Goal: Task Accomplishment & Management: Complete application form

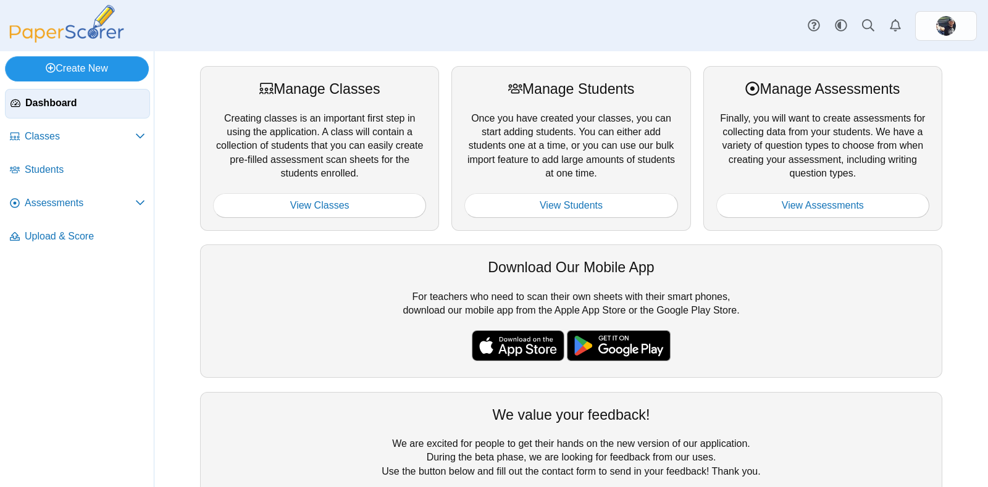
click at [85, 69] on link "Create New" at bounding box center [77, 68] width 144 height 25
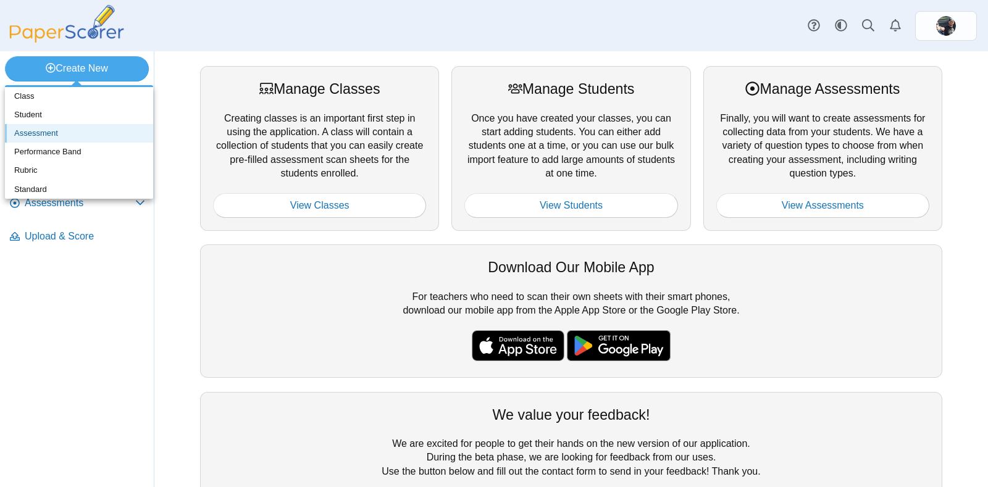
click at [36, 131] on link "Assessment" at bounding box center [79, 133] width 148 height 19
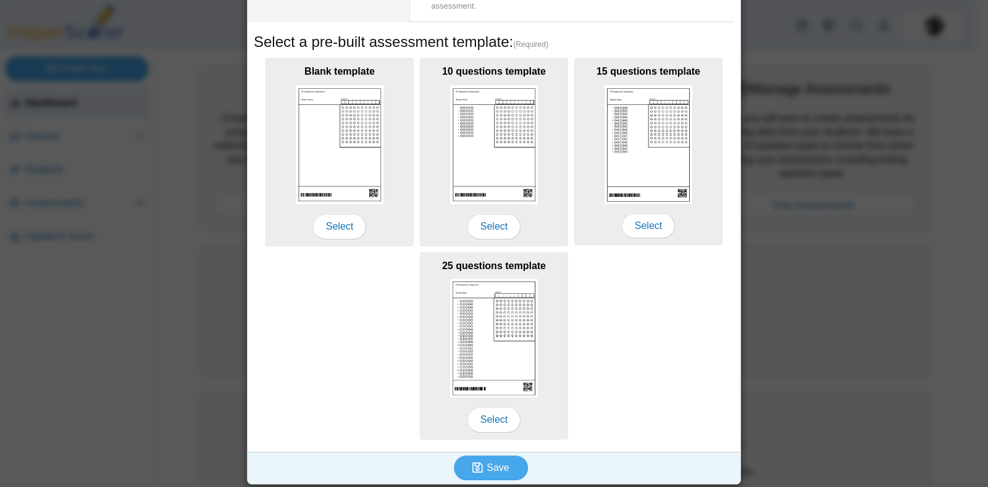
scroll to position [179, 0]
type input "**********"
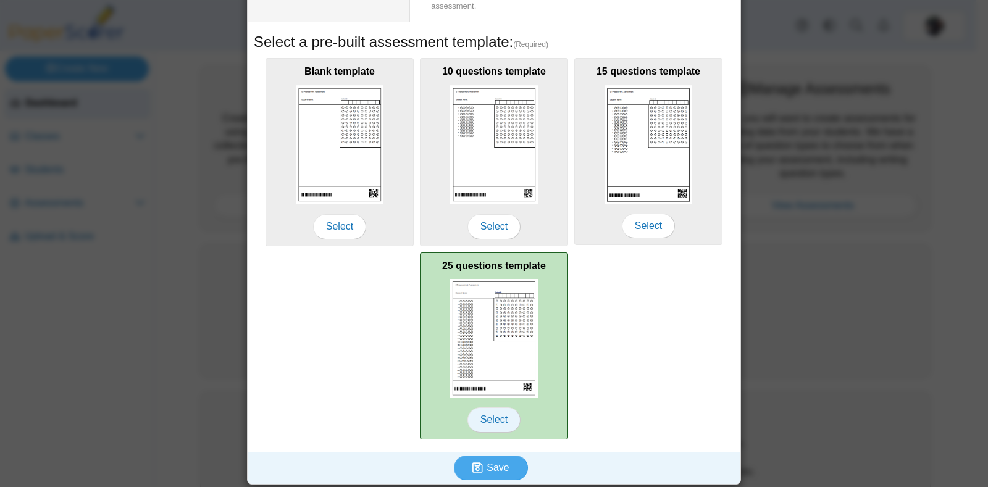
click at [498, 420] on span "Select" at bounding box center [493, 419] width 53 height 25
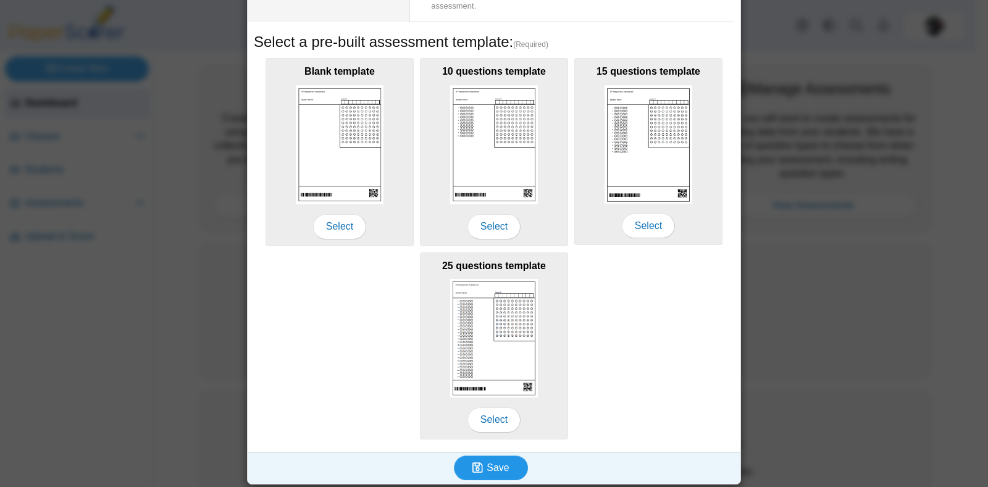
click at [486, 464] on span "Save" at bounding box center [497, 467] width 22 height 10
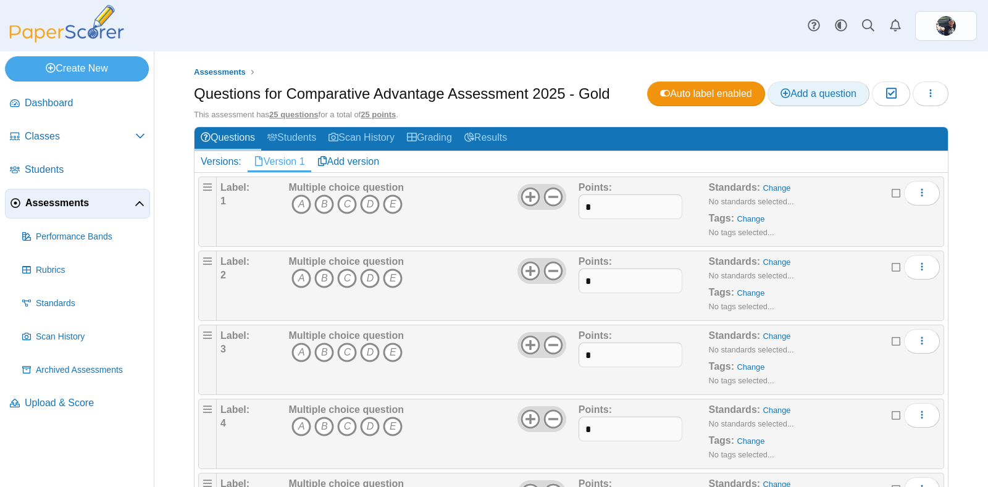
click at [823, 94] on span "Add a question" at bounding box center [818, 93] width 76 height 10
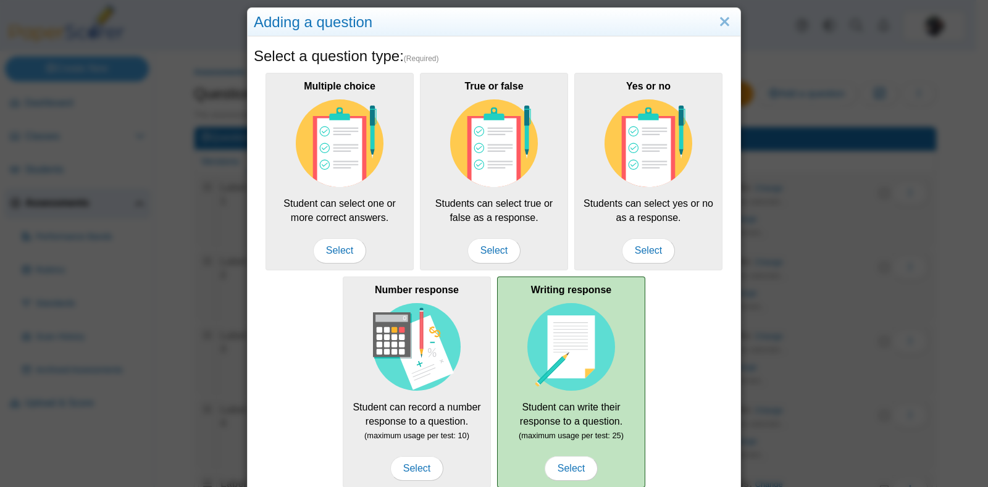
scroll to position [22, 0]
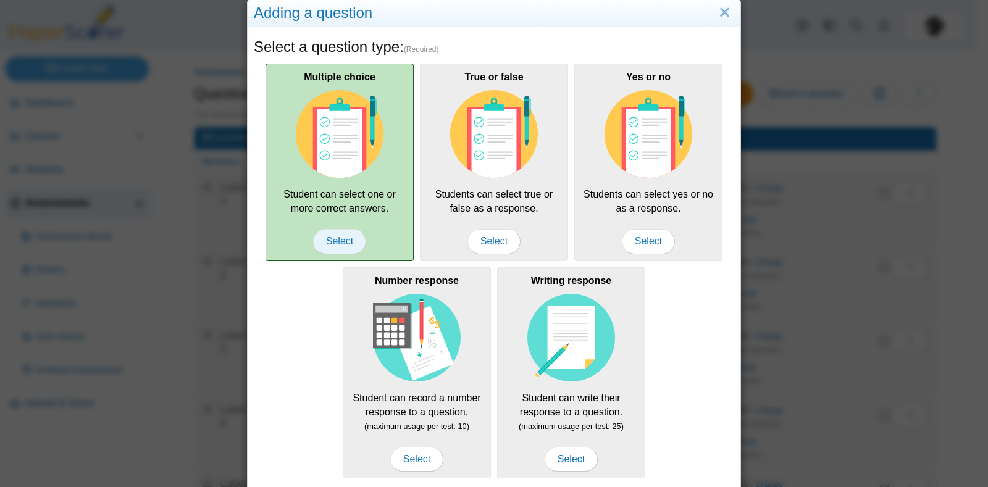
click at [340, 246] on span "Select" at bounding box center [339, 241] width 53 height 25
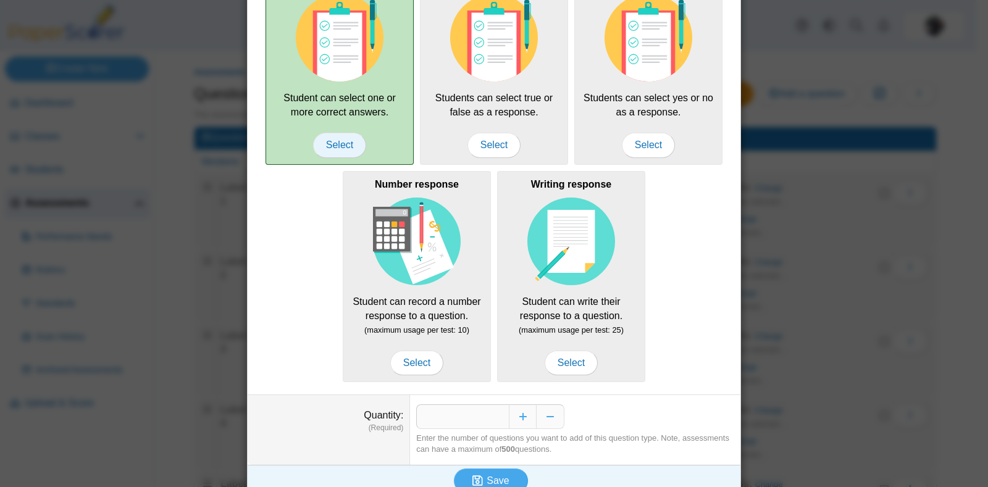
scroll to position [131, 0]
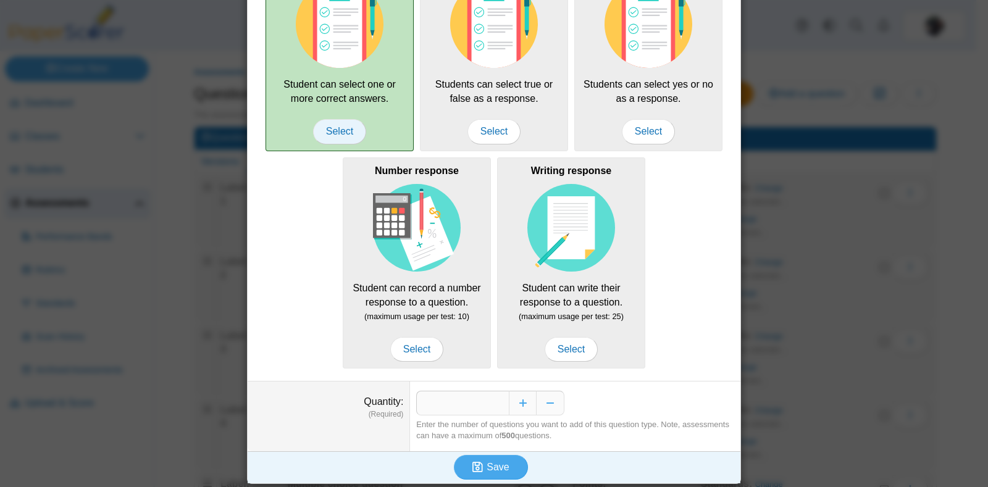
type input "*"
click at [493, 465] on span "Save" at bounding box center [497, 467] width 22 height 10
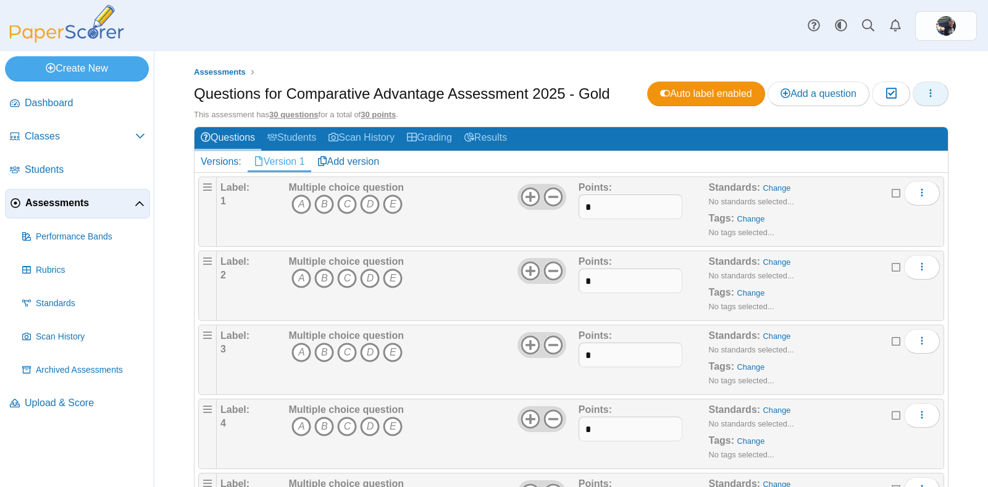
click at [925, 94] on icon "button" at bounding box center [930, 93] width 10 height 10
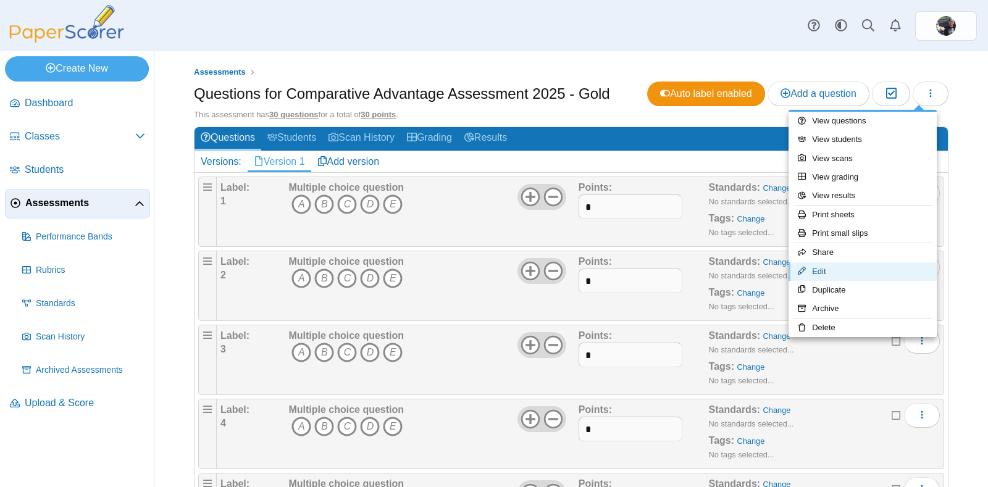
click at [812, 270] on link "Edit" at bounding box center [862, 271] width 148 height 19
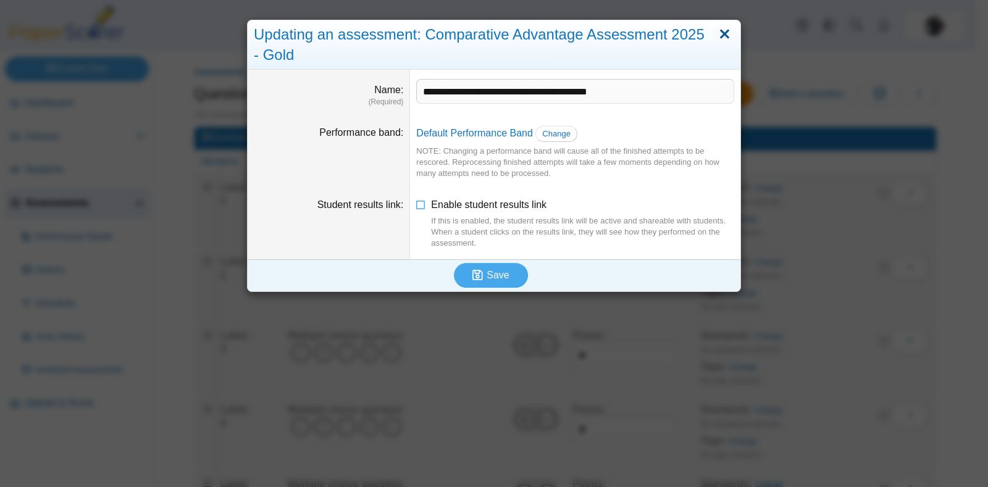
click at [717, 27] on link "Close" at bounding box center [724, 34] width 19 height 21
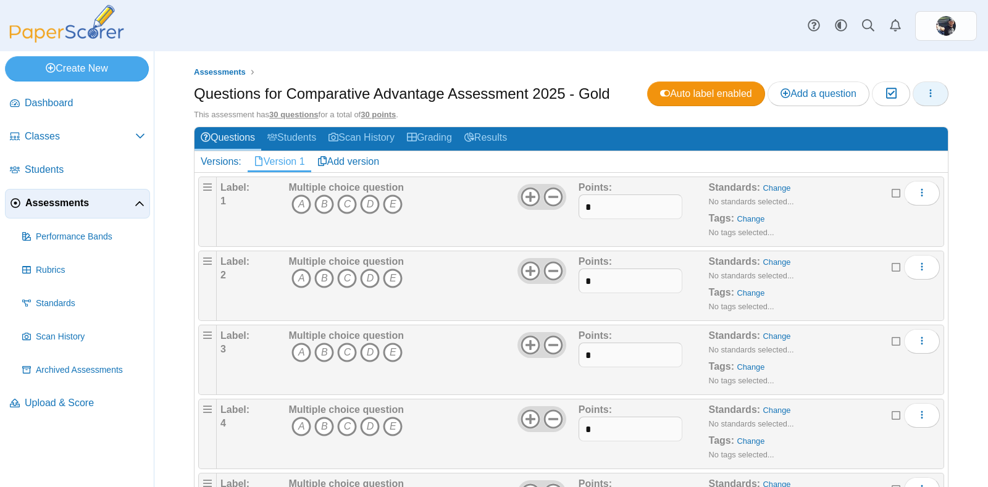
click at [912, 91] on button "button" at bounding box center [930, 93] width 36 height 25
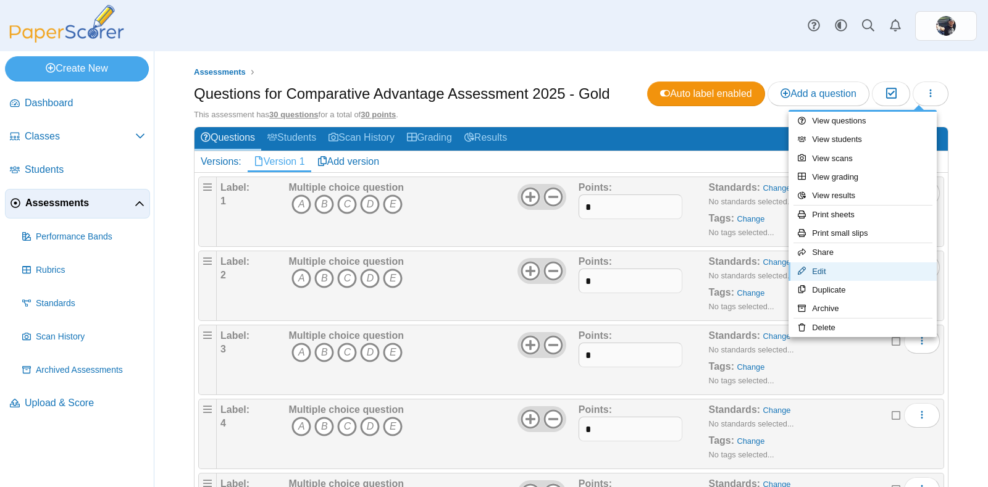
click at [812, 272] on link "Edit" at bounding box center [862, 271] width 148 height 19
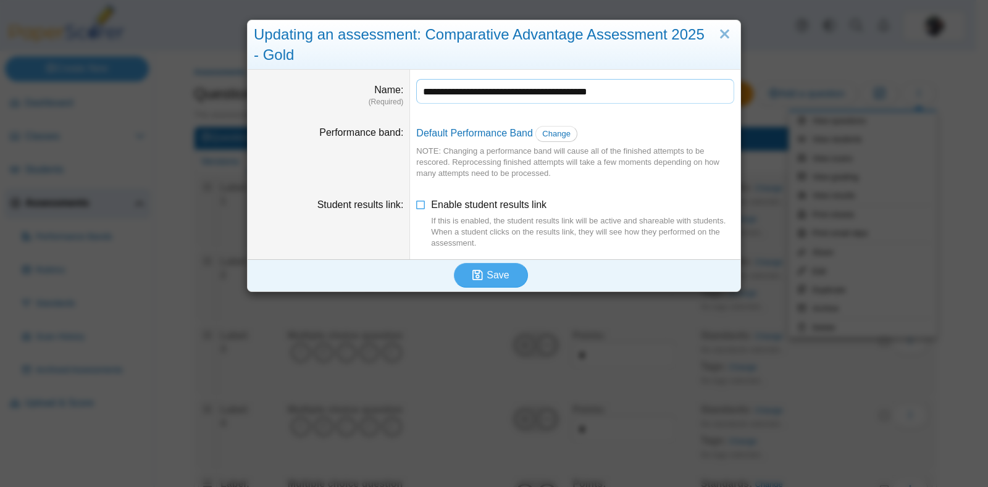
click at [657, 96] on input "**********" at bounding box center [575, 91] width 318 height 25
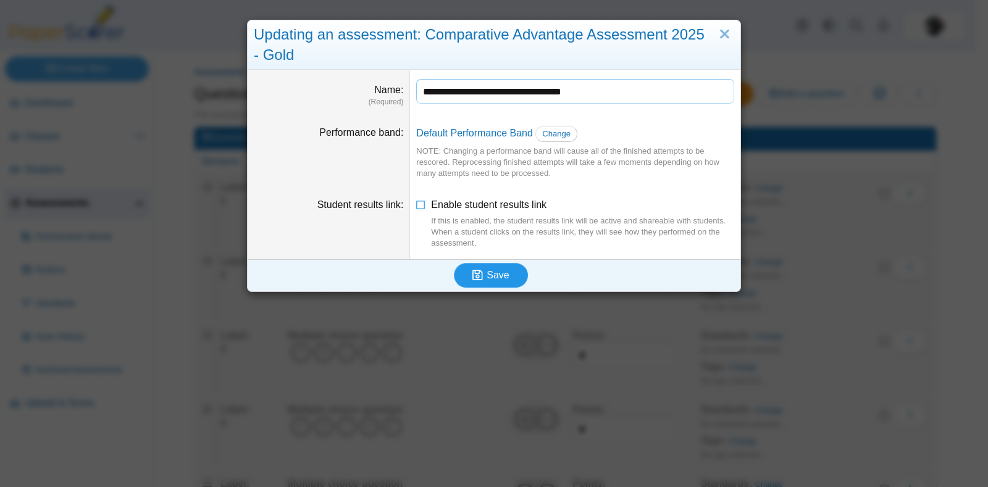
type input "**********"
click at [482, 283] on button "Save" at bounding box center [491, 275] width 74 height 25
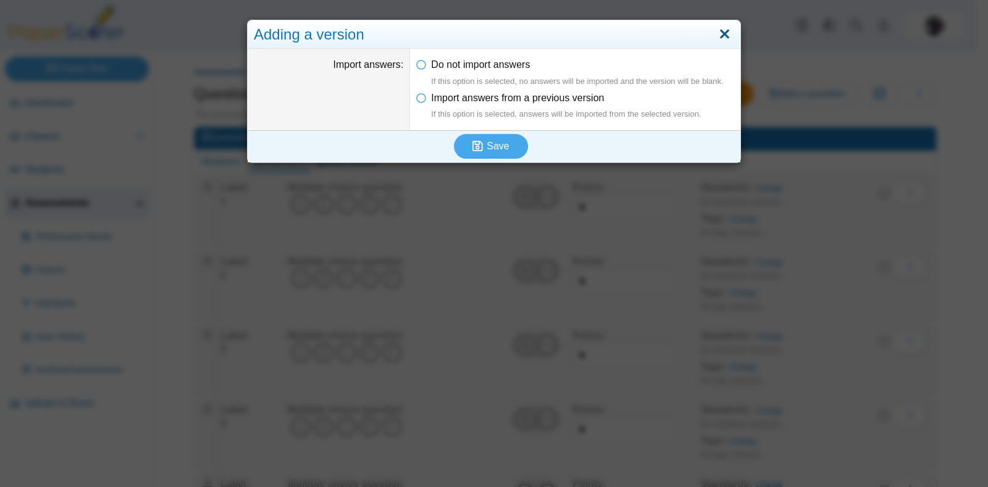
drag, startPoint x: 489, startPoint y: 154, endPoint x: 715, endPoint y: 32, distance: 256.6
drag, startPoint x: 715, startPoint y: 32, endPoint x: 633, endPoint y: 171, distance: 161.4
click at [633, 171] on div "Adding a version Import answers Do not import answers If this option is selecte…" at bounding box center [494, 243] width 988 height 487
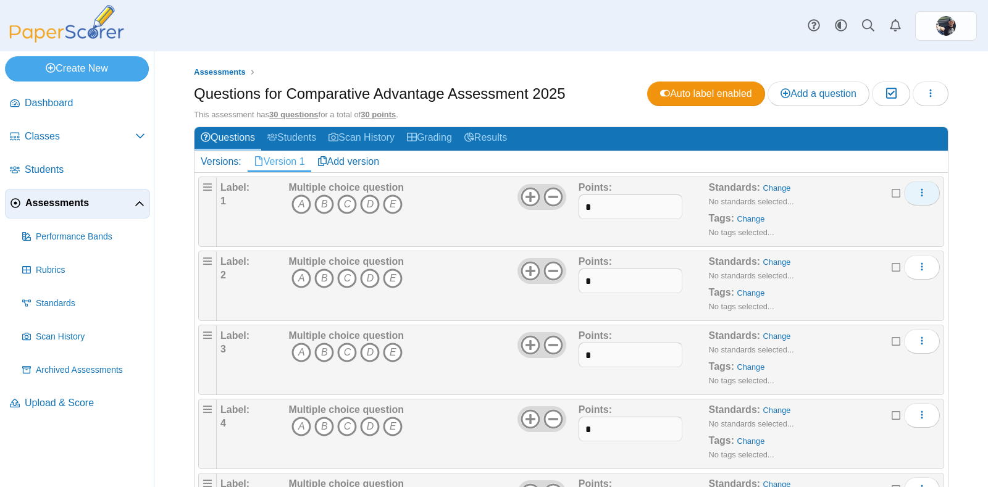
click at [914, 181] on button "More options" at bounding box center [922, 193] width 36 height 25
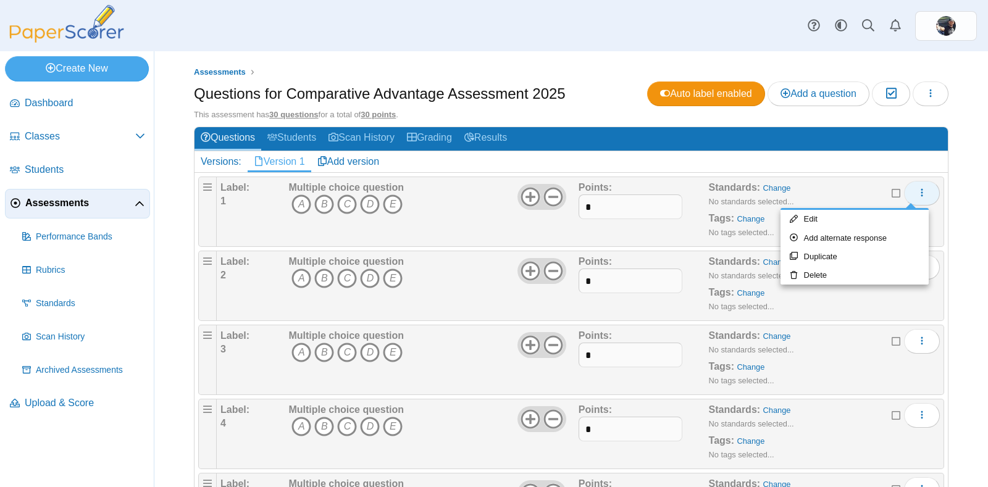
click at [914, 181] on button "More options" at bounding box center [922, 193] width 36 height 25
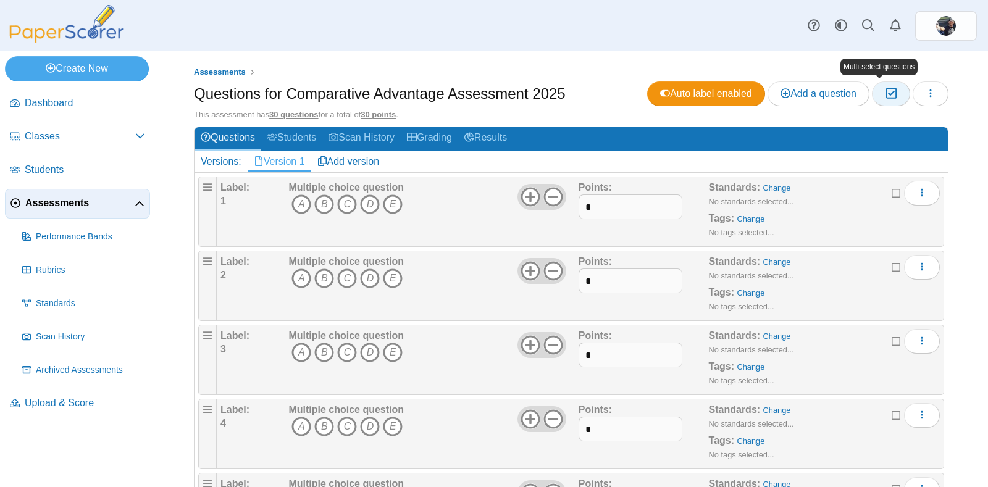
click at [885, 89] on icon "button" at bounding box center [891, 93] width 12 height 10
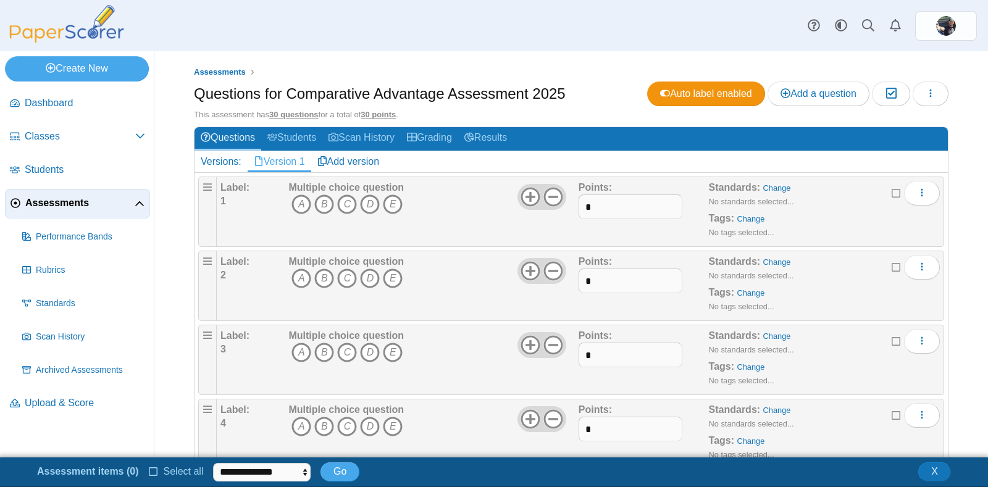
click at [149, 473] on icon at bounding box center [154, 470] width 10 height 9
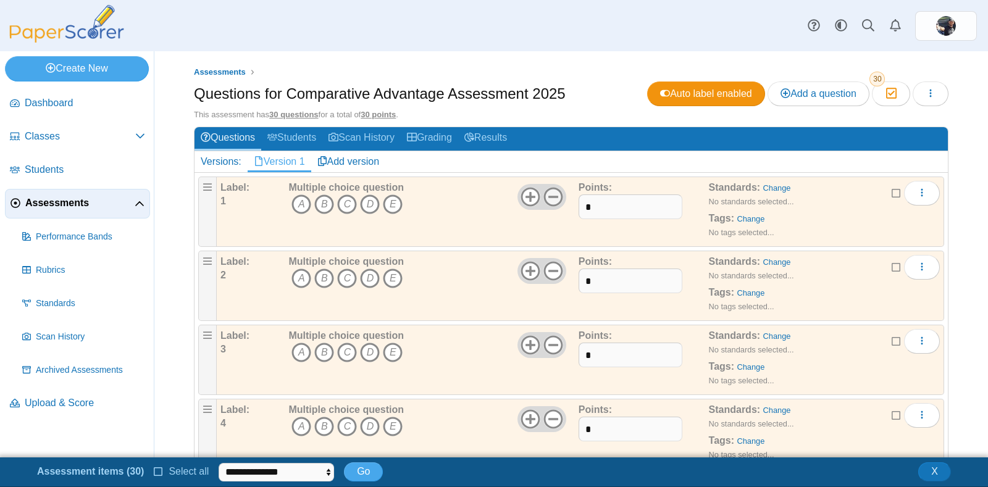
click at [548, 197] on icon at bounding box center [553, 197] width 20 height 20
drag, startPoint x: 586, startPoint y: 211, endPoint x: 578, endPoint y: 207, distance: 8.8
click at [578, 207] on input "*" at bounding box center [630, 206] width 104 height 25
type input "*"
click at [535, 227] on div "Multiple choice question A B C D" at bounding box center [431, 212] width 293 height 62
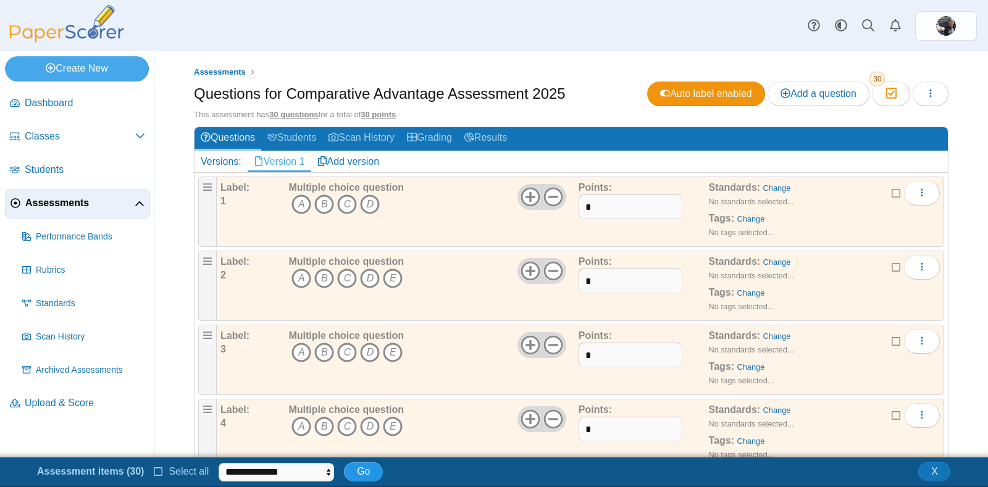
click at [360, 468] on span "Go" at bounding box center [363, 471] width 13 height 10
click at [357, 470] on span "Go" at bounding box center [363, 471] width 13 height 10
click at [453, 286] on div "Multiple choice question A B C D E" at bounding box center [431, 286] width 293 height 62
click at [872, 94] on button "Moderation 30" at bounding box center [891, 93] width 38 height 25
click at [300, 476] on select "**********" at bounding box center [276, 472] width 115 height 19
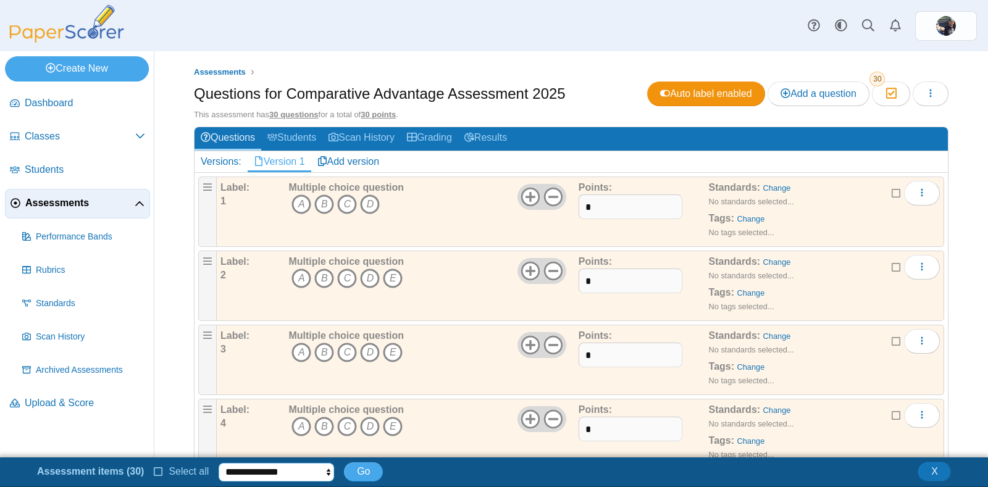
select select "******"
click at [219, 463] on select "**********" at bounding box center [276, 472] width 115 height 19
click at [358, 467] on span "Go" at bounding box center [363, 471] width 13 height 10
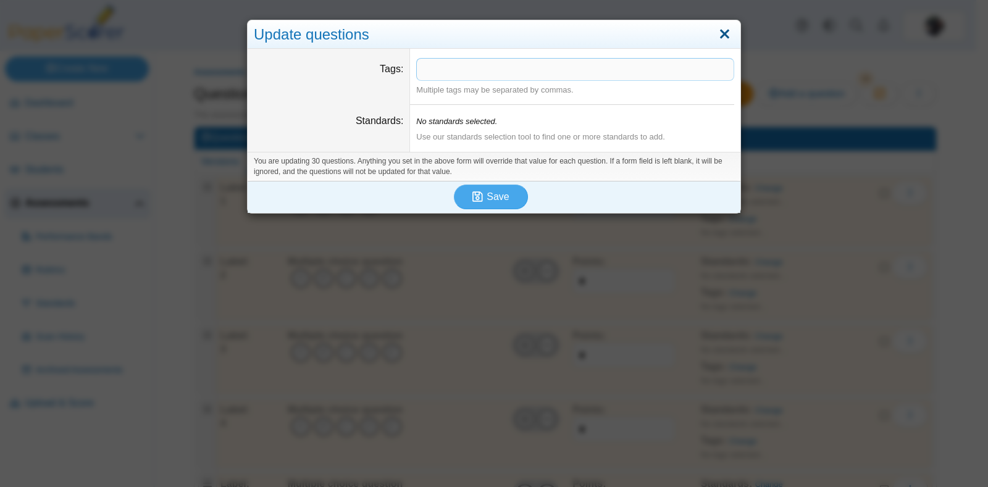
click at [718, 27] on link "Close" at bounding box center [724, 34] width 19 height 21
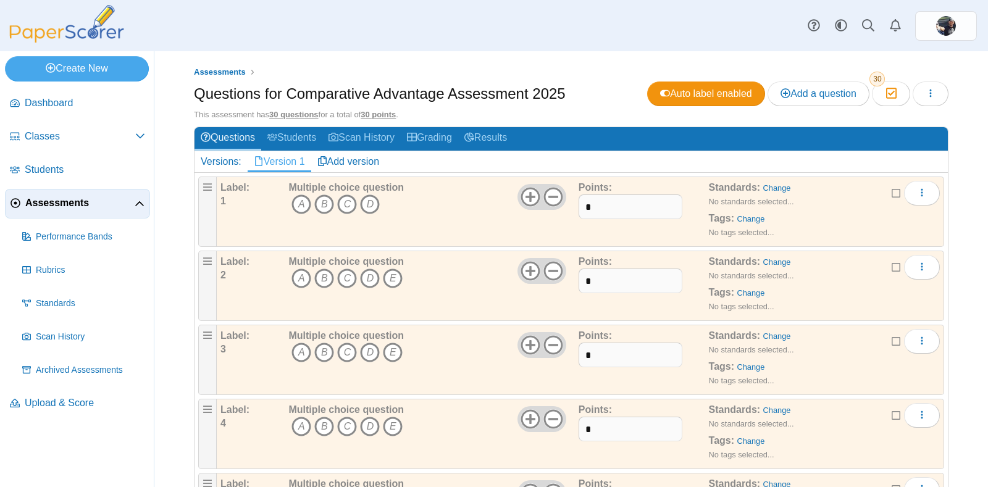
click at [410, 197] on div "Multiple choice question A B C D" at bounding box center [431, 212] width 293 height 62
click at [872, 100] on button "Moderation 30" at bounding box center [891, 93] width 38 height 25
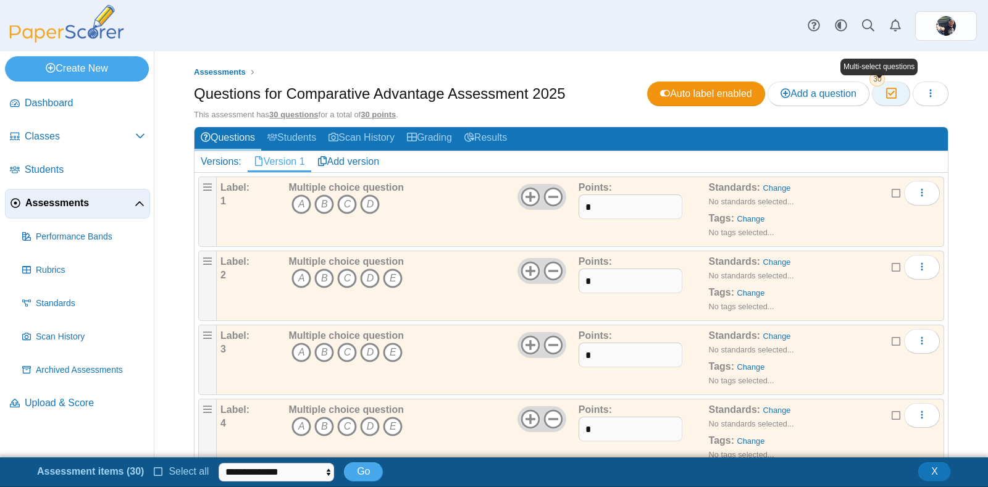
click at [872, 100] on button "Moderation 30" at bounding box center [891, 93] width 38 height 25
click at [869, 78] on span "30" at bounding box center [876, 79] width 15 height 15
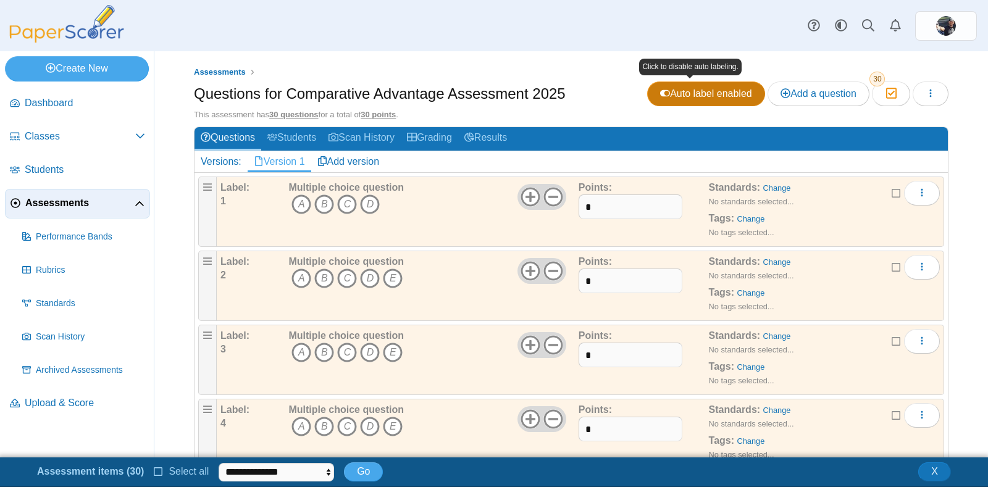
click at [679, 81] on link "Auto label enabled" at bounding box center [706, 93] width 118 height 25
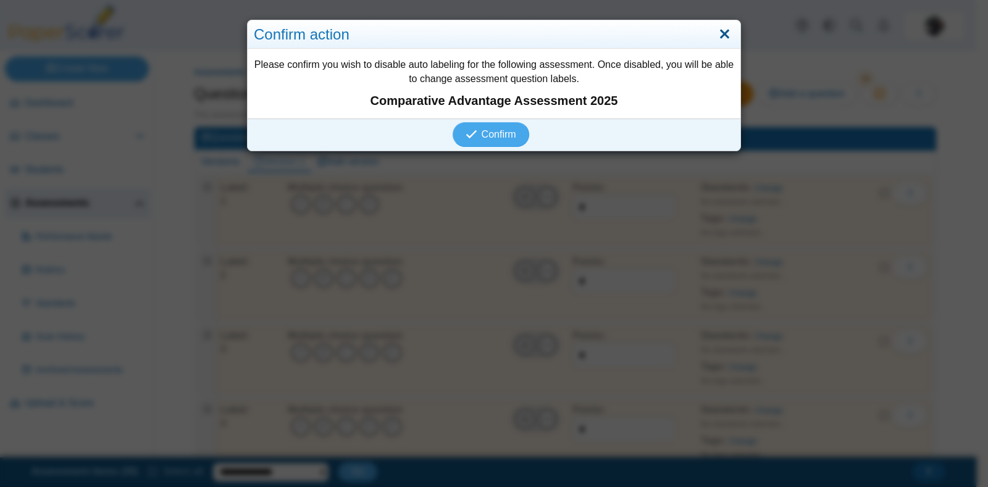
click at [720, 24] on link "Close" at bounding box center [724, 34] width 19 height 21
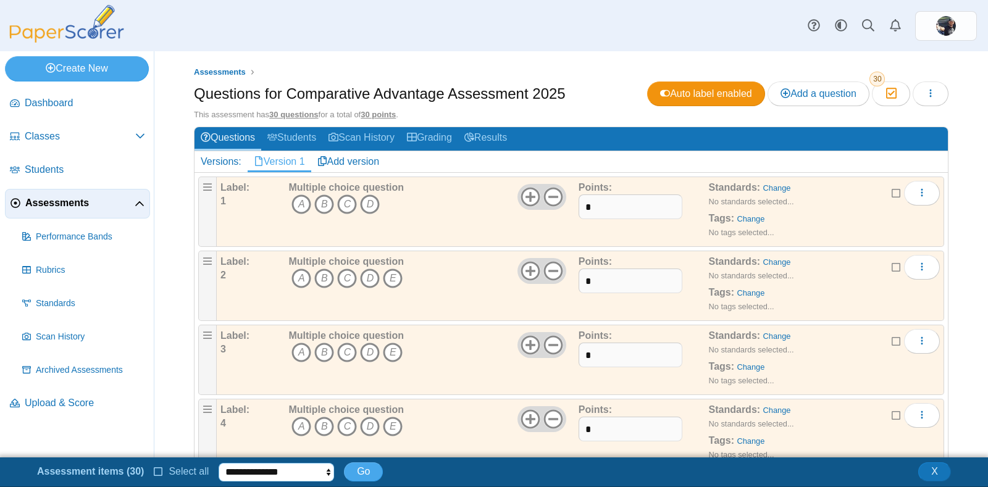
click at [219, 466] on select "**********" at bounding box center [276, 472] width 115 height 19
select select "********"
click at [219, 463] on select "**********" at bounding box center [276, 472] width 115 height 19
click at [156, 470] on icon at bounding box center [159, 470] width 10 height 9
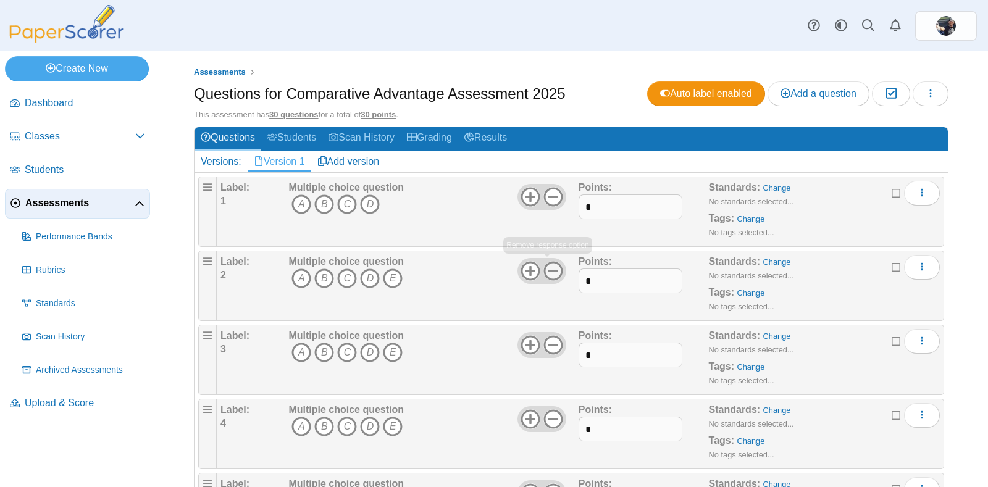
click at [550, 268] on use at bounding box center [552, 271] width 19 height 19
click at [583, 277] on input "*" at bounding box center [630, 281] width 104 height 25
type input "*"
click at [248, 135] on link "Questions" at bounding box center [227, 138] width 67 height 23
click at [912, 103] on button "button" at bounding box center [930, 93] width 36 height 25
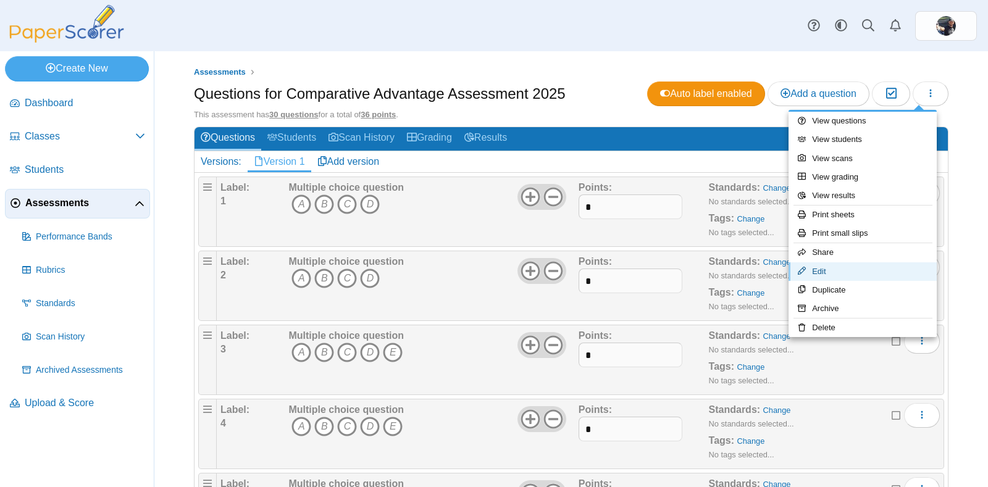
click at [863, 269] on link "Edit" at bounding box center [862, 271] width 148 height 19
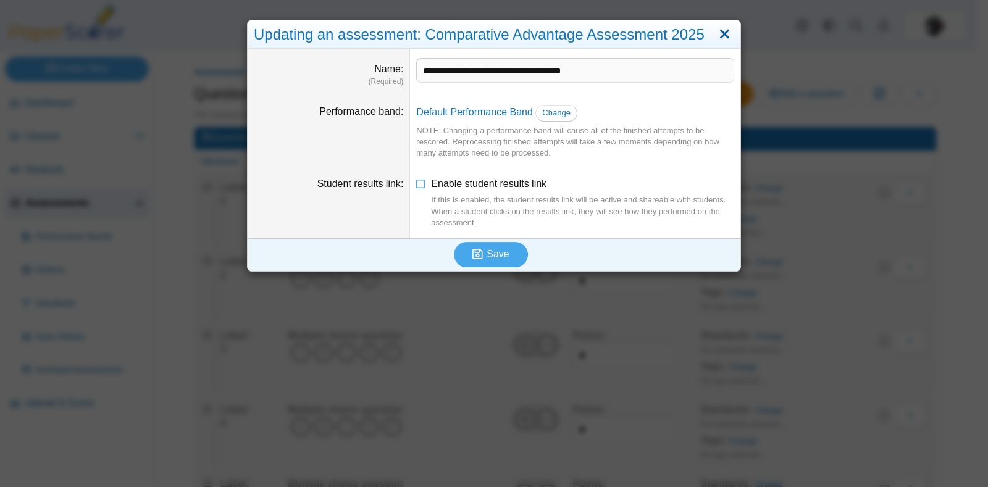
click at [716, 38] on link "Close" at bounding box center [724, 34] width 19 height 21
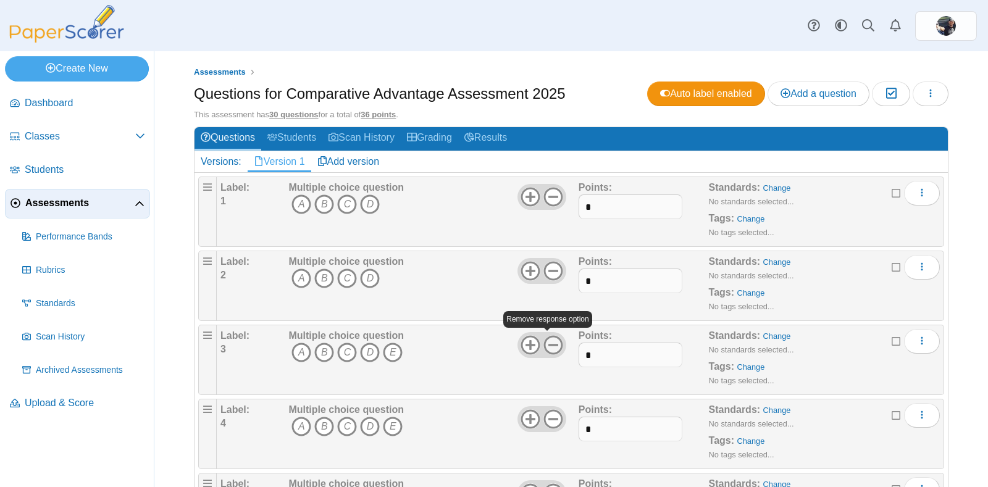
click at [554, 335] on icon at bounding box center [553, 345] width 20 height 20
type input "*"
click at [548, 424] on use at bounding box center [552, 419] width 19 height 19
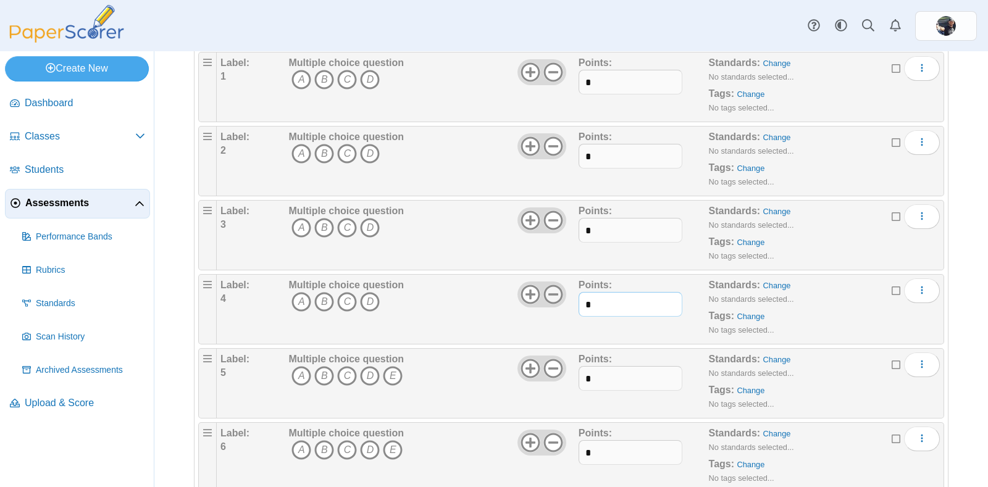
scroll to position [125, 0]
type input "*"
click at [555, 360] on use at bounding box center [552, 368] width 19 height 19
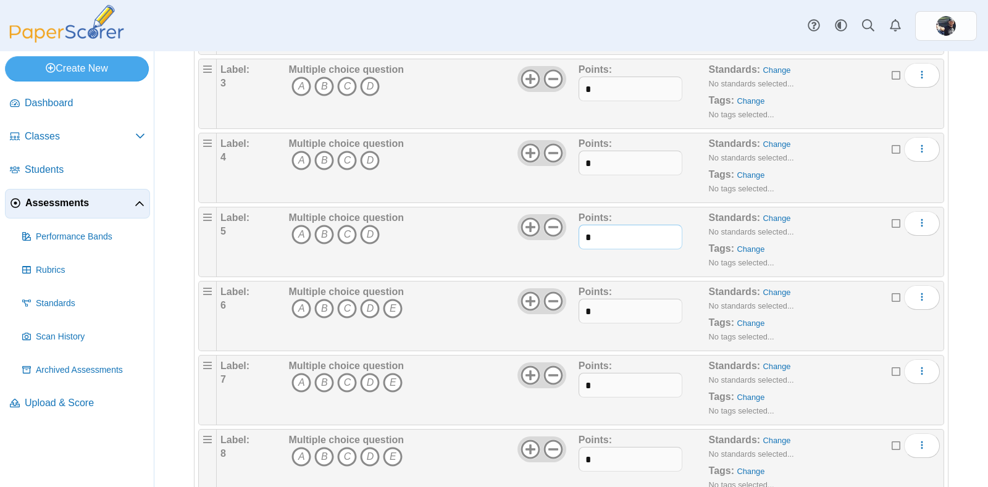
scroll to position [298, 0]
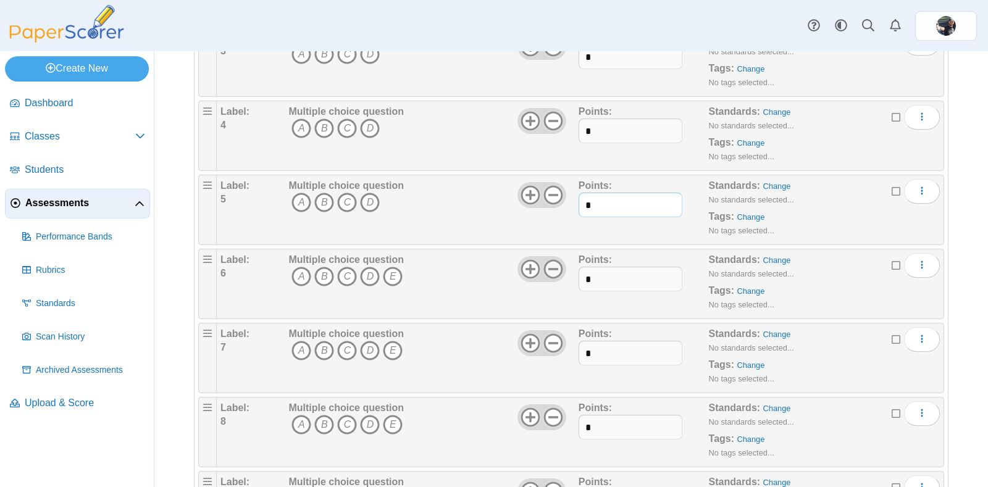
type input "*"
click at [543, 275] on icon at bounding box center [553, 269] width 20 height 20
click at [551, 344] on icon at bounding box center [553, 343] width 20 height 20
click at [555, 419] on icon at bounding box center [553, 417] width 20 height 20
click at [629, 278] on input "*" at bounding box center [630, 279] width 104 height 25
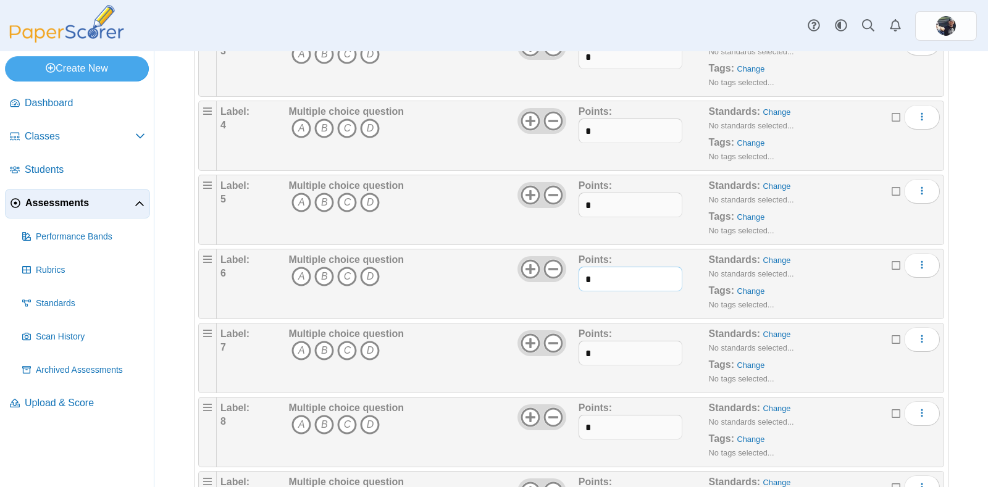
type input "*"
click at [621, 348] on input "*" at bounding box center [630, 353] width 104 height 25
type input "*"
click at [636, 422] on input "*" at bounding box center [630, 427] width 104 height 25
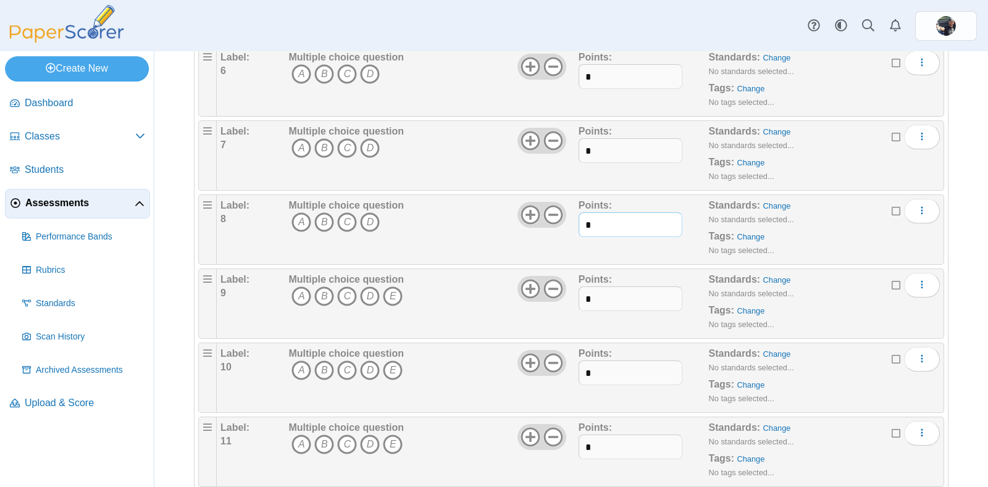
scroll to position [524, 0]
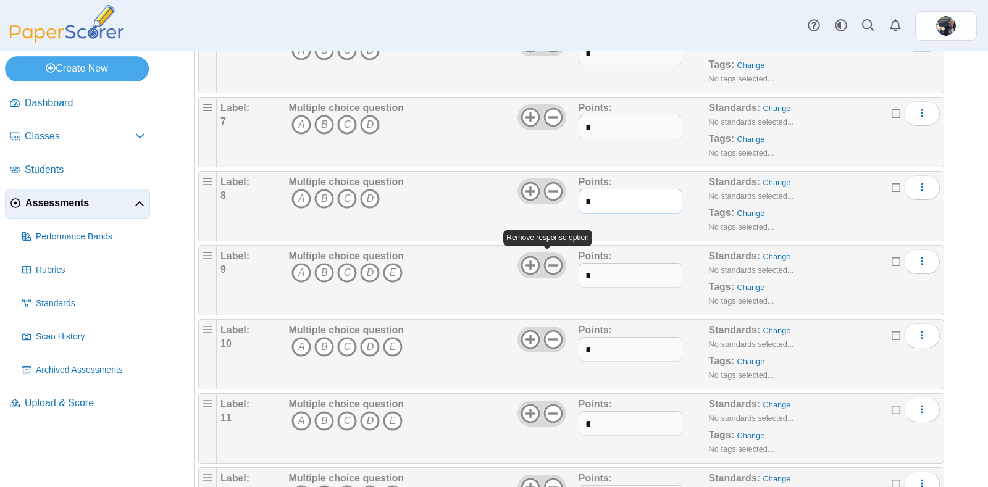
type input "*"
click at [546, 257] on icon at bounding box center [553, 266] width 20 height 20
type input "*"
click at [546, 332] on icon at bounding box center [553, 340] width 20 height 20
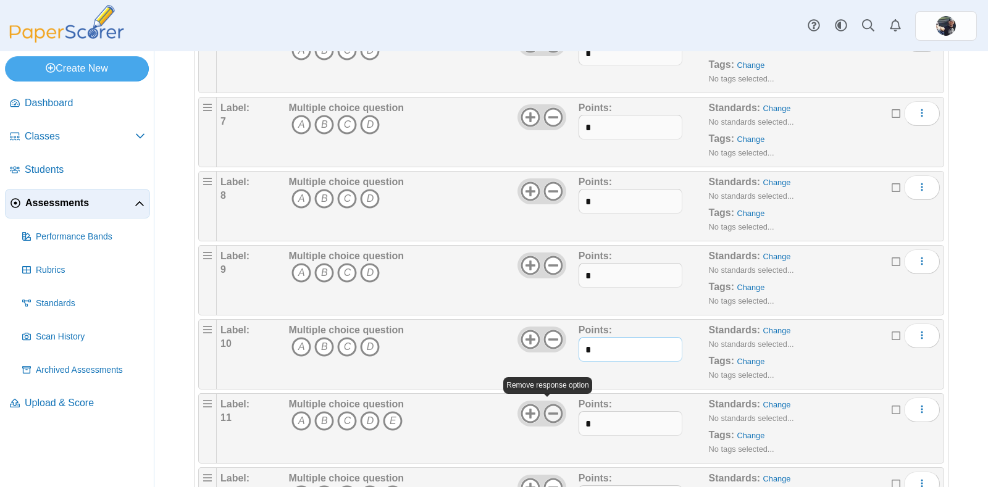
type input "*"
click at [548, 404] on icon at bounding box center [553, 414] width 20 height 20
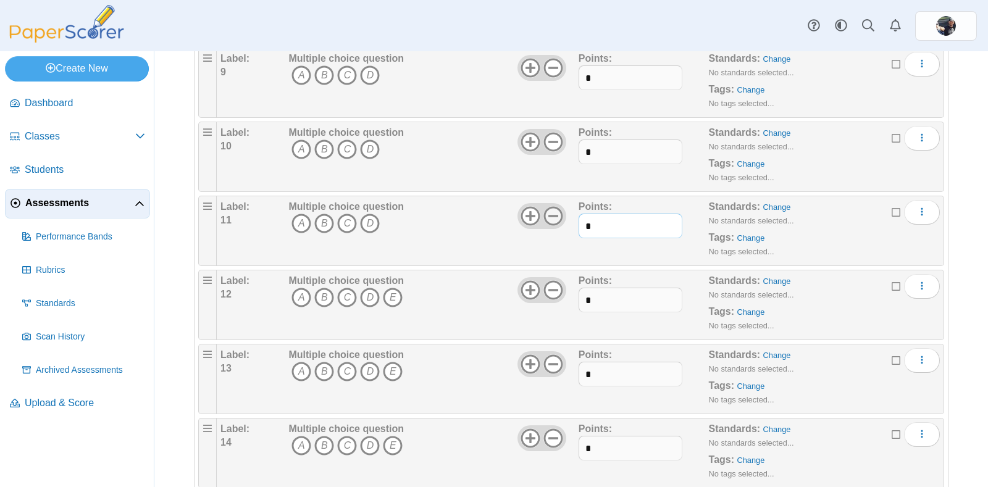
scroll to position [724, 0]
type input "*"
click at [544, 285] on icon at bounding box center [553, 288] width 20 height 20
type input "*"
click at [552, 360] on icon at bounding box center [553, 363] width 20 height 20
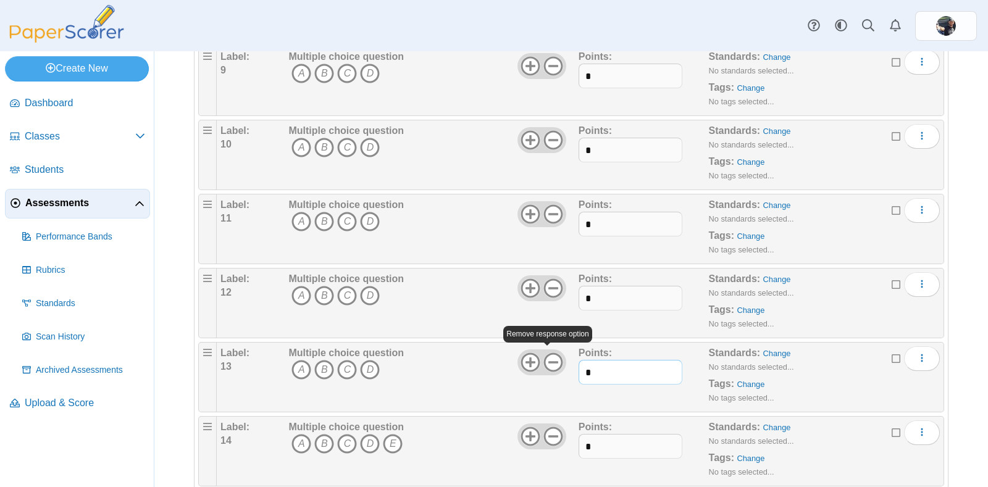
click at [595, 379] on input "*" at bounding box center [630, 372] width 104 height 25
type input "*"
click at [551, 361] on icon at bounding box center [553, 363] width 20 height 20
click at [525, 358] on use at bounding box center [530, 362] width 19 height 19
click at [545, 433] on icon at bounding box center [553, 437] width 20 height 20
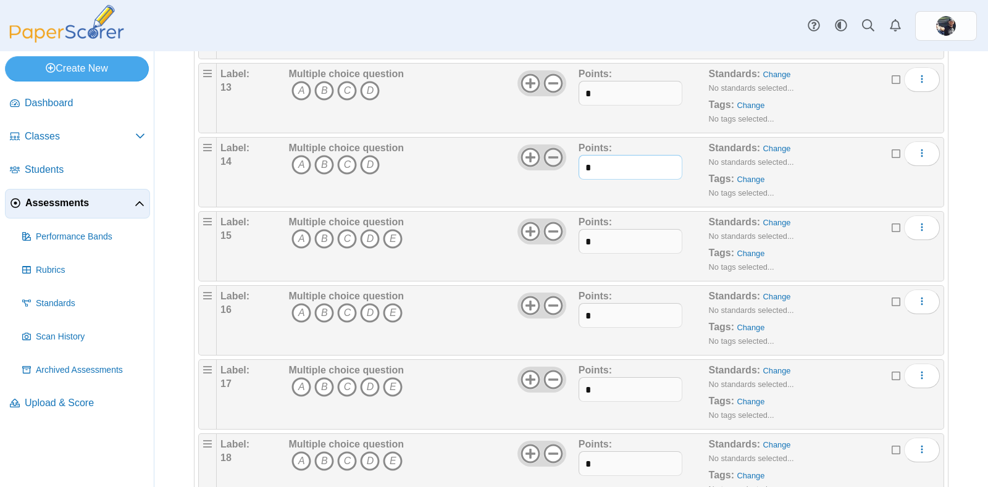
scroll to position [1008, 0]
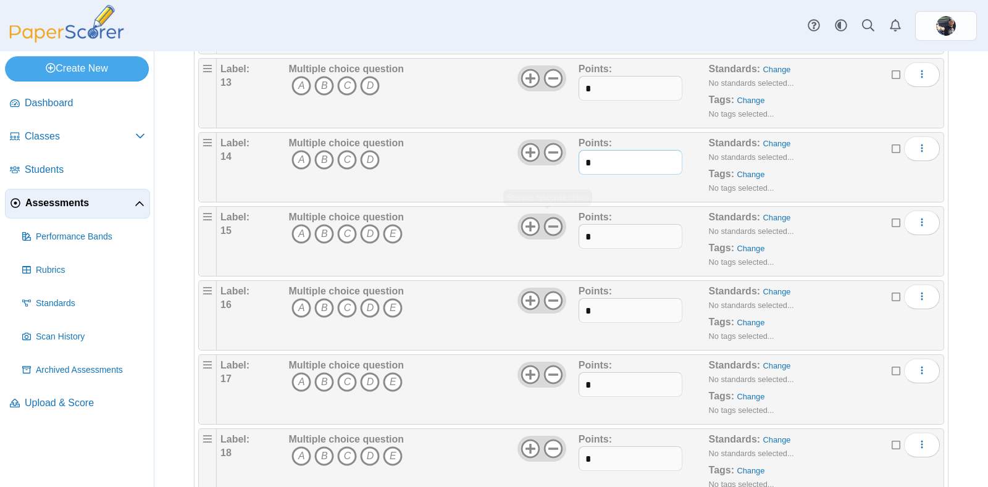
type input "*"
click at [543, 220] on icon at bounding box center [553, 227] width 20 height 20
type input "*"
click at [546, 296] on icon at bounding box center [553, 301] width 20 height 20
type input "*"
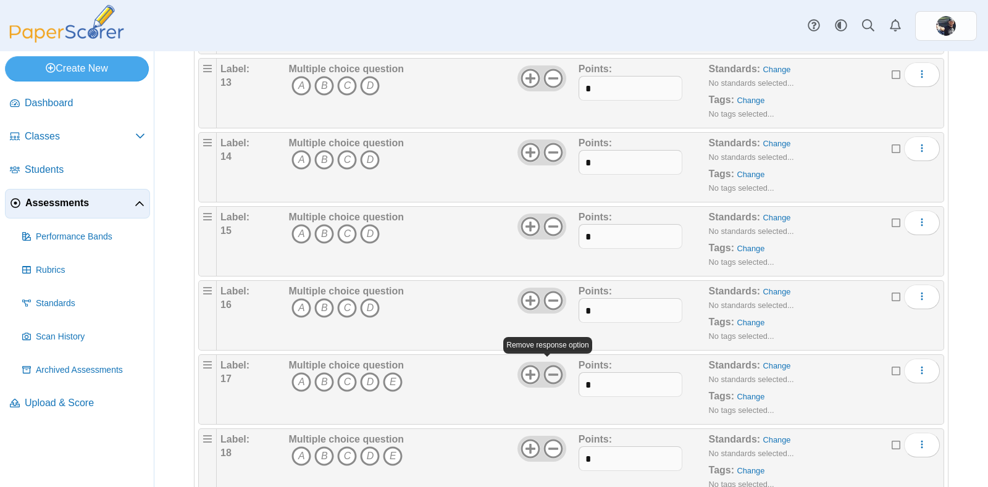
click at [543, 365] on use at bounding box center [552, 374] width 19 height 19
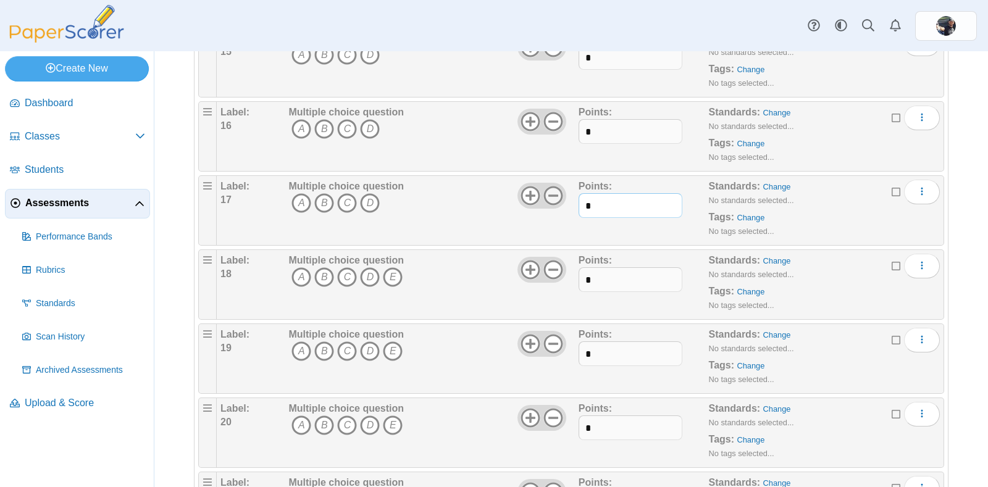
scroll to position [1200, 0]
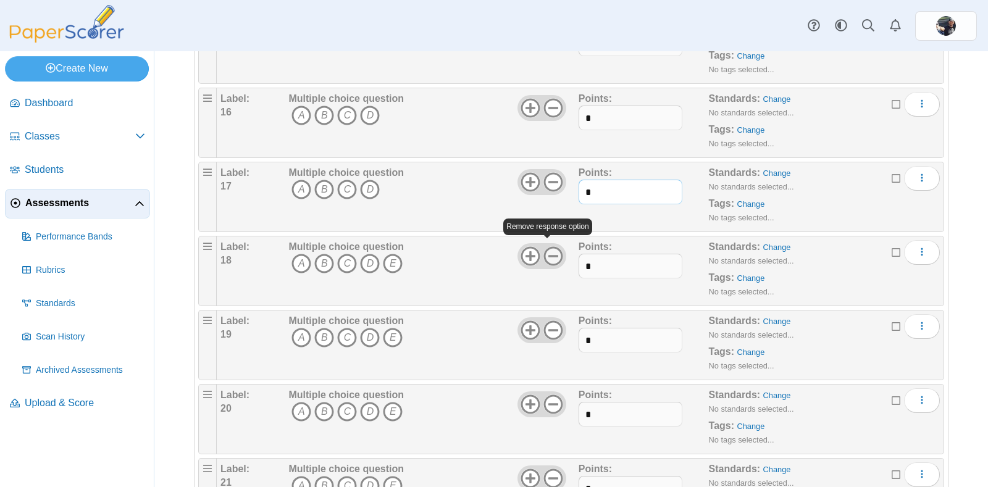
type input "*"
click at [549, 257] on icon at bounding box center [553, 256] width 20 height 20
type input "*"
click at [549, 328] on icon at bounding box center [553, 330] width 20 height 20
type input "*"
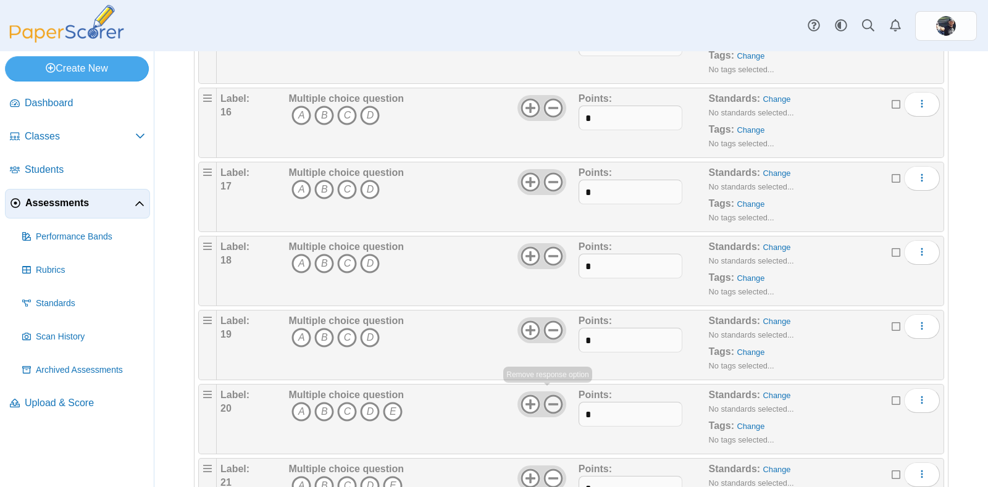
click at [546, 399] on icon at bounding box center [553, 404] width 20 height 20
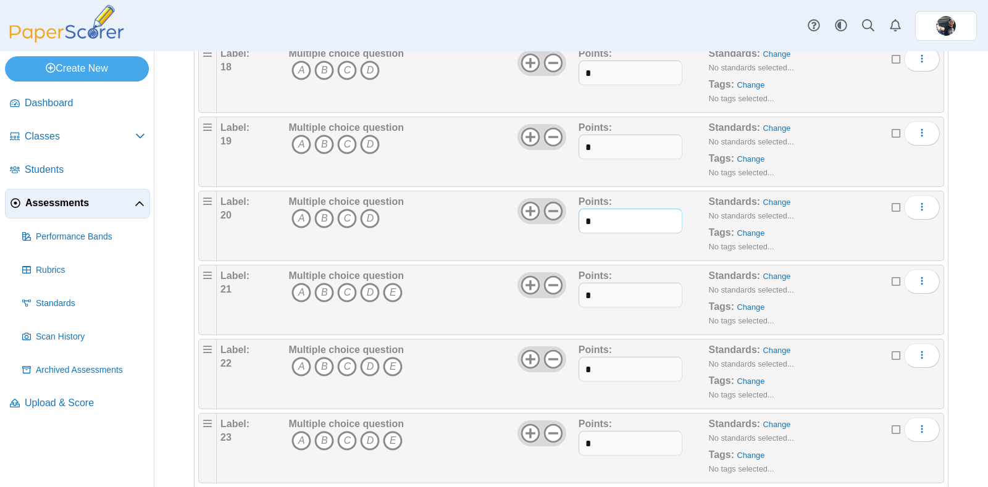
scroll to position [1402, 0]
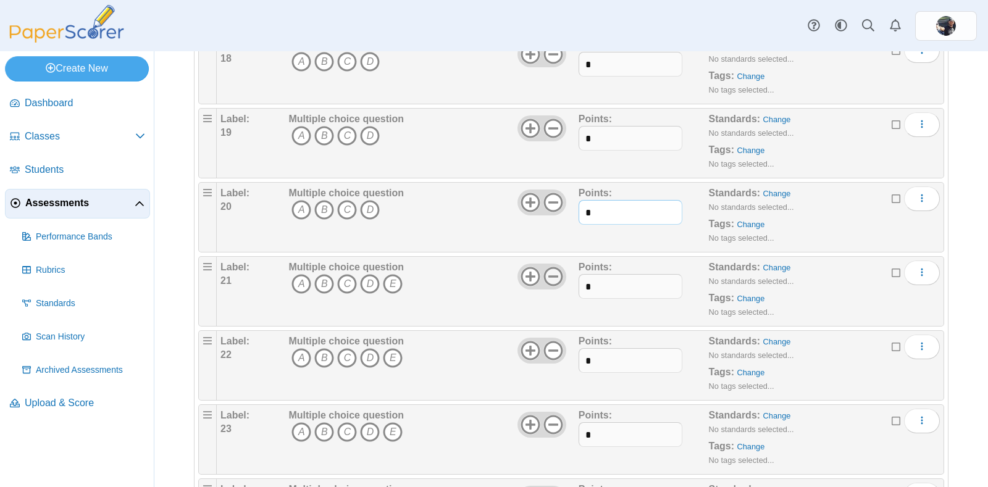
type input "*"
click at [552, 267] on icon at bounding box center [553, 277] width 20 height 20
type input "*"
click at [546, 348] on icon at bounding box center [553, 351] width 20 height 20
type input "*"
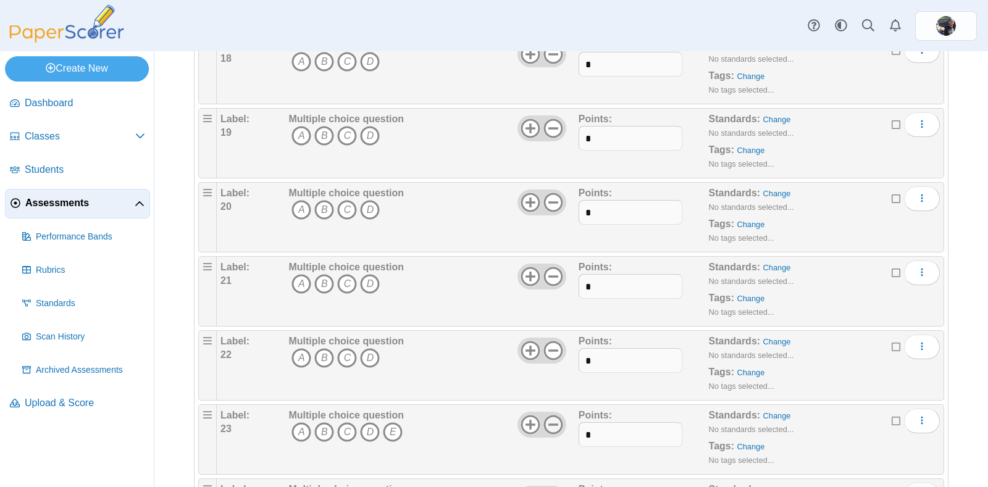
click at [550, 417] on use at bounding box center [552, 424] width 19 height 19
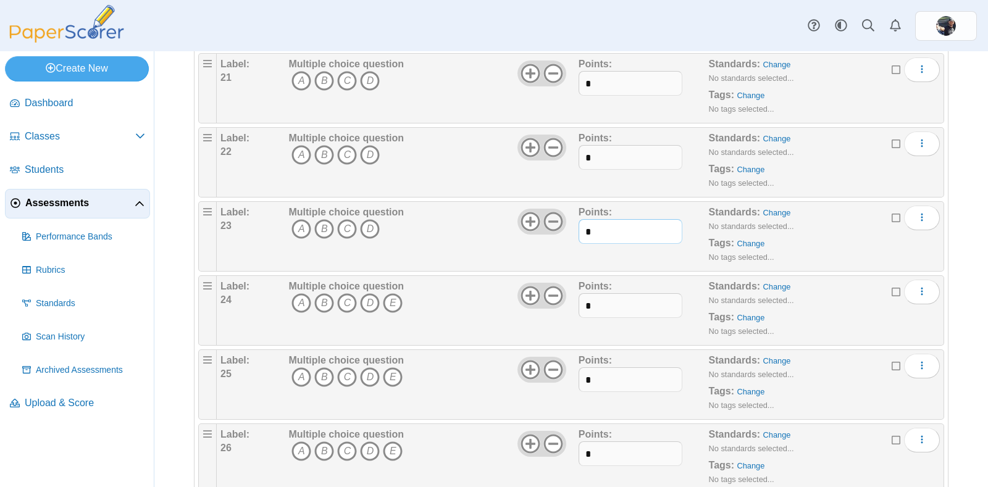
scroll to position [1608, 0]
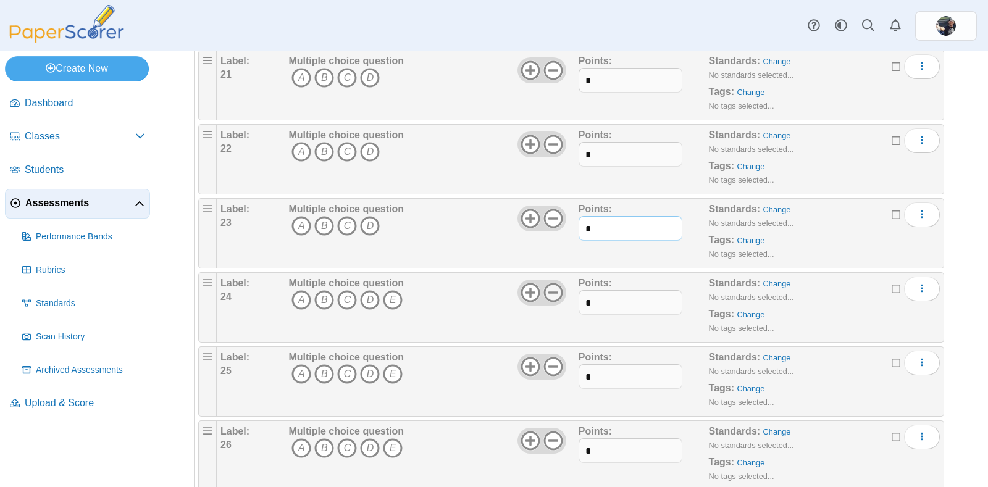
type input "*"
click at [545, 283] on use at bounding box center [552, 292] width 19 height 19
type input "*"
click at [547, 357] on icon at bounding box center [553, 367] width 20 height 20
type input "*"
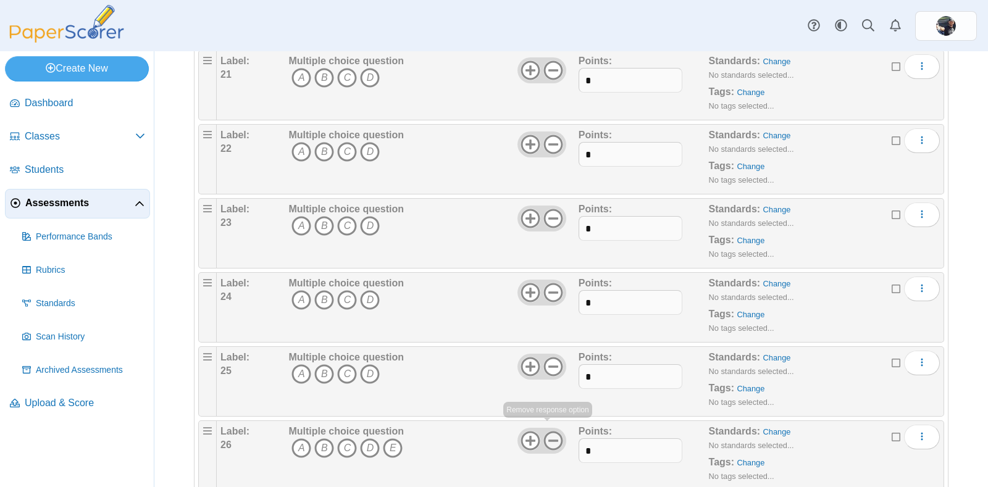
click at [548, 431] on icon at bounding box center [553, 441] width 20 height 20
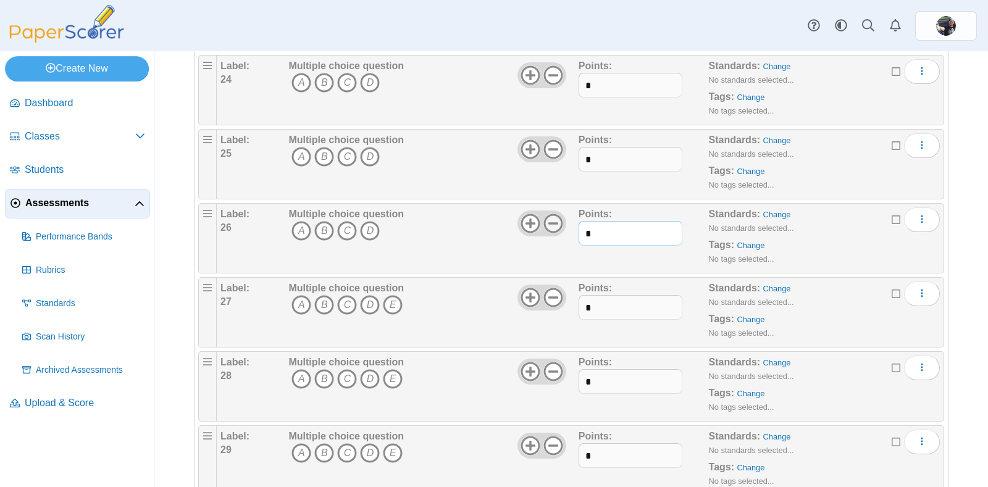
scroll to position [1847, 0]
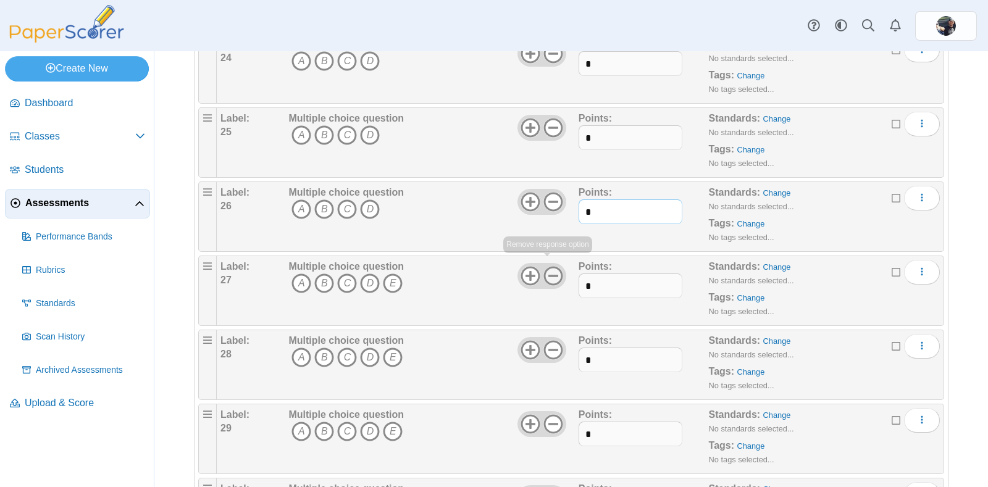
type input "*"
click at [543, 267] on use at bounding box center [552, 276] width 19 height 19
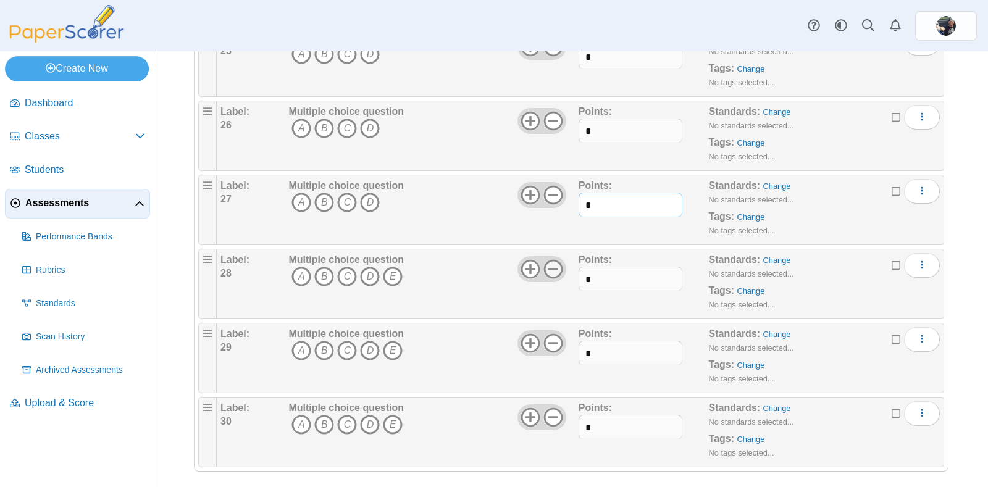
type input "*"
click at [548, 259] on icon at bounding box center [553, 269] width 20 height 20
type input "*"
click at [545, 333] on icon at bounding box center [553, 343] width 20 height 20
type input "*"
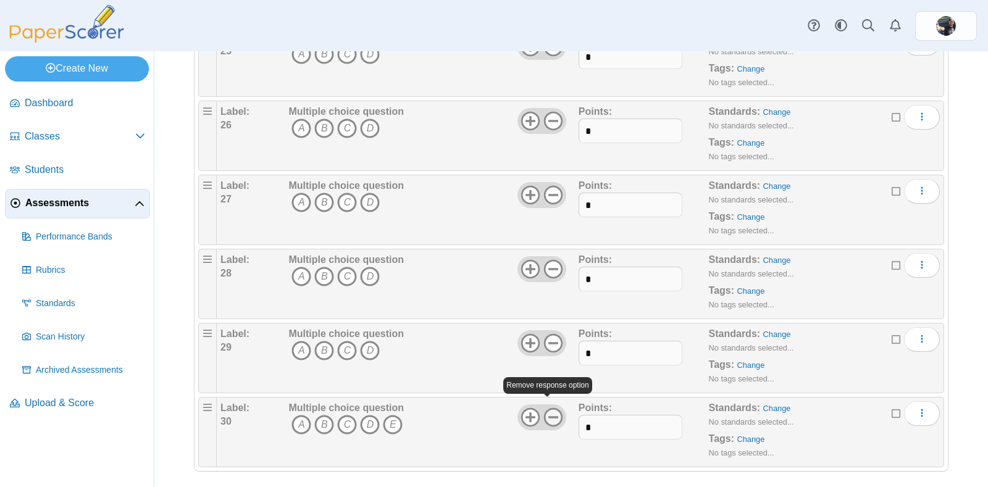
click at [545, 408] on use at bounding box center [552, 417] width 19 height 19
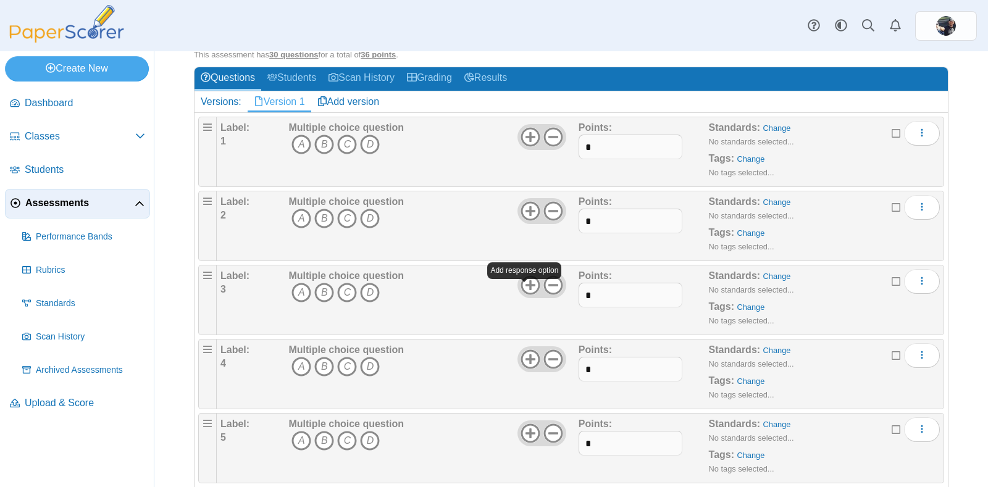
scroll to position [59, 0]
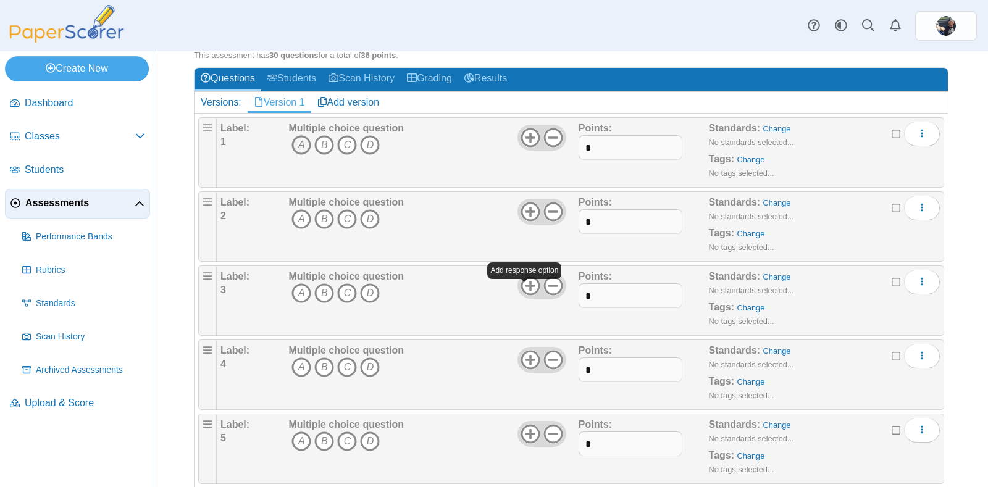
type input "*"
click at [299, 142] on icon "A" at bounding box center [301, 145] width 20 height 20
click at [345, 222] on icon "C" at bounding box center [347, 219] width 20 height 20
click at [343, 294] on icon "C" at bounding box center [347, 293] width 20 height 20
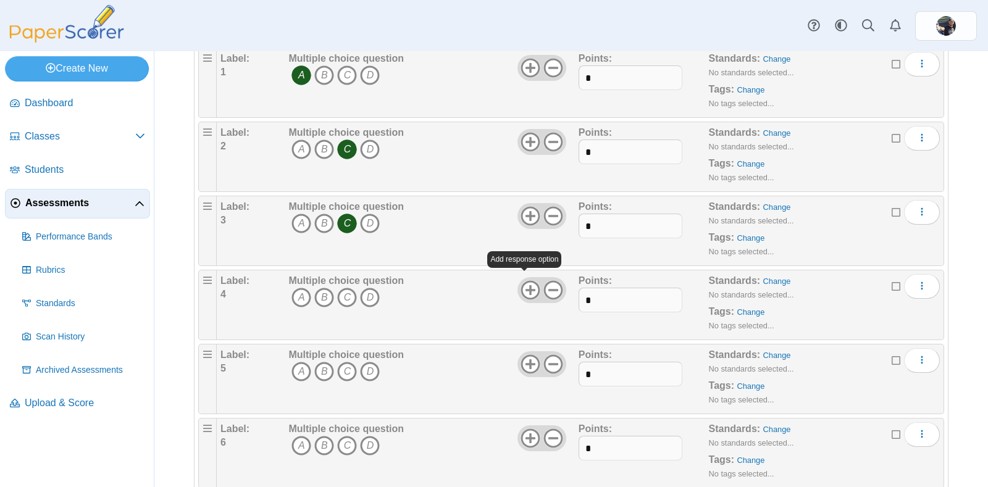
scroll to position [129, 0]
click at [299, 293] on icon "A" at bounding box center [301, 298] width 20 height 20
click at [320, 373] on icon "B" at bounding box center [324, 372] width 20 height 20
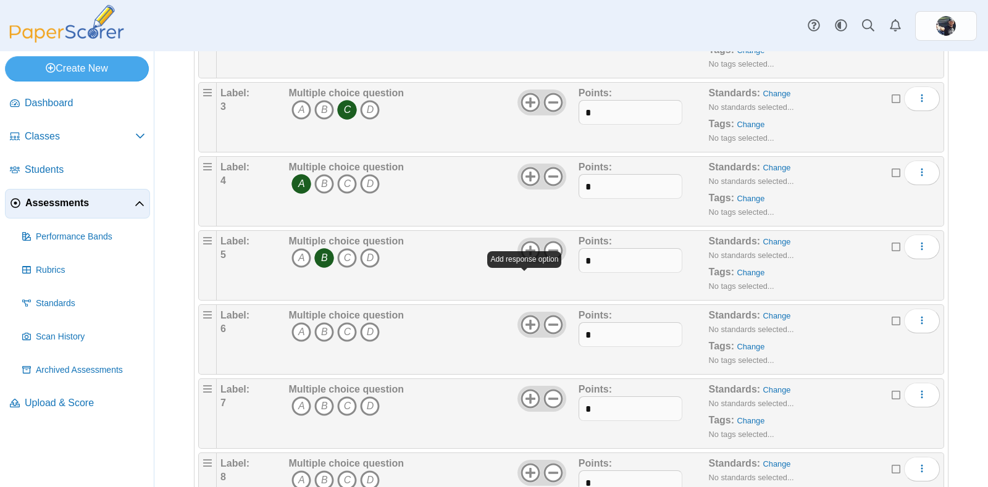
scroll to position [242, 0]
click at [299, 330] on icon "A" at bounding box center [301, 333] width 20 height 20
click at [321, 409] on icon "B" at bounding box center [324, 407] width 20 height 20
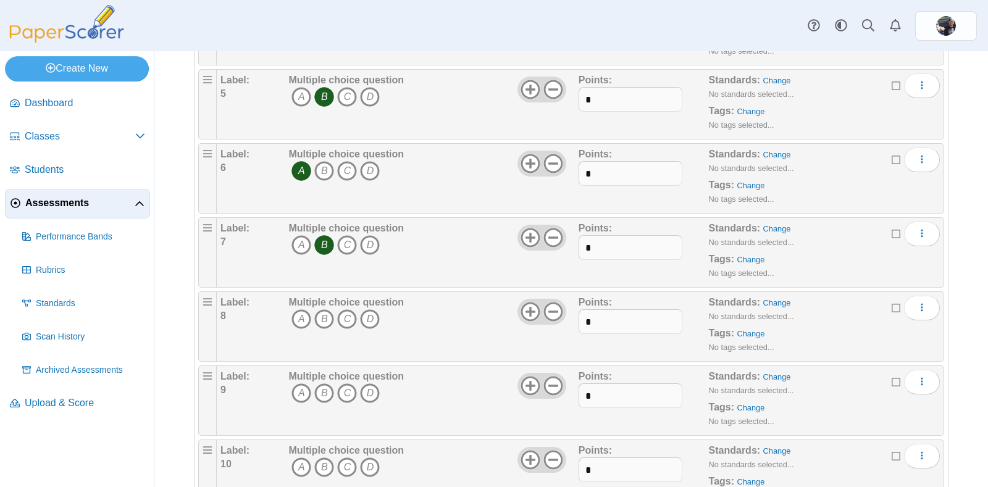
scroll to position [404, 0]
click at [302, 320] on icon "A" at bounding box center [301, 319] width 20 height 20
click at [301, 389] on icon "A" at bounding box center [301, 393] width 20 height 20
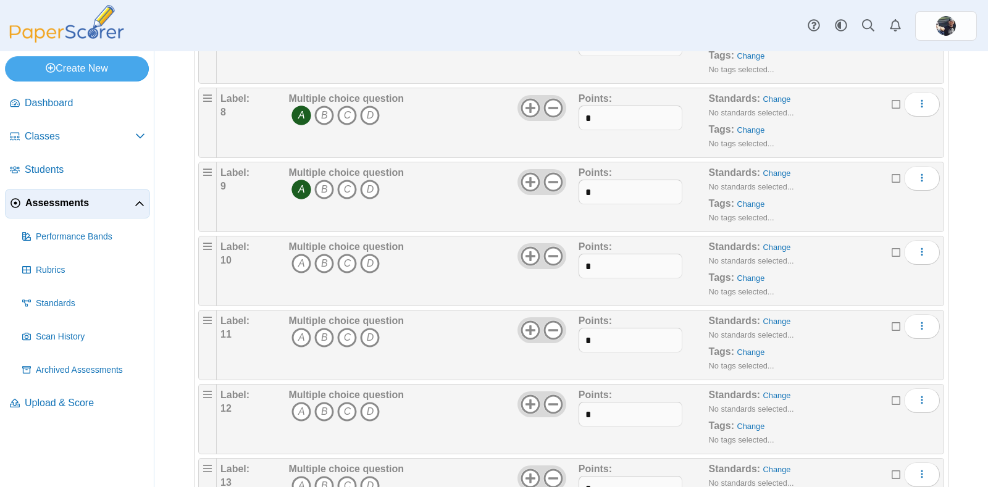
scroll to position [609, 0]
click at [343, 262] on icon "C" at bounding box center [347, 262] width 20 height 20
click at [369, 331] on icon "D" at bounding box center [370, 336] width 20 height 20
click at [369, 404] on icon "D" at bounding box center [370, 410] width 20 height 20
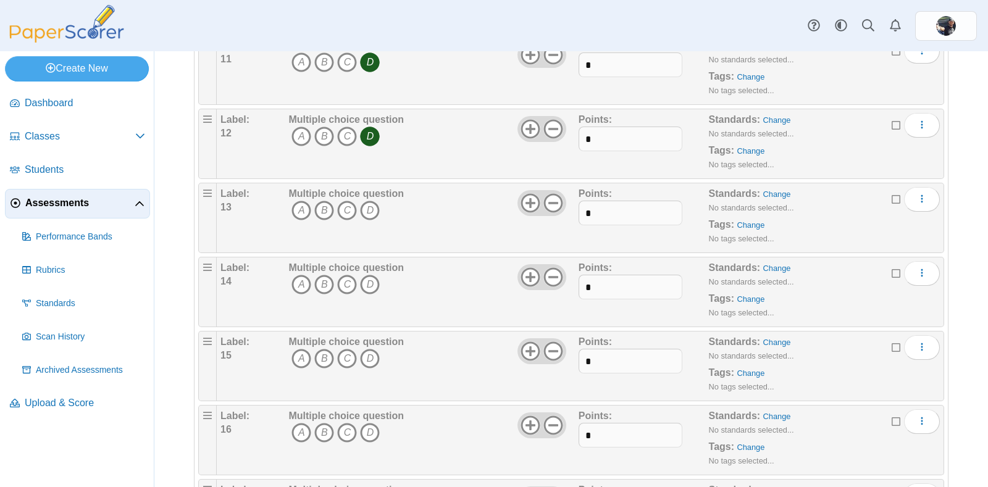
scroll to position [887, 0]
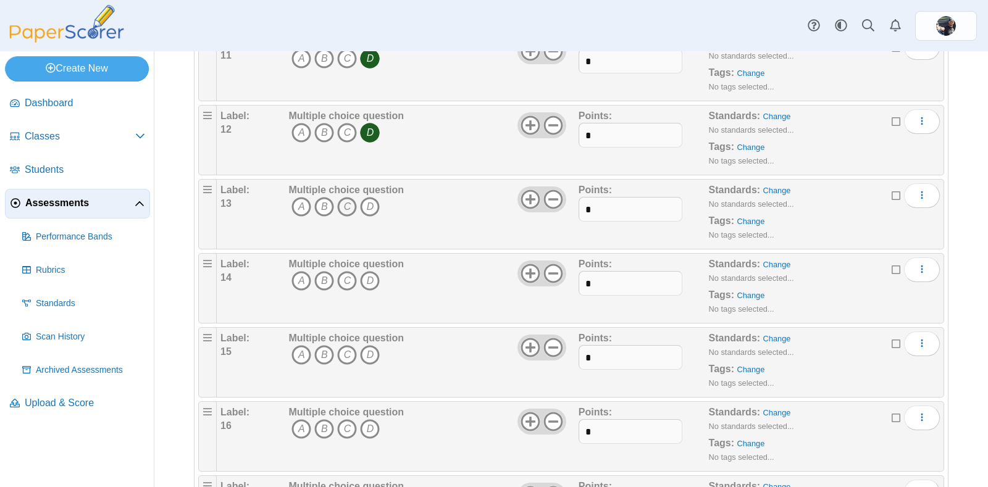
click at [346, 204] on icon "C" at bounding box center [347, 207] width 20 height 20
click at [346, 275] on icon "C" at bounding box center [347, 281] width 20 height 20
click at [322, 353] on icon "B" at bounding box center [324, 355] width 20 height 20
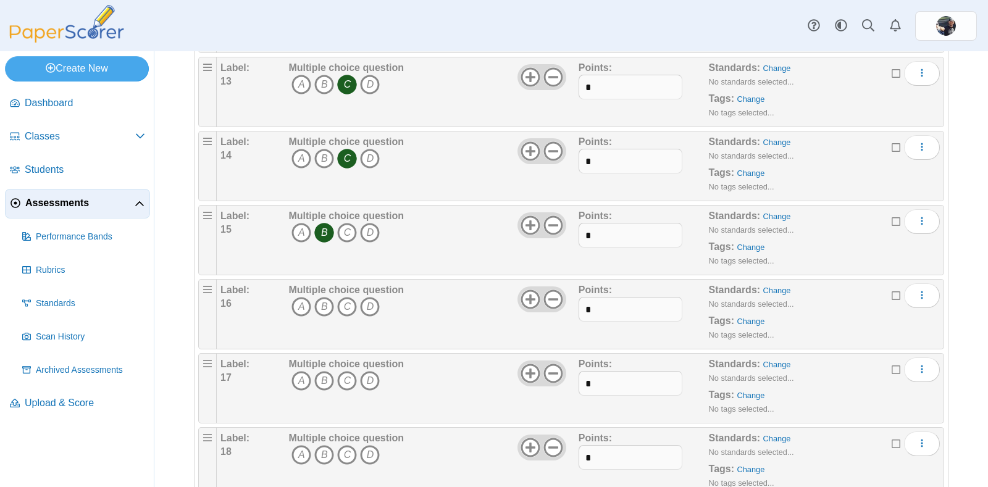
scroll to position [1009, 0]
click at [323, 301] on icon "B" at bounding box center [324, 306] width 20 height 20
click at [370, 380] on icon "D" at bounding box center [370, 380] width 20 height 20
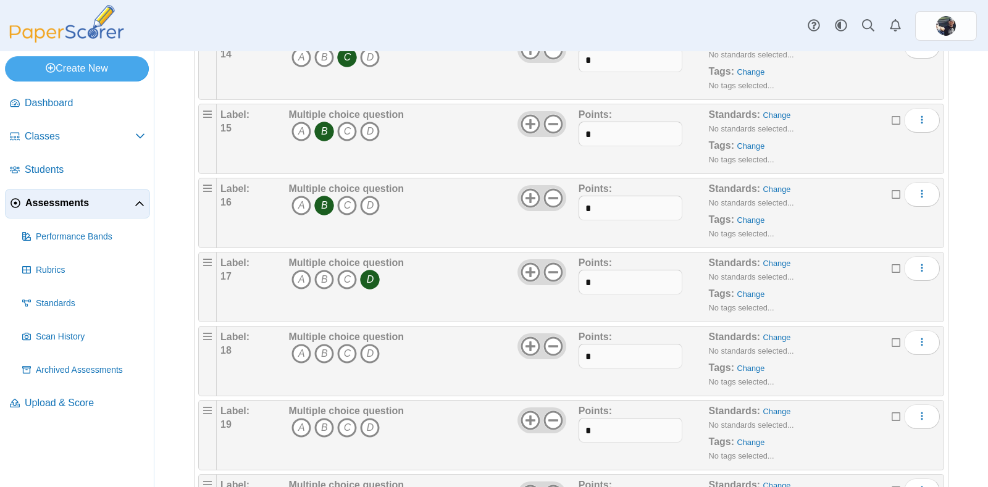
scroll to position [1111, 0]
click at [346, 352] on icon "C" at bounding box center [347, 353] width 20 height 20
click at [299, 422] on icon "A" at bounding box center [301, 427] width 20 height 20
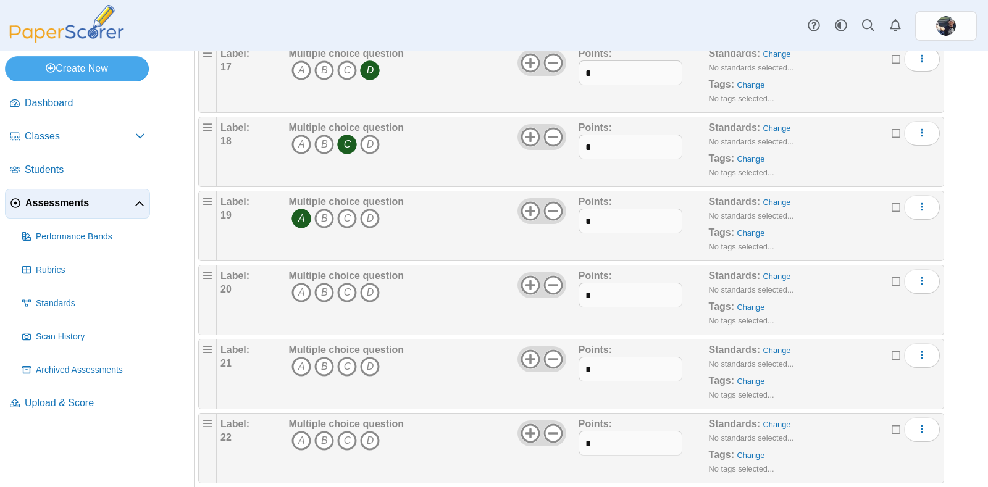
scroll to position [1321, 0]
click at [346, 284] on icon "C" at bounding box center [347, 292] width 20 height 20
click at [370, 361] on icon "D" at bounding box center [370, 366] width 20 height 20
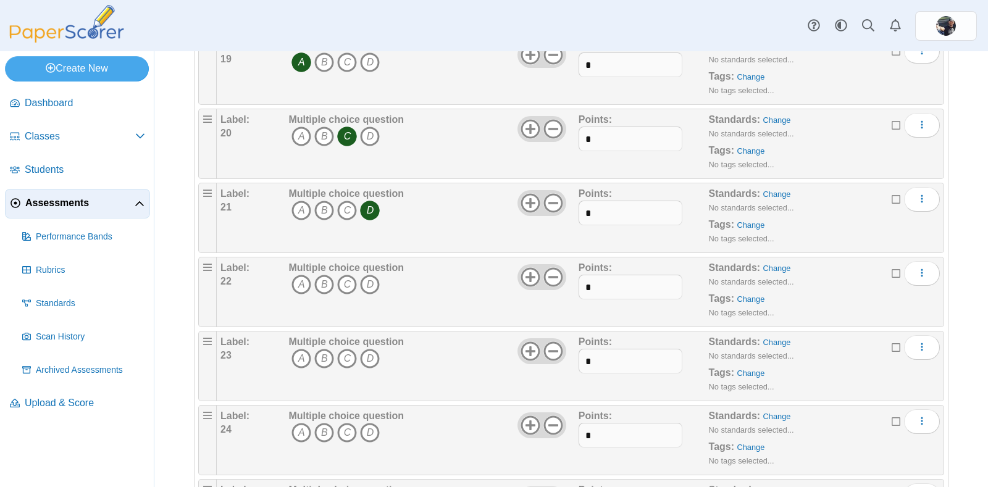
scroll to position [1475, 0]
click at [346, 280] on icon "C" at bounding box center [347, 285] width 20 height 20
click at [299, 352] on icon "A" at bounding box center [301, 359] width 20 height 20
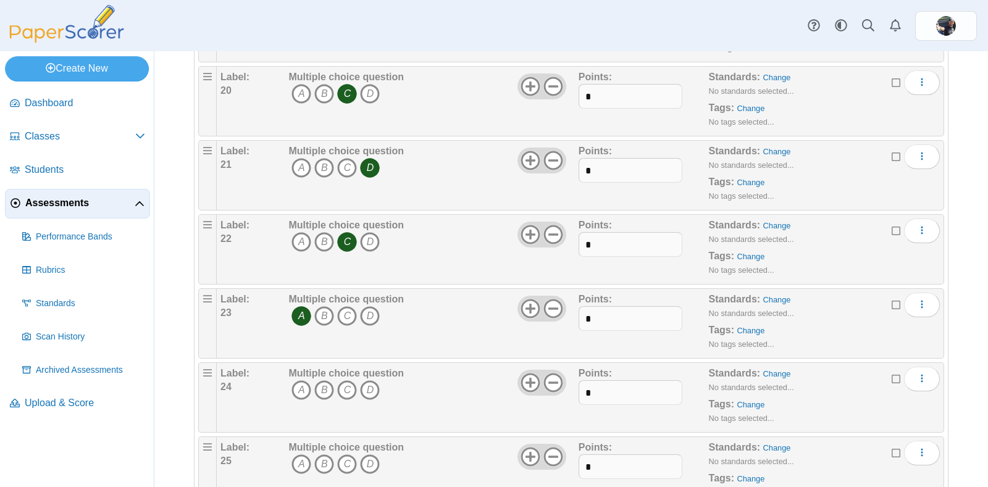
scroll to position [1577, 0]
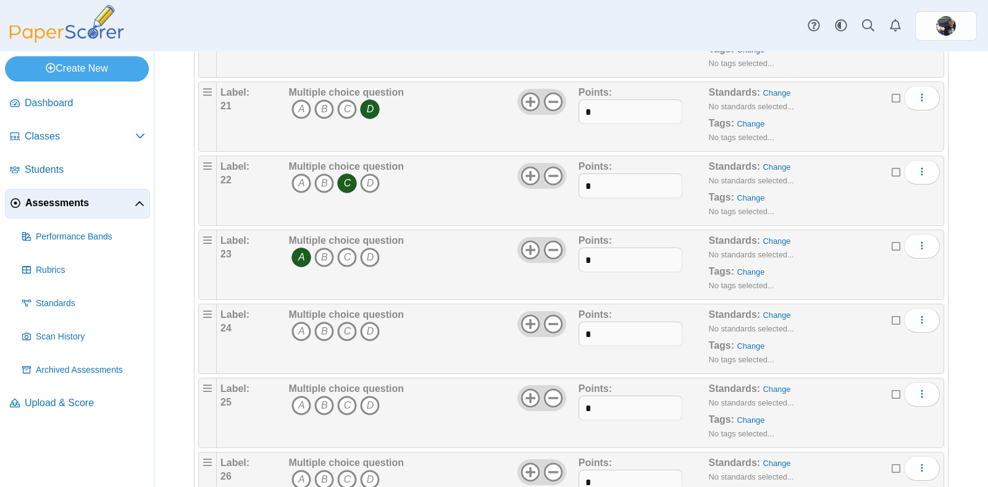
click at [346, 324] on icon "C" at bounding box center [347, 332] width 20 height 20
click at [297, 399] on icon "A" at bounding box center [301, 406] width 20 height 20
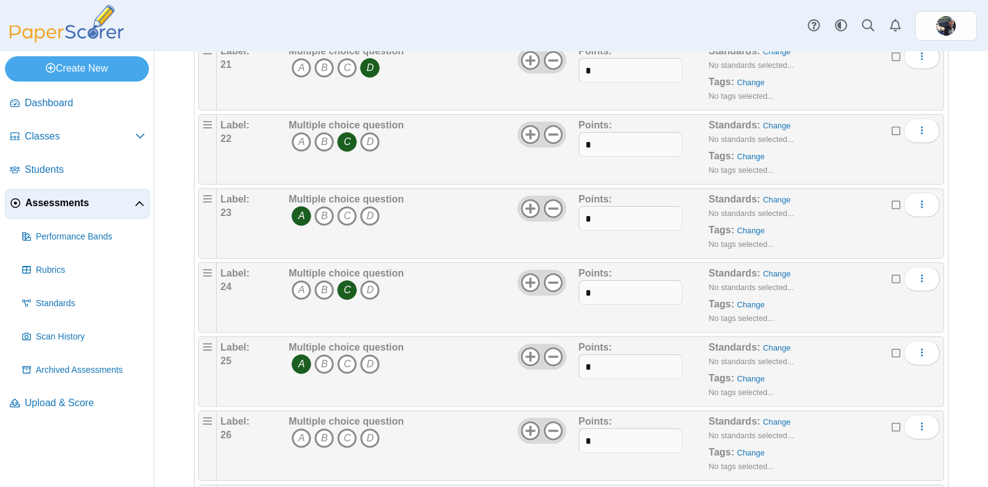
scroll to position [1658, 0]
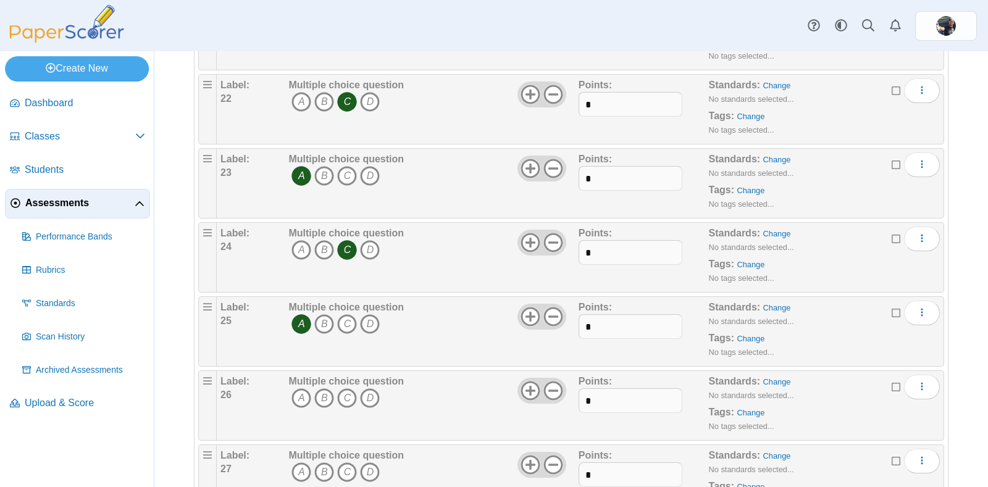
click at [343, 394] on icon "C" at bounding box center [347, 398] width 20 height 20
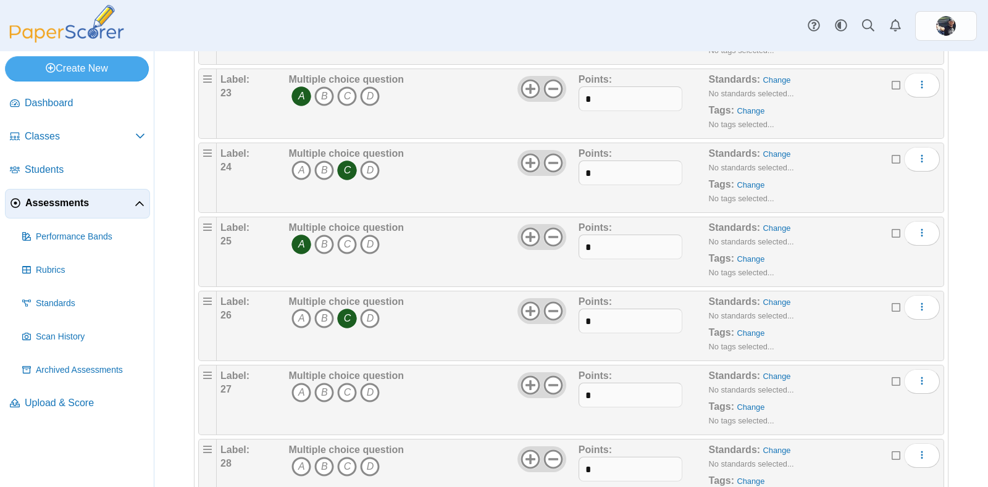
scroll to position [1738, 0]
click at [322, 388] on icon "B" at bounding box center [324, 392] width 20 height 20
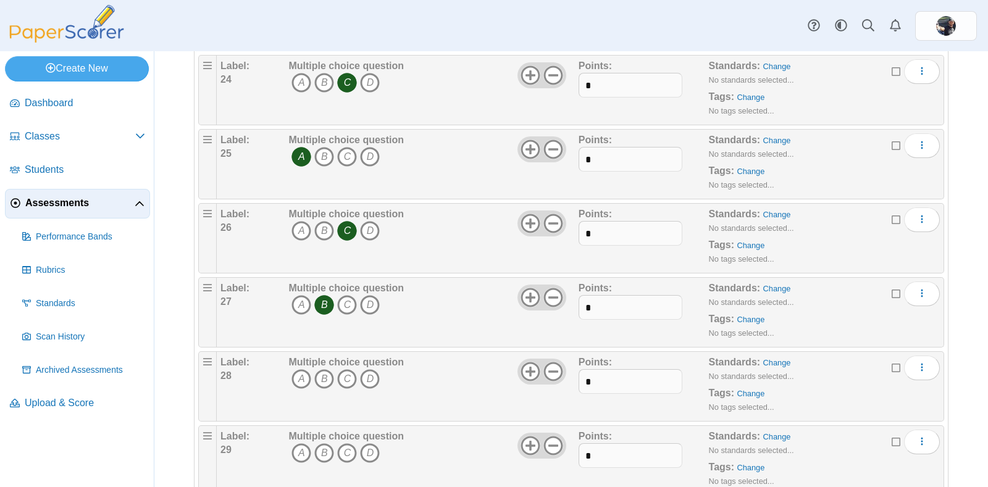
scroll to position [1826, 0]
click at [370, 374] on icon "D" at bounding box center [370, 379] width 20 height 20
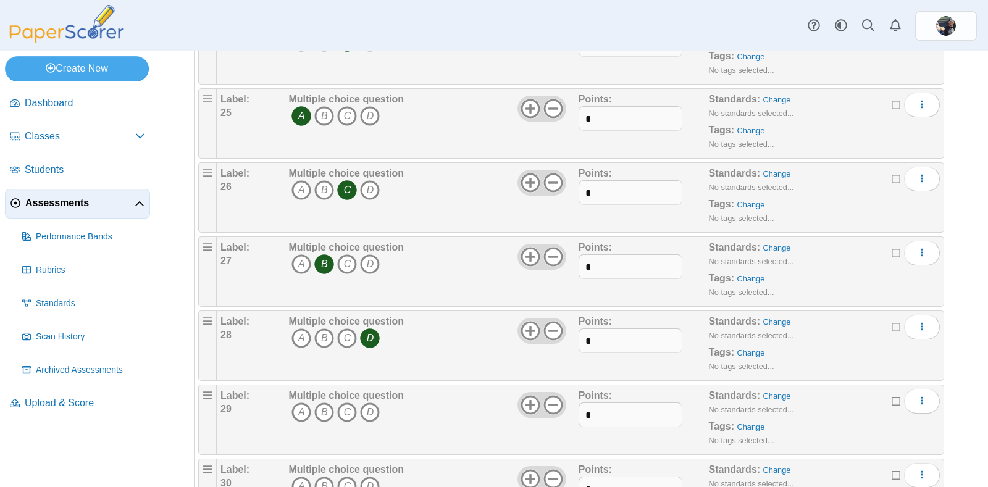
scroll to position [1867, 0]
click at [301, 404] on icon "A" at bounding box center [301, 412] width 20 height 20
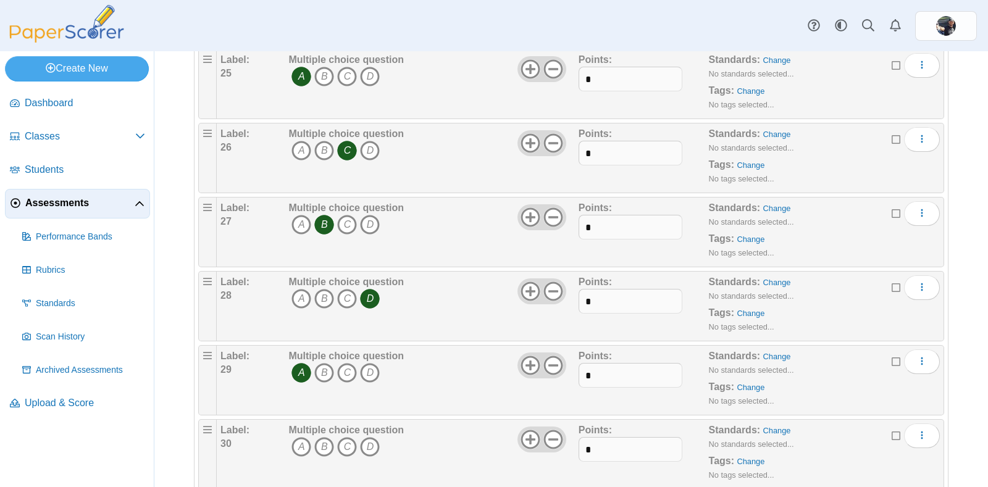
scroll to position [1928, 0]
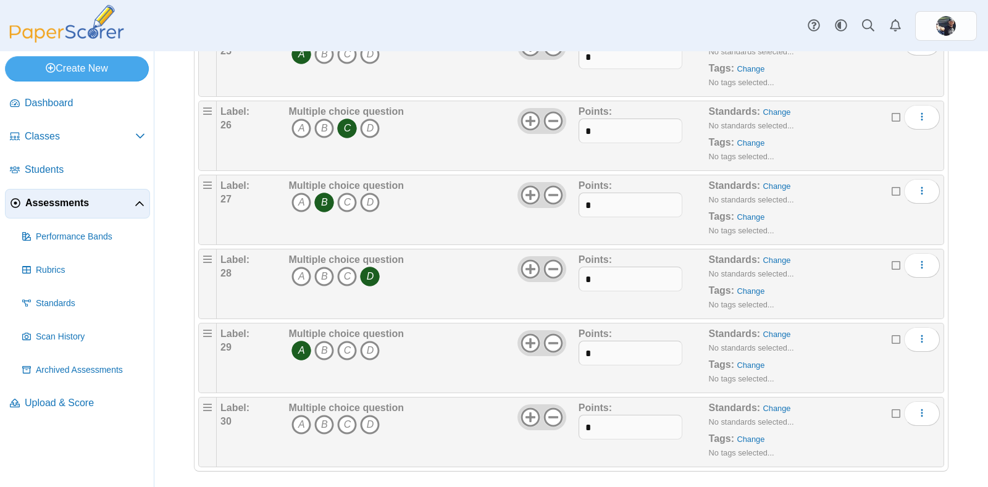
click at [369, 417] on icon "D" at bounding box center [370, 425] width 20 height 20
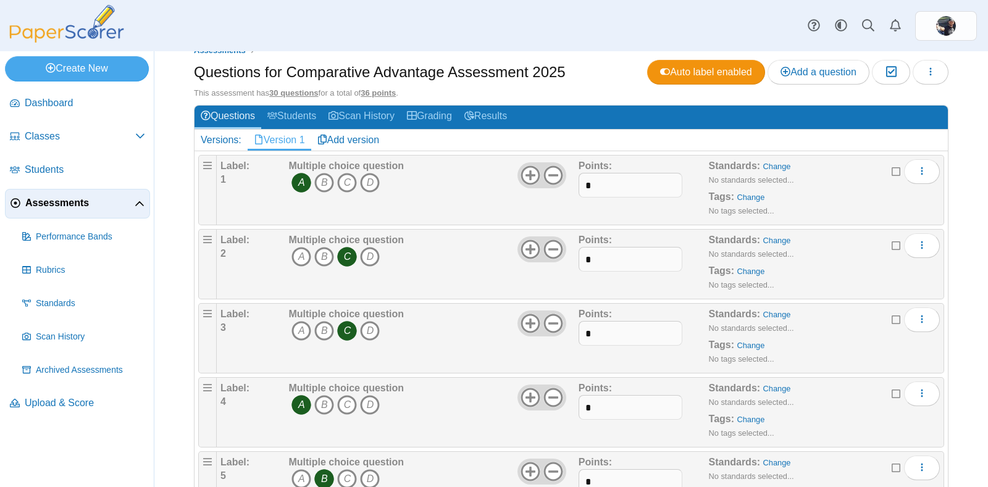
scroll to position [0, 0]
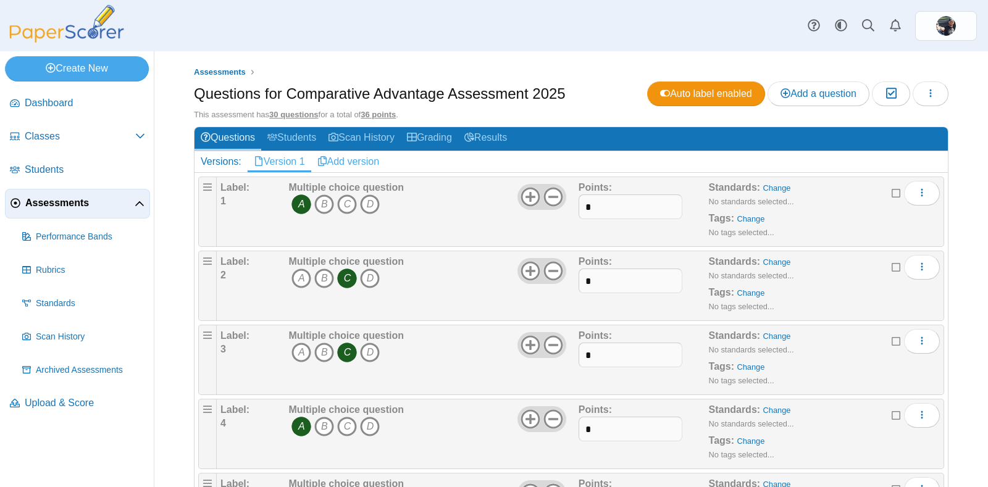
click at [341, 156] on link "Add version" at bounding box center [348, 161] width 75 height 21
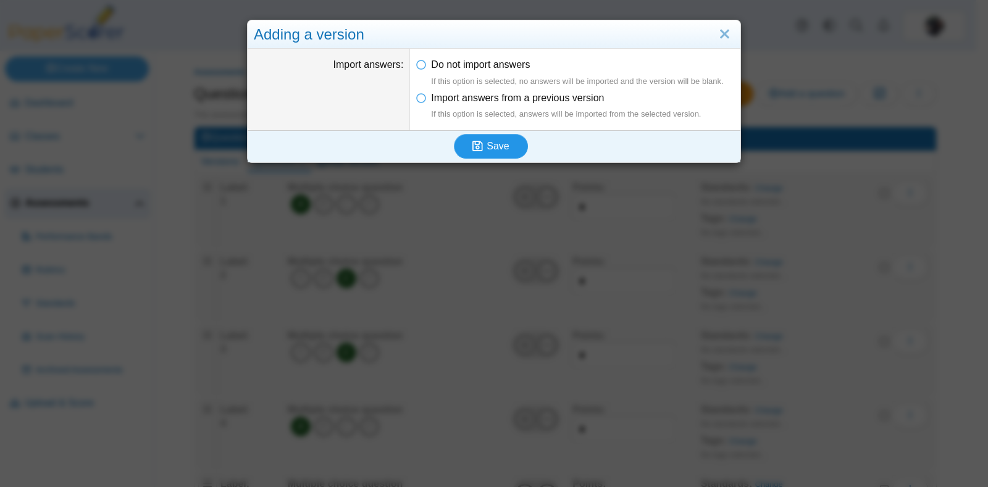
click at [472, 140] on icon "submit" at bounding box center [477, 146] width 10 height 12
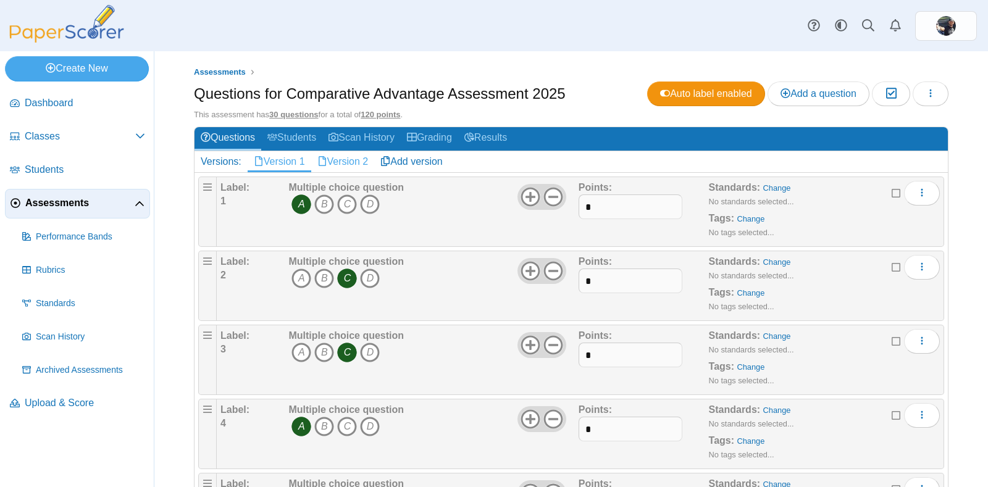
click at [344, 162] on link "Version 2" at bounding box center [343, 161] width 64 height 21
click at [366, 202] on icon "D" at bounding box center [370, 204] width 20 height 20
click at [340, 280] on icon "C" at bounding box center [347, 279] width 20 height 20
click at [321, 353] on icon "B" at bounding box center [324, 353] width 20 height 20
click at [367, 422] on icon "D" at bounding box center [370, 427] width 20 height 20
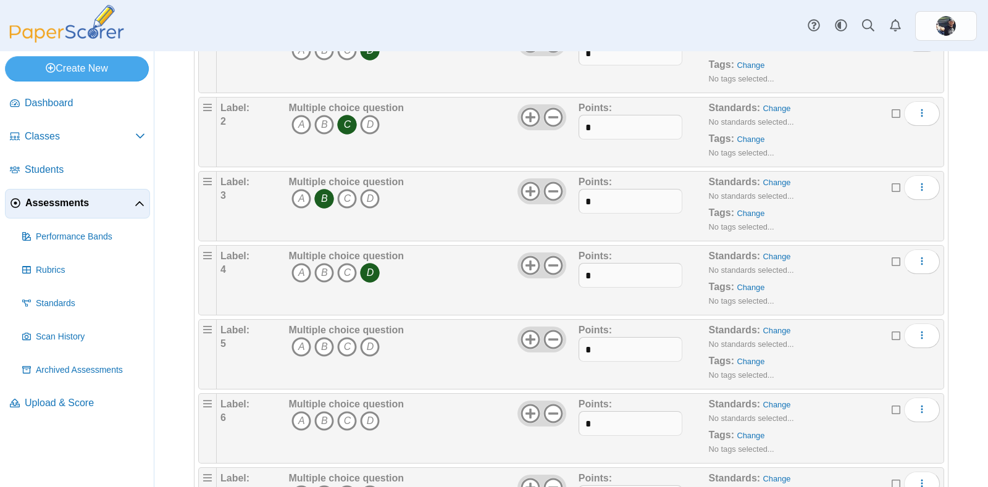
scroll to position [185, 0]
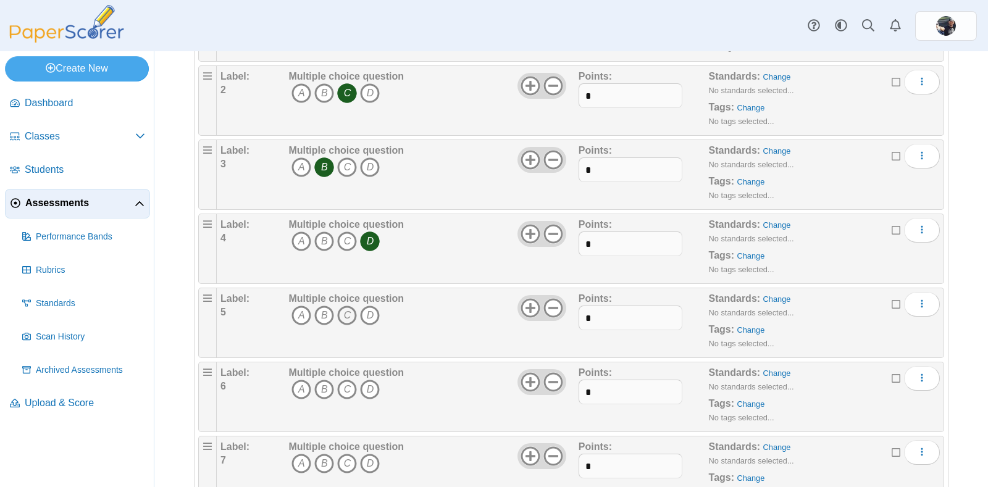
click at [344, 317] on icon "C" at bounding box center [347, 316] width 20 height 20
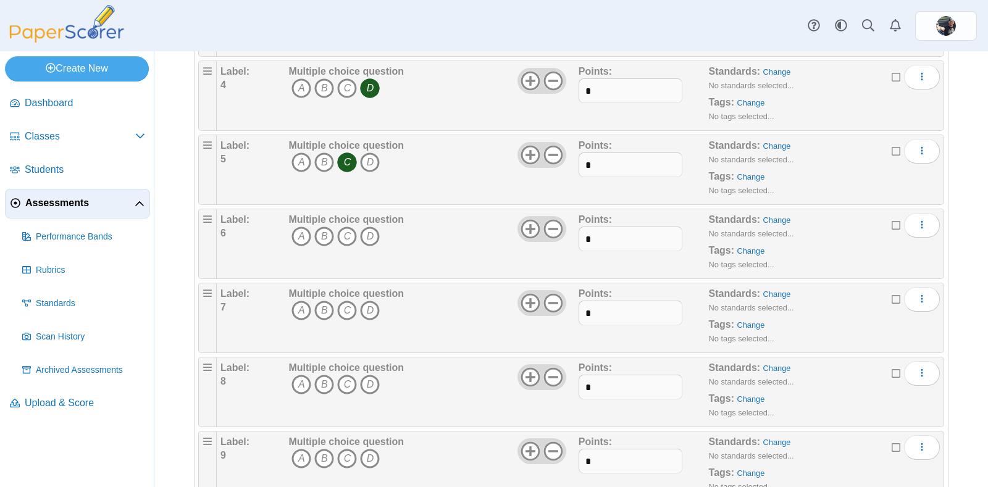
scroll to position [344, 0]
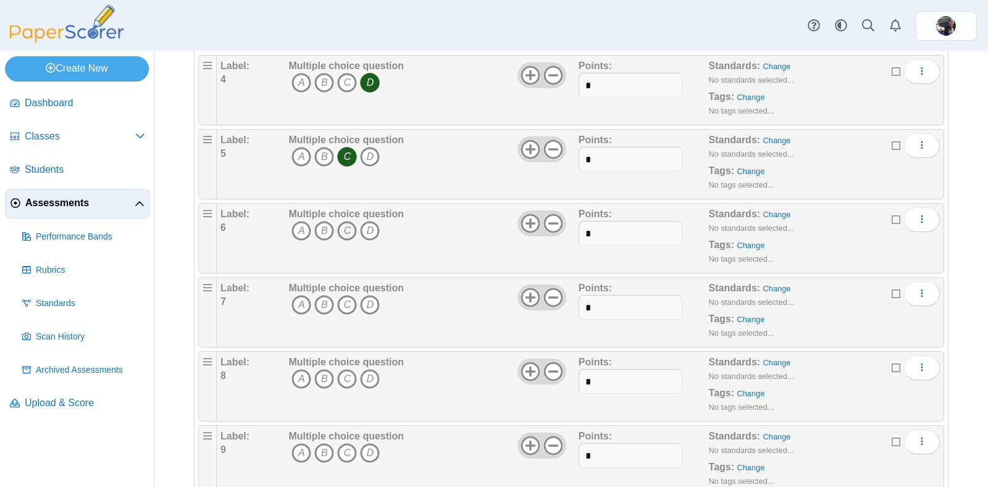
click at [346, 229] on icon "C" at bounding box center [347, 231] width 20 height 20
click at [346, 303] on icon "C" at bounding box center [347, 305] width 20 height 20
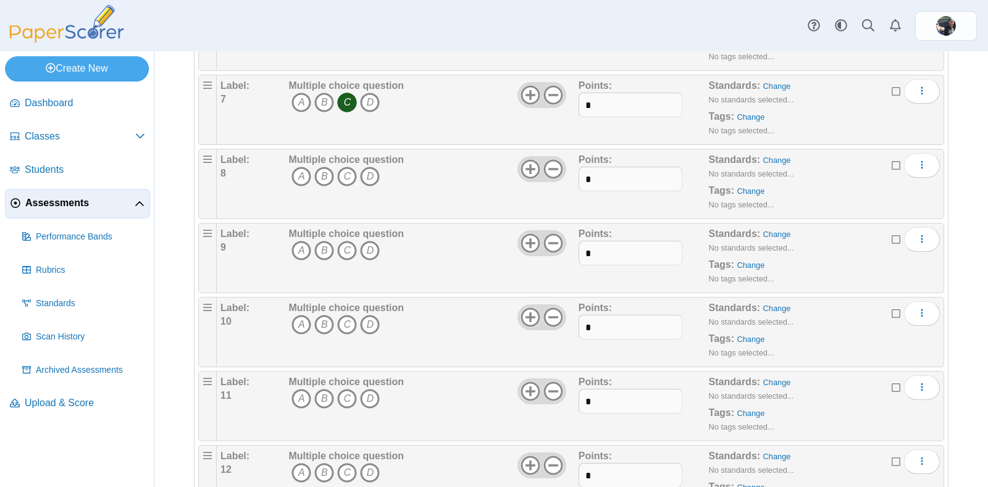
scroll to position [545, 0]
click at [299, 173] on icon "A" at bounding box center [301, 178] width 20 height 20
click at [346, 247] on icon "C" at bounding box center [347, 252] width 20 height 20
click at [344, 328] on icon "C" at bounding box center [347, 326] width 20 height 20
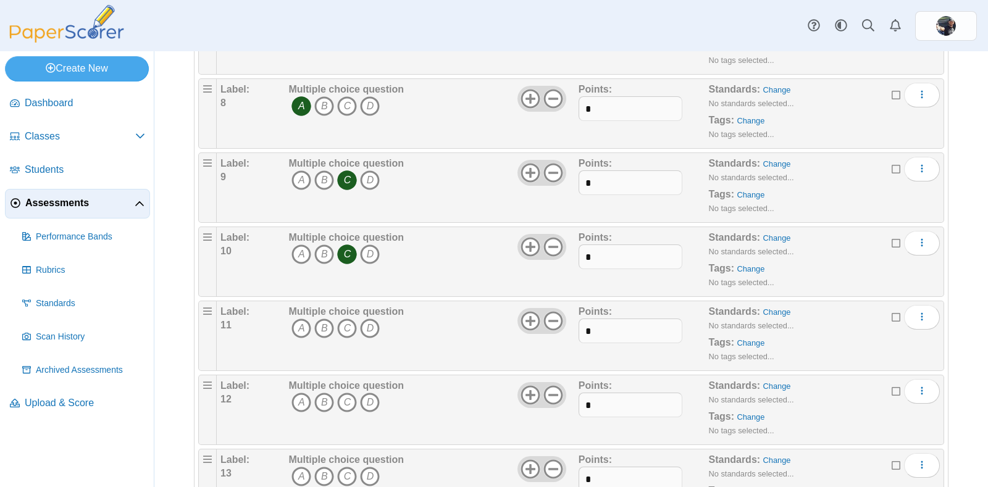
scroll to position [618, 0]
click at [346, 322] on icon "C" at bounding box center [347, 327] width 20 height 20
click at [346, 398] on icon "C" at bounding box center [347, 401] width 20 height 20
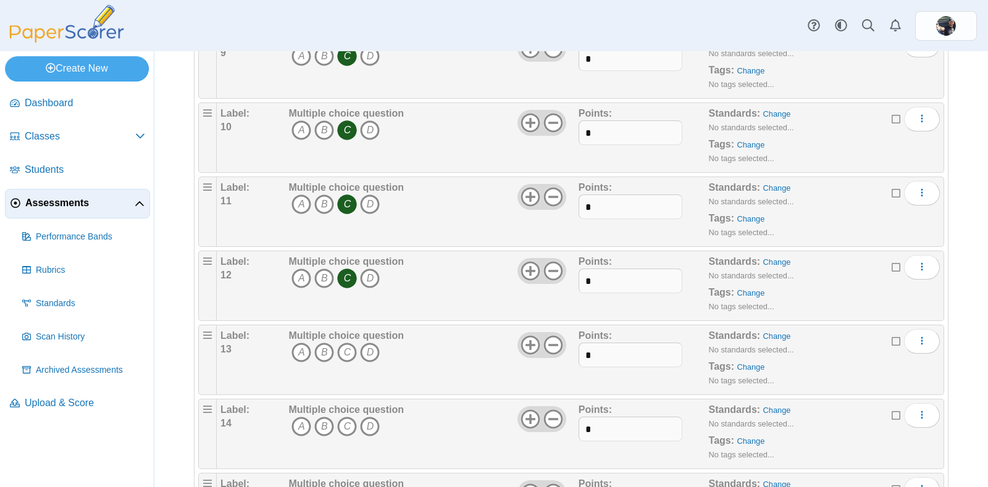
scroll to position [746, 0]
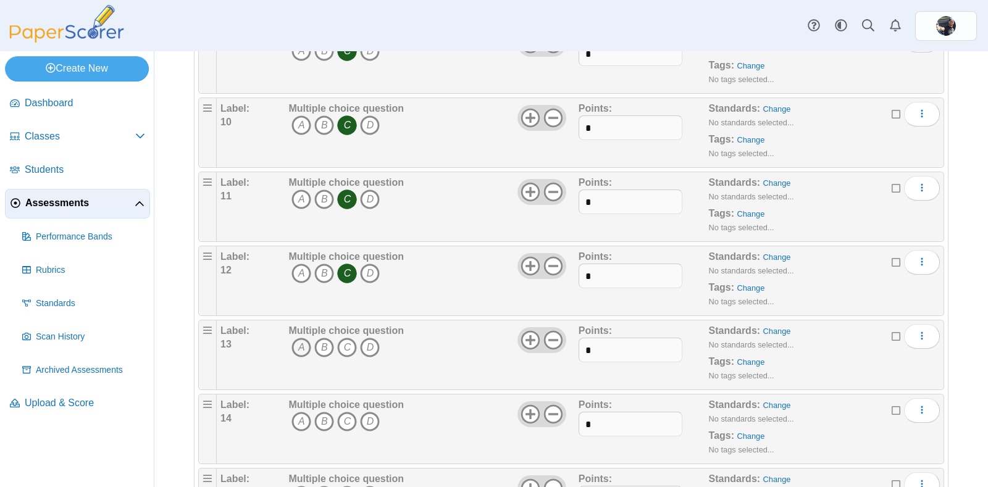
click at [300, 348] on icon "A" at bounding box center [301, 348] width 20 height 20
click at [299, 415] on icon "A" at bounding box center [301, 422] width 20 height 20
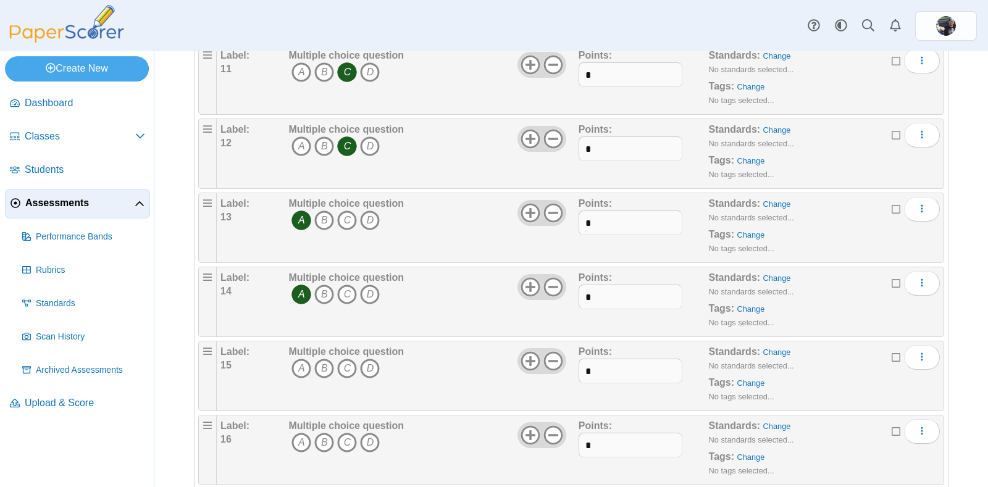
scroll to position [882, 0]
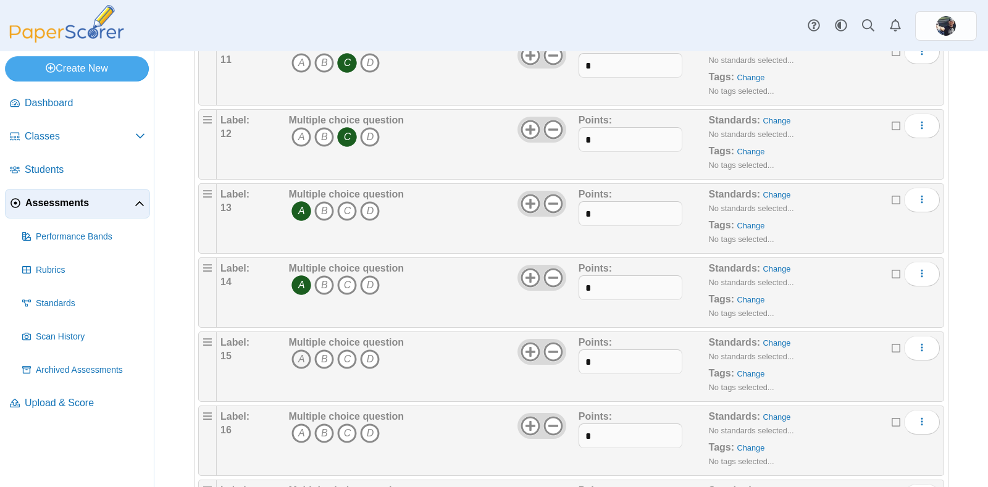
click at [296, 357] on icon "A" at bounding box center [301, 359] width 20 height 20
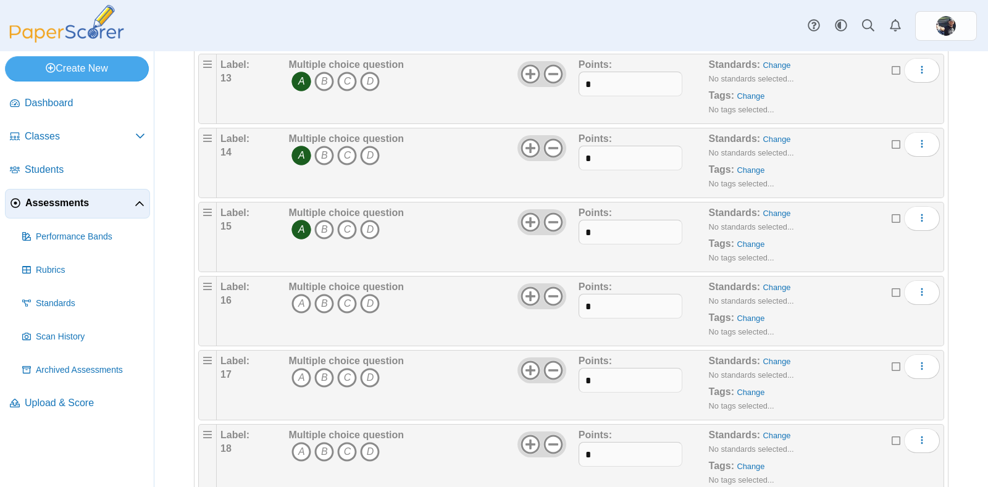
scroll to position [1023, 0]
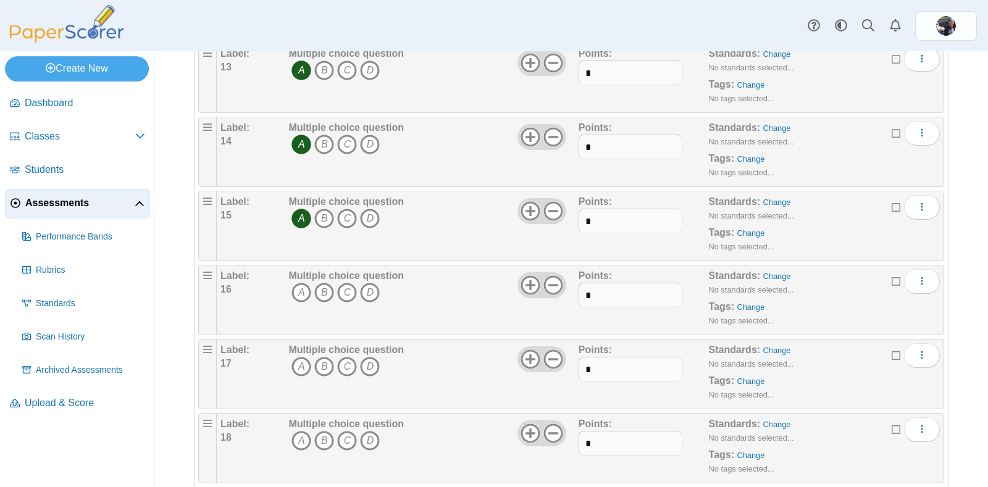
click at [323, 286] on icon "B" at bounding box center [324, 293] width 20 height 20
click at [367, 364] on icon "D" at bounding box center [370, 367] width 20 height 20
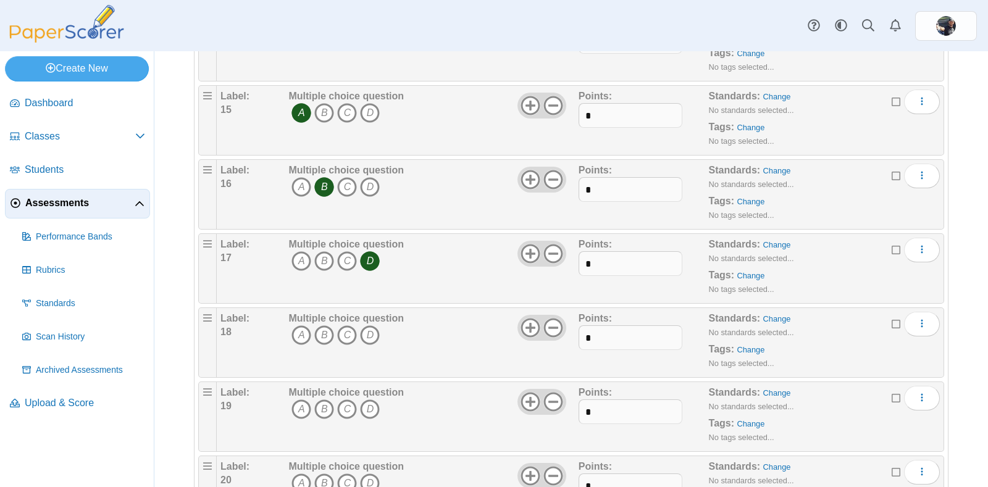
scroll to position [1143, 0]
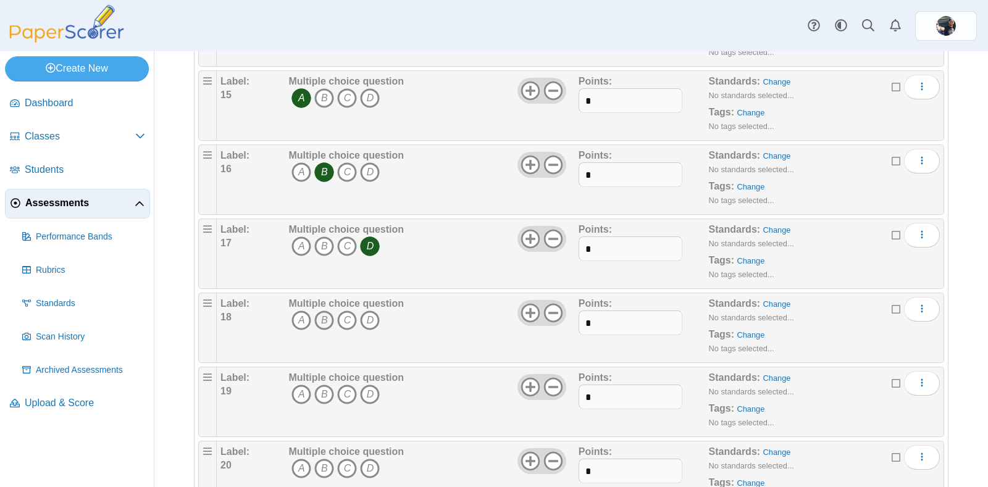
click at [321, 317] on icon "B" at bounding box center [324, 321] width 20 height 20
click at [346, 388] on icon "C" at bounding box center [347, 395] width 20 height 20
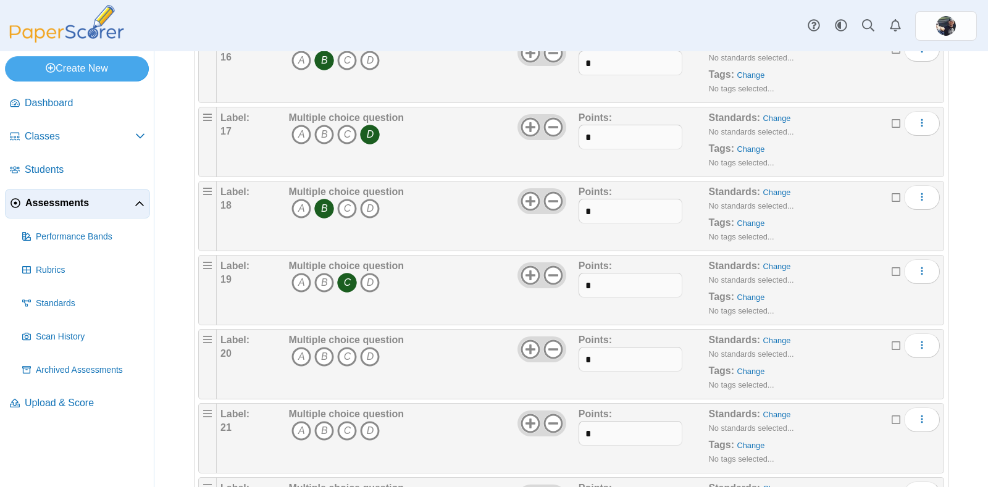
scroll to position [1259, 0]
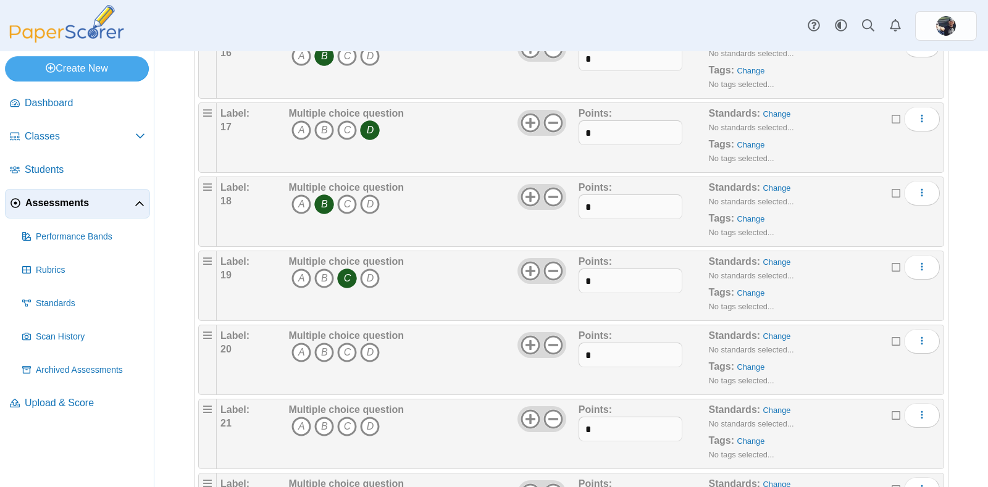
click at [369, 345] on icon "D" at bounding box center [370, 353] width 20 height 20
click at [348, 426] on icon "C" at bounding box center [347, 427] width 20 height 20
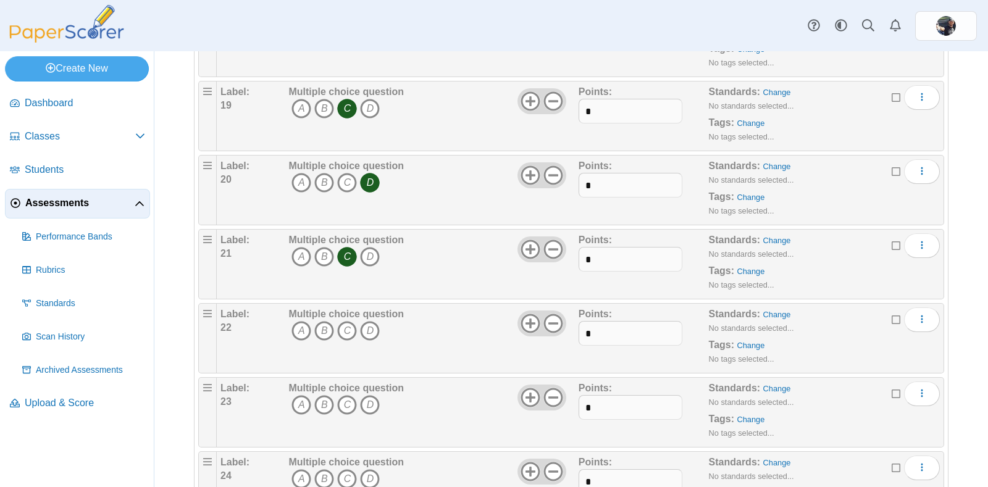
scroll to position [1432, 0]
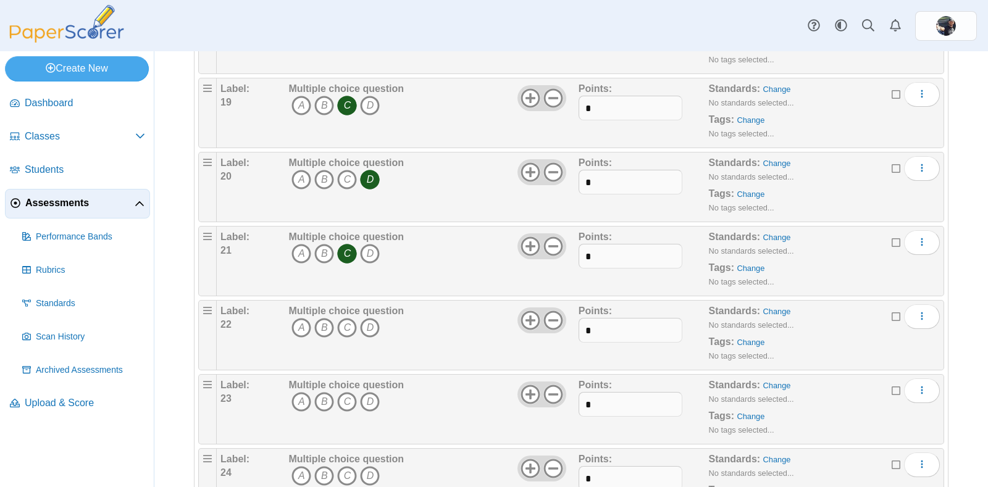
click at [325, 320] on icon "B" at bounding box center [324, 328] width 20 height 20
click at [323, 394] on icon "B" at bounding box center [324, 402] width 20 height 20
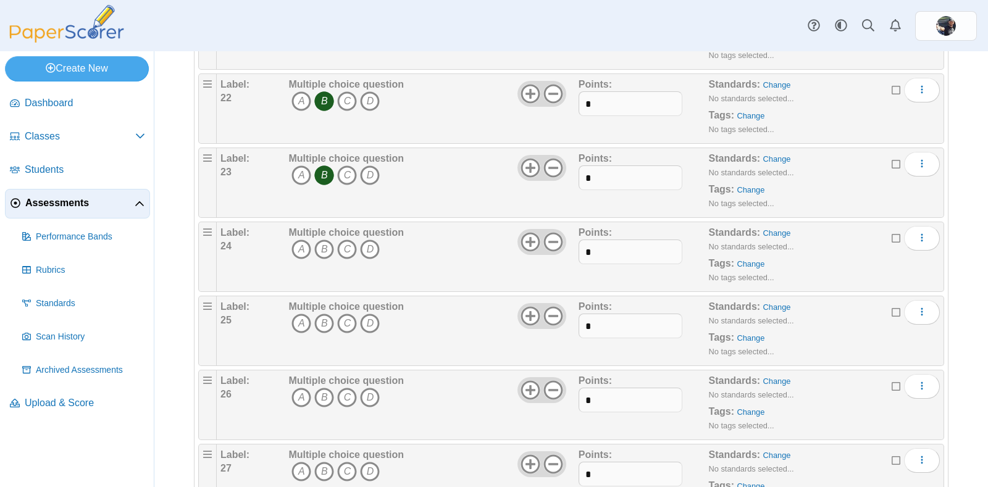
click at [323, 248] on icon "B" at bounding box center [324, 250] width 20 height 20
click at [346, 316] on icon "C" at bounding box center [347, 324] width 20 height 20
click at [347, 391] on icon "C" at bounding box center [347, 398] width 20 height 20
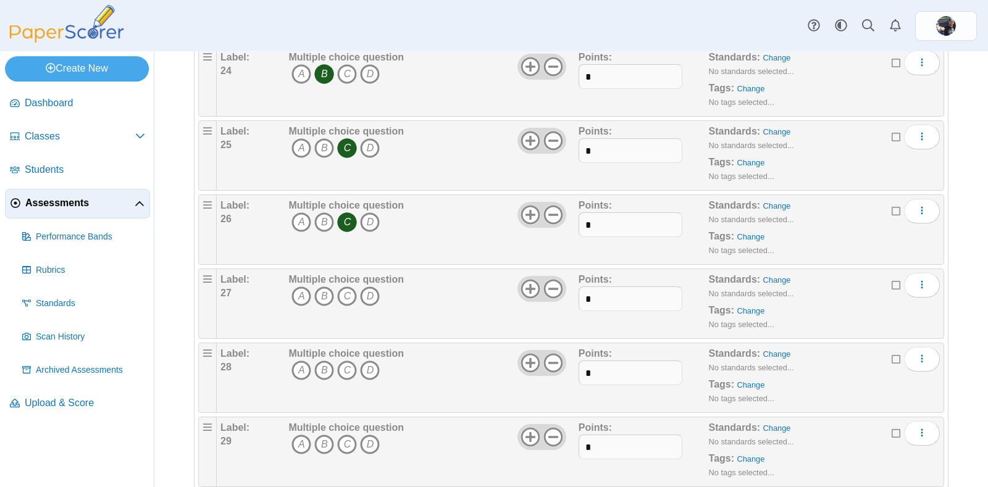
scroll to position [1835, 0]
click at [323, 287] on icon "B" at bounding box center [324, 295] width 20 height 20
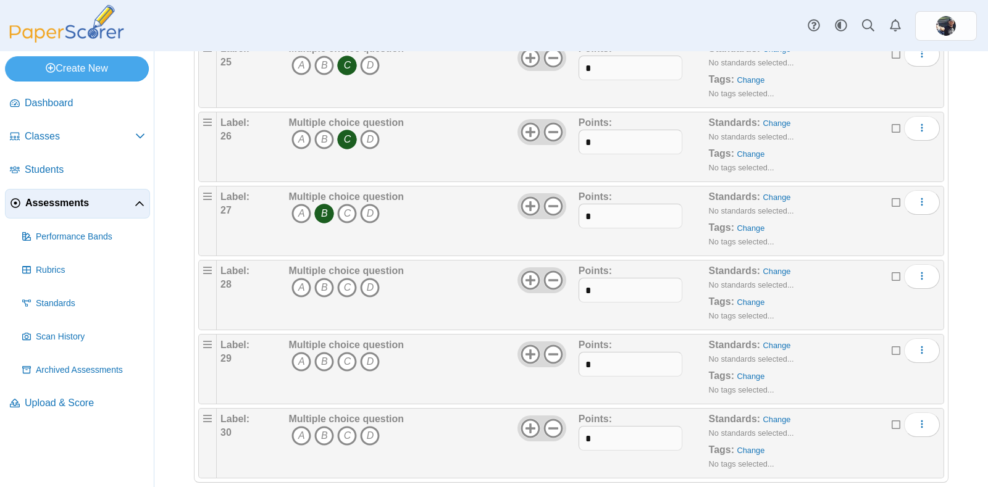
scroll to position [1928, 0]
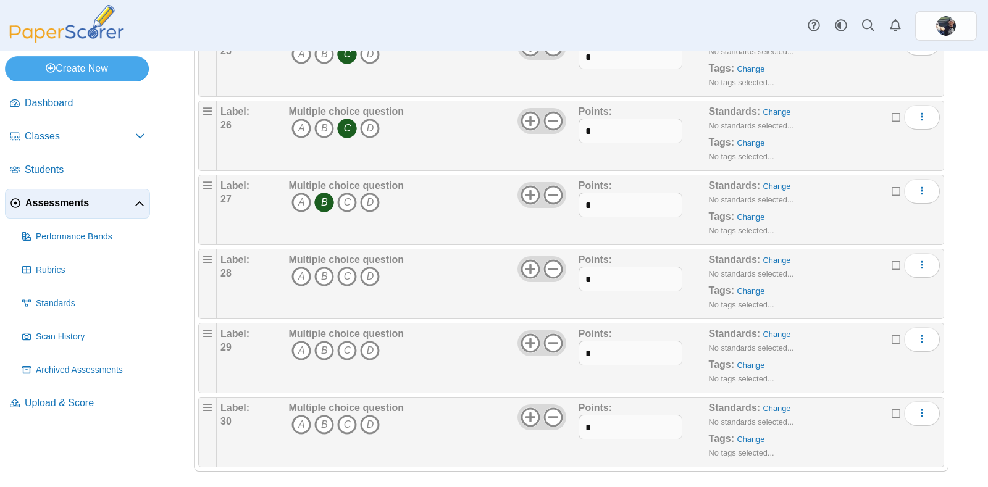
click at [346, 269] on icon "C" at bounding box center [347, 277] width 20 height 20
click at [299, 344] on icon "A" at bounding box center [301, 351] width 20 height 20
click at [369, 415] on icon "D" at bounding box center [370, 425] width 20 height 20
click at [303, 422] on icon "A" at bounding box center [301, 425] width 20 height 20
click at [367, 419] on icon "D" at bounding box center [370, 425] width 20 height 20
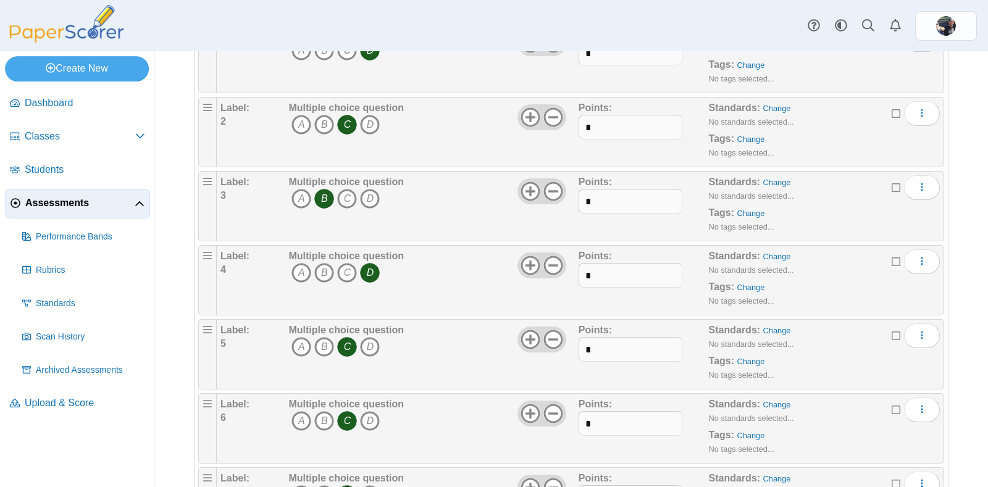
scroll to position [0, 0]
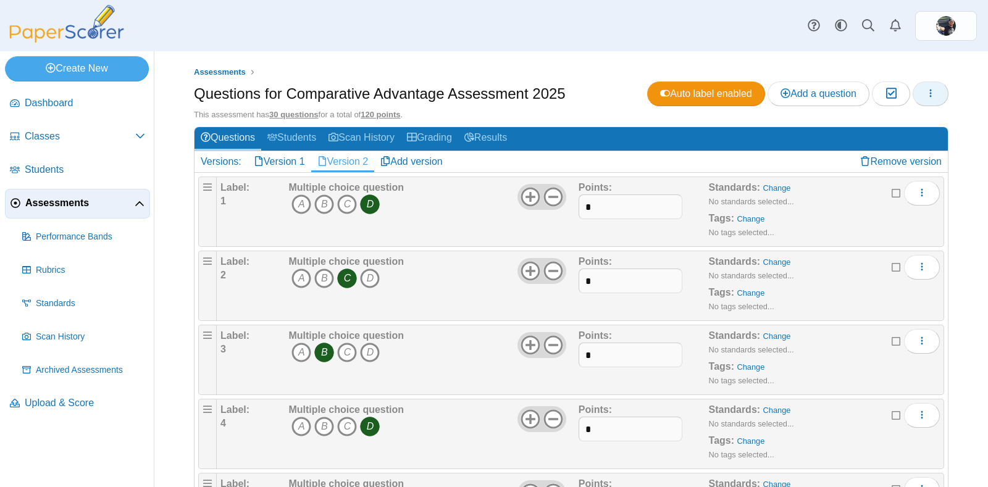
click at [930, 93] on use "button" at bounding box center [931, 93] width 2 height 8
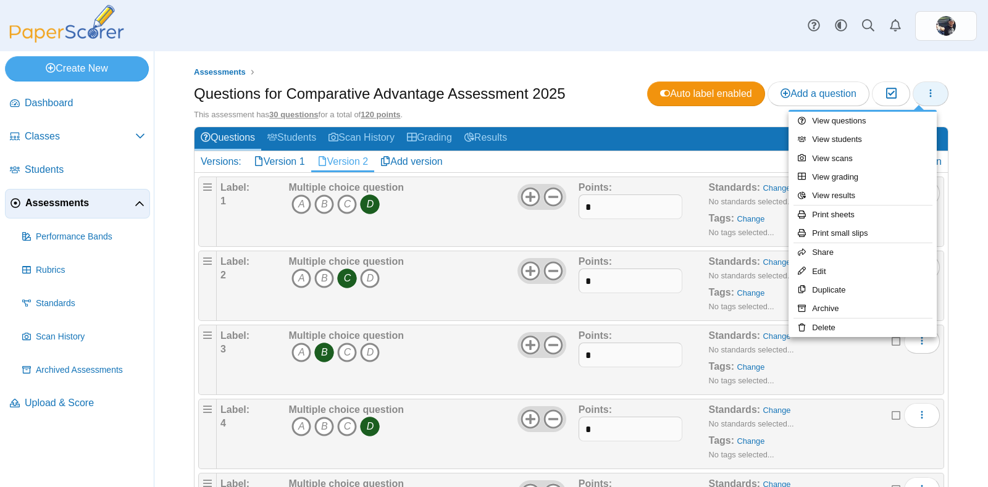
click at [844, 214] on link "Print sheets" at bounding box center [862, 215] width 148 height 19
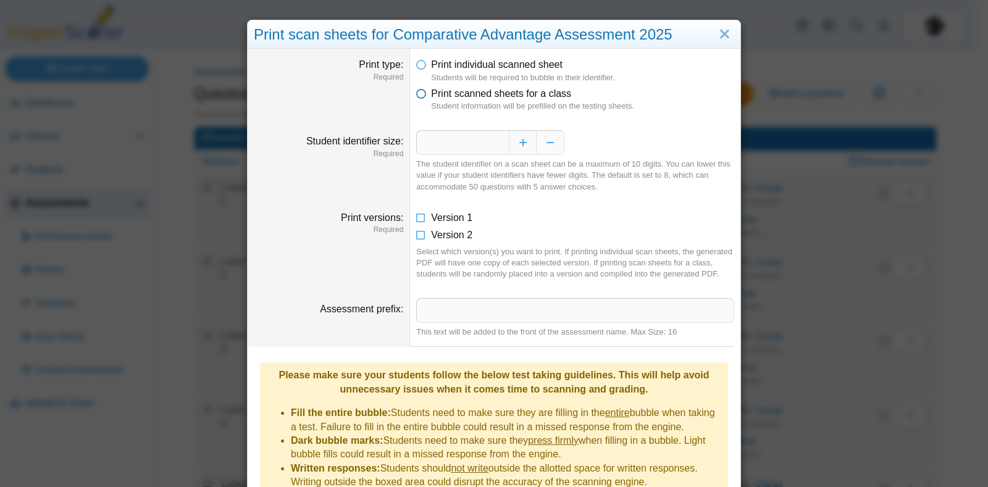
click at [431, 99] on span "Print scanned sheets for a class" at bounding box center [501, 93] width 140 height 10
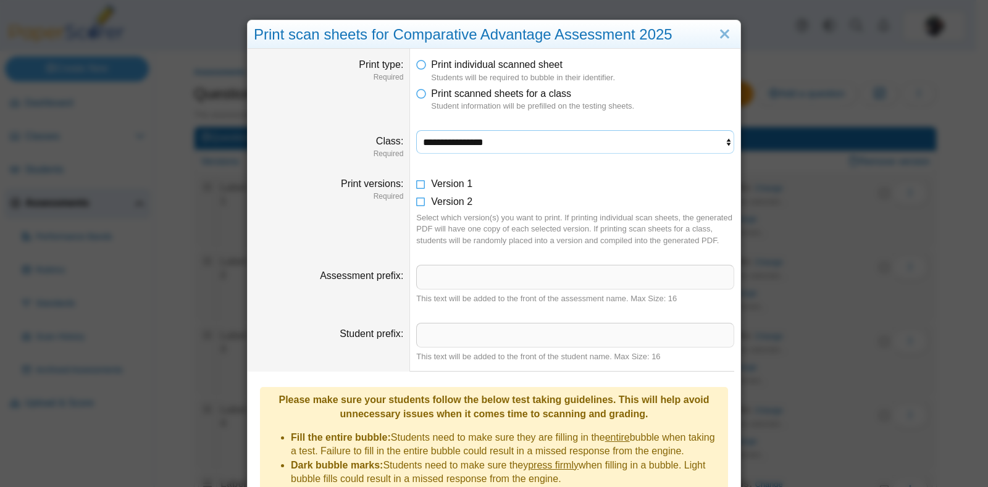
click at [548, 144] on select "**********" at bounding box center [575, 141] width 318 height 23
select select "**********"
click at [416, 130] on select "**********" at bounding box center [575, 141] width 318 height 23
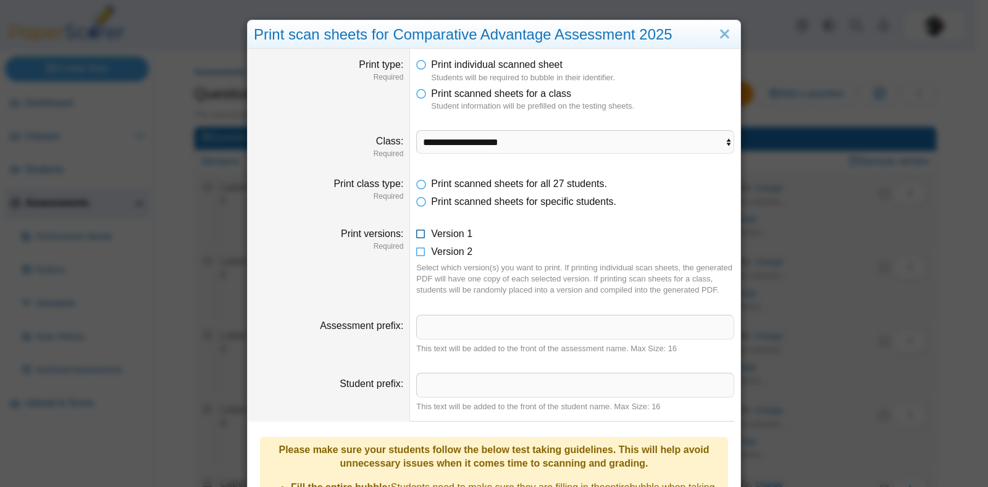
click at [416, 232] on icon at bounding box center [421, 231] width 10 height 9
click at [416, 251] on icon at bounding box center [421, 249] width 10 height 9
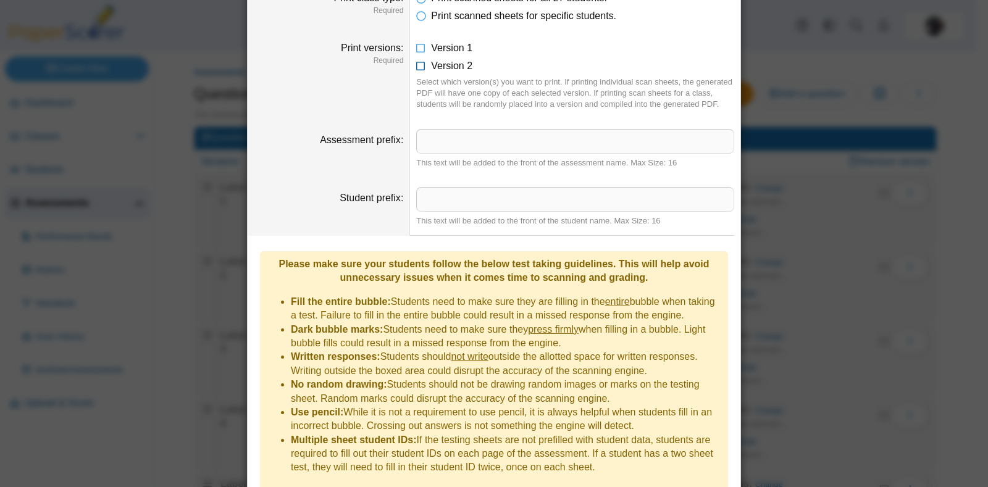
scroll to position [223, 0]
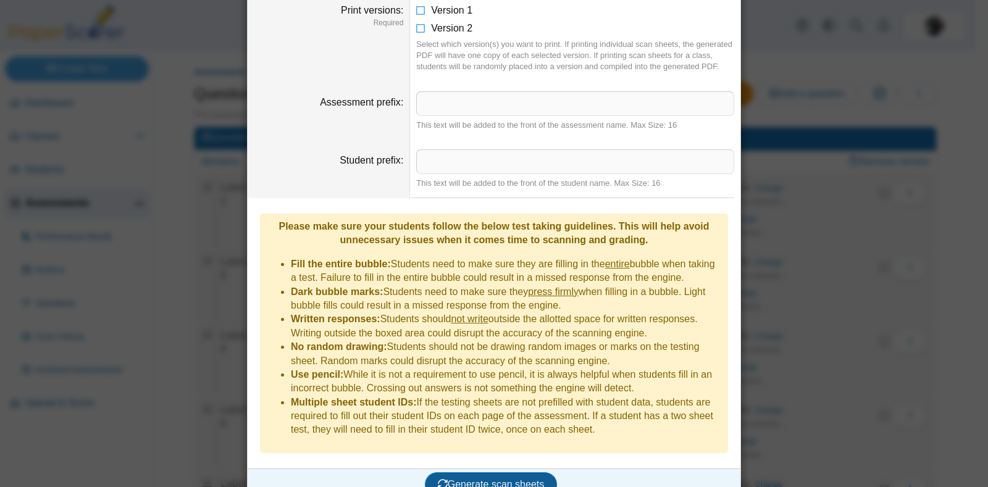
click at [511, 479] on span "Generate scan sheets" at bounding box center [491, 484] width 107 height 10
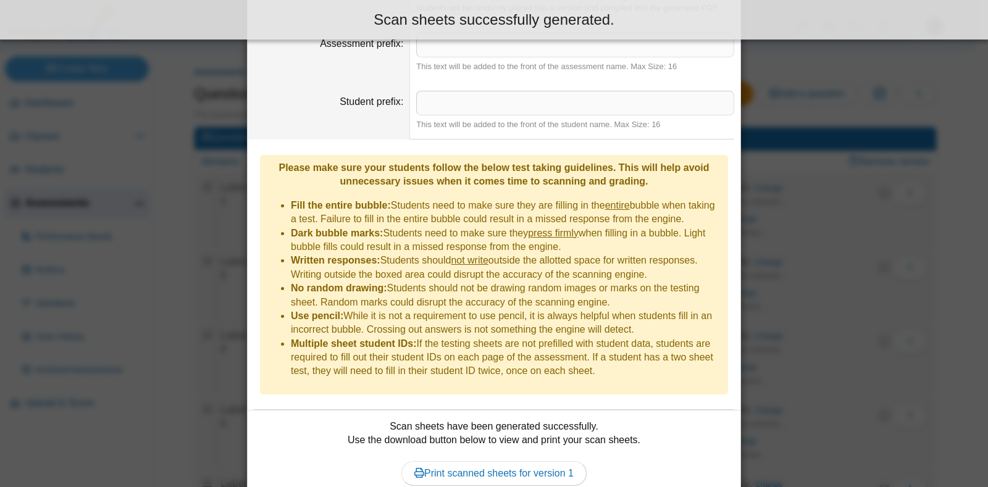
scroll to position [361, 0]
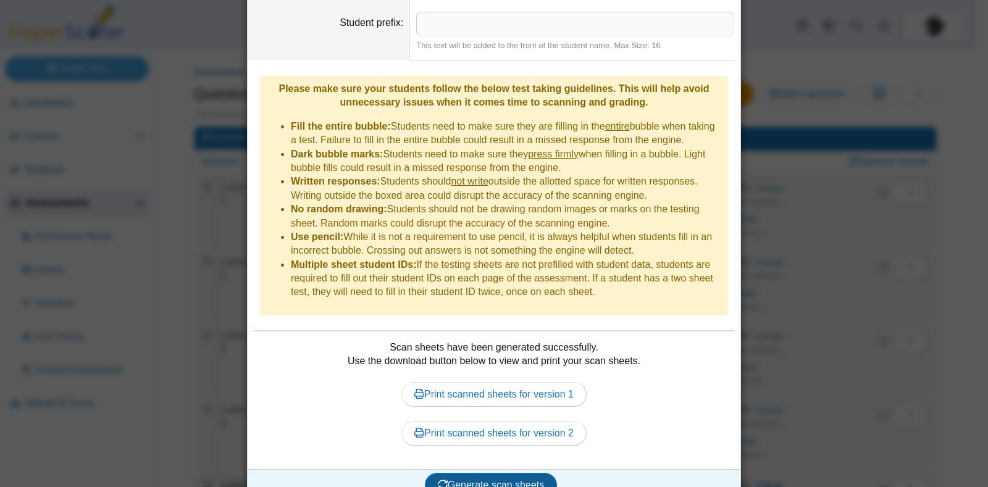
click at [539, 382] on link "Print scanned sheets for version 1" at bounding box center [493, 394] width 185 height 25
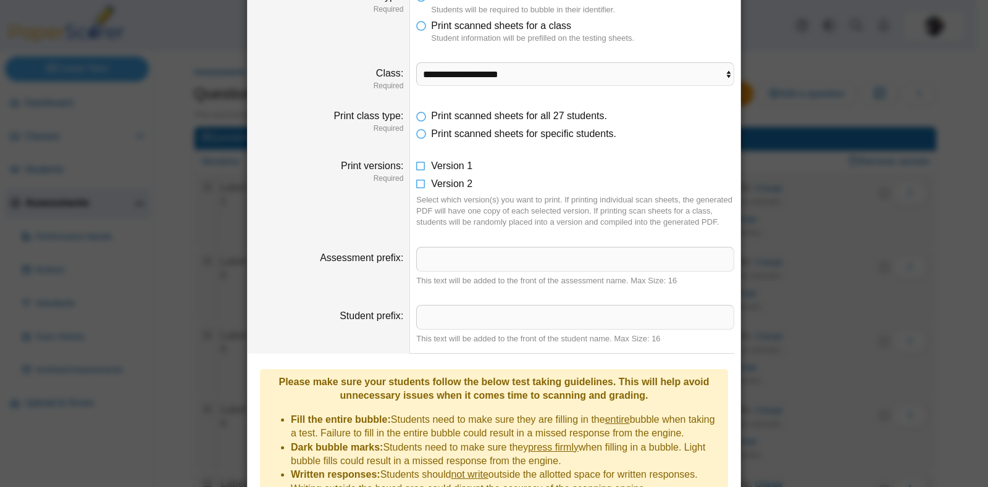
scroll to position [0, 0]
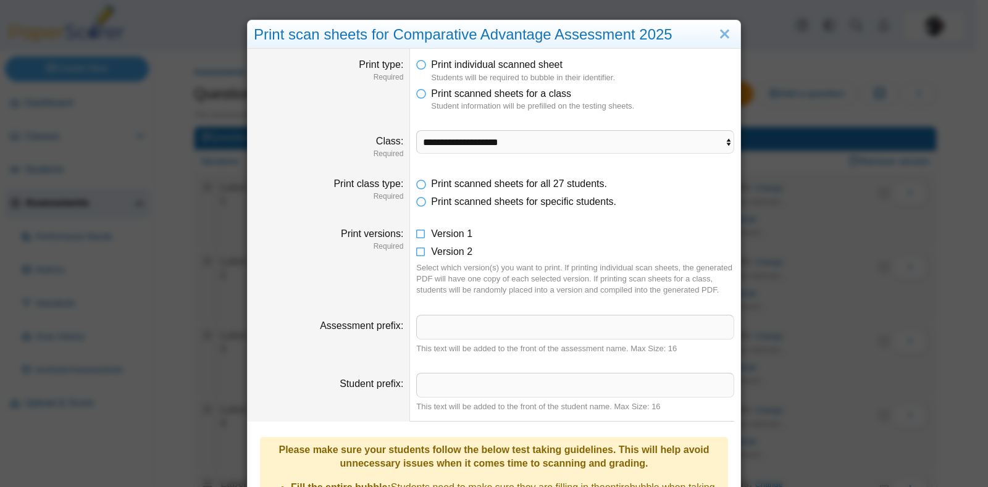
click at [418, 254] on icon at bounding box center [421, 249] width 10 height 9
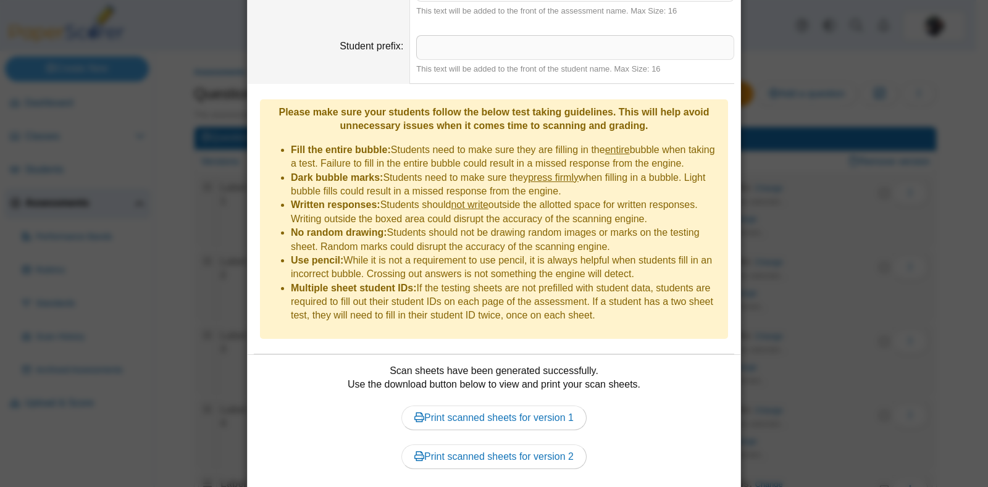
scroll to position [361, 0]
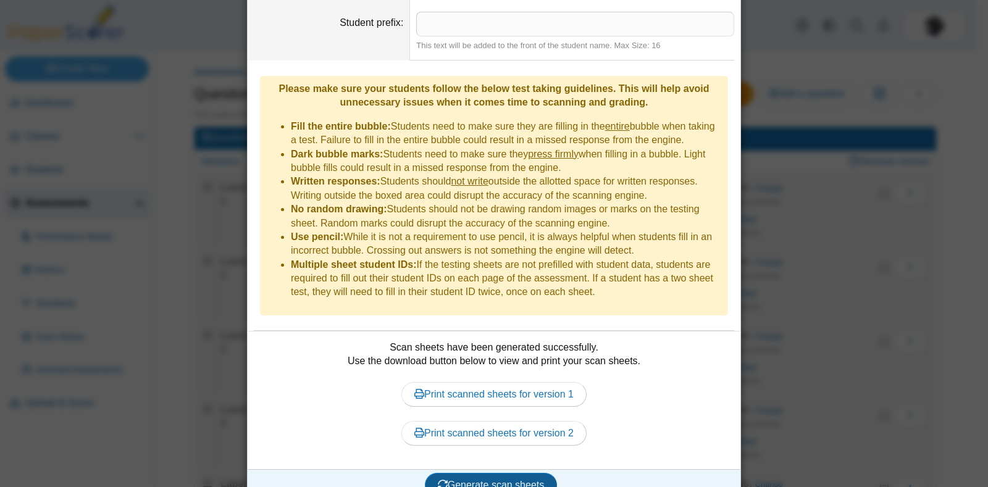
click at [516, 480] on span "Generate scan sheets" at bounding box center [491, 485] width 107 height 10
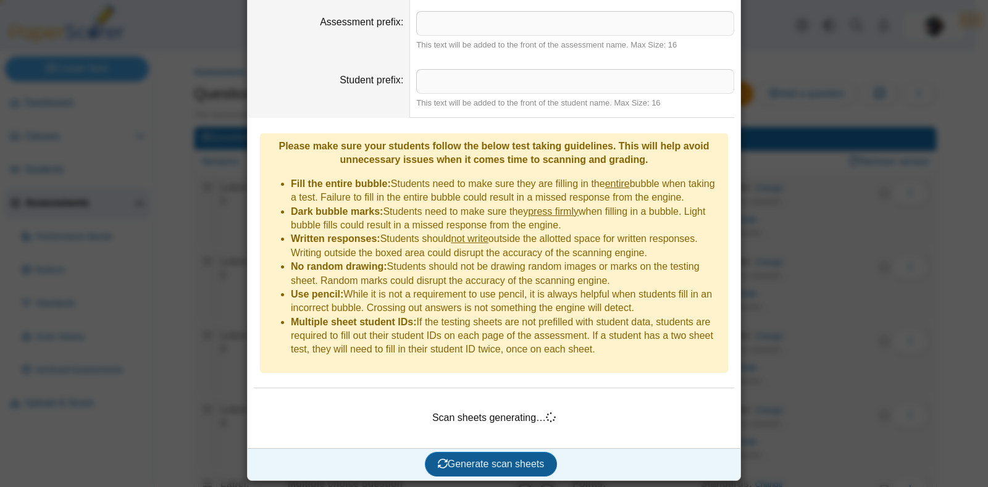
scroll to position [283, 0]
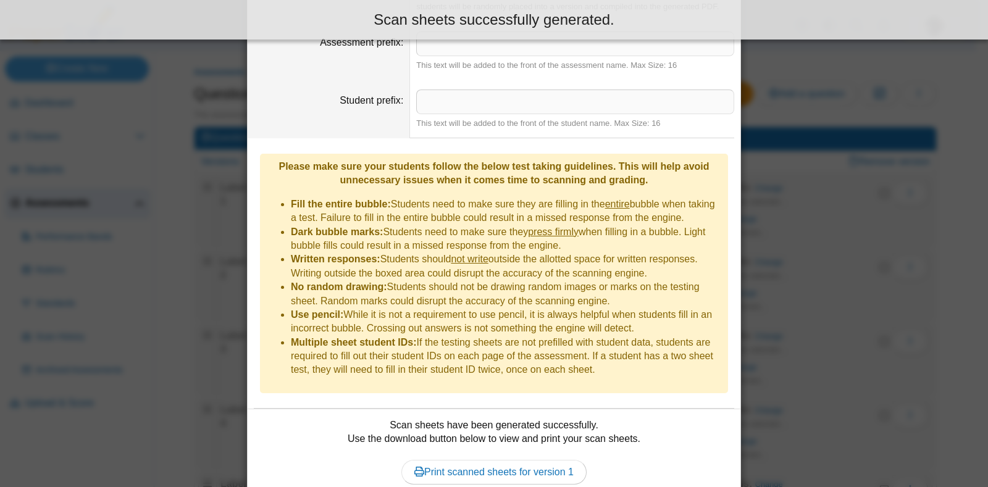
click at [541, 460] on link "Print scanned sheets for version 1" at bounding box center [493, 472] width 185 height 25
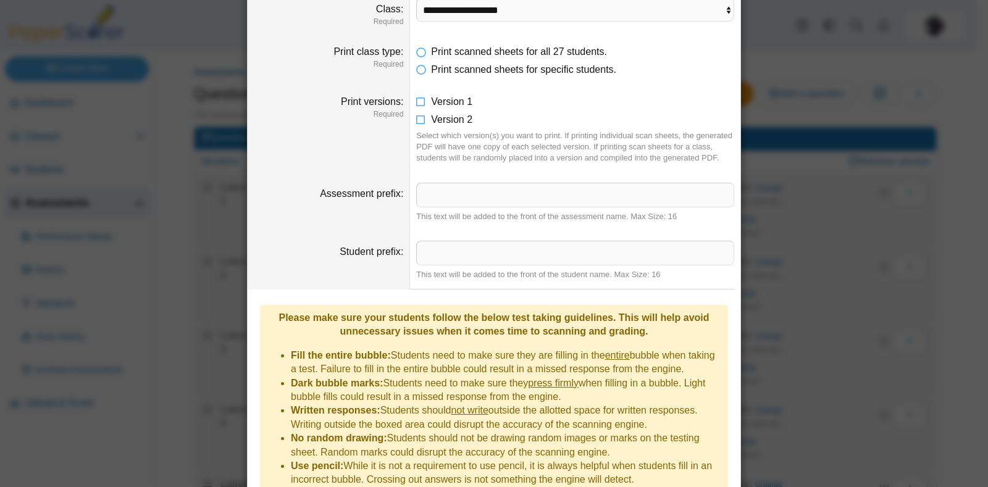
scroll to position [129, 0]
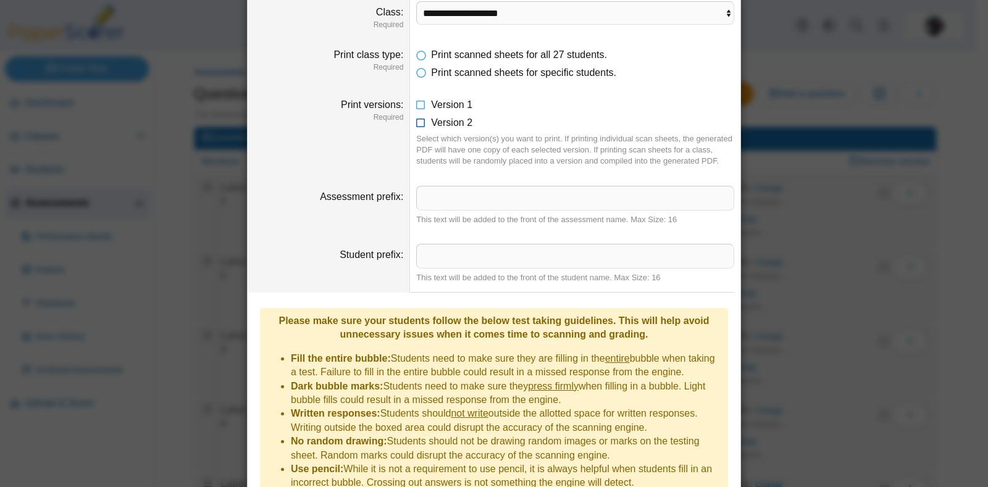
click at [416, 122] on icon at bounding box center [421, 120] width 10 height 9
click at [416, 102] on icon at bounding box center [421, 102] width 10 height 9
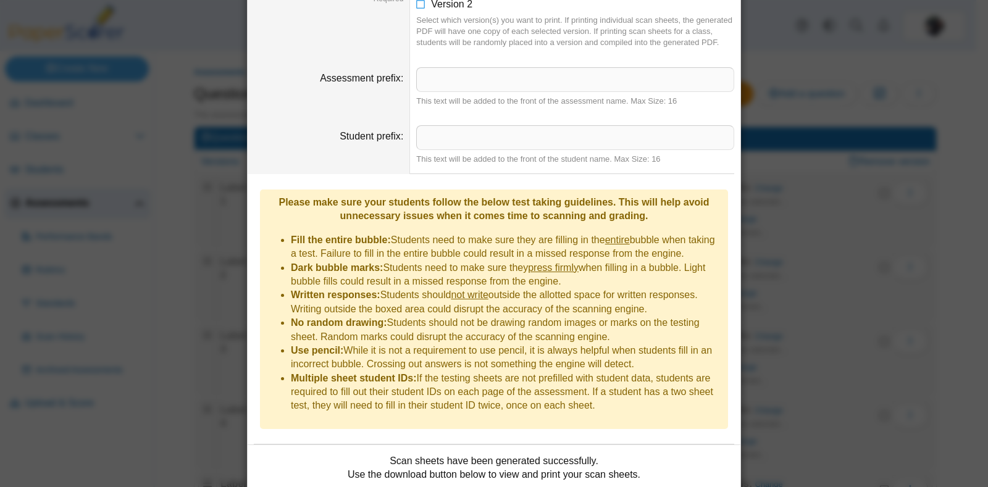
scroll to position [322, 0]
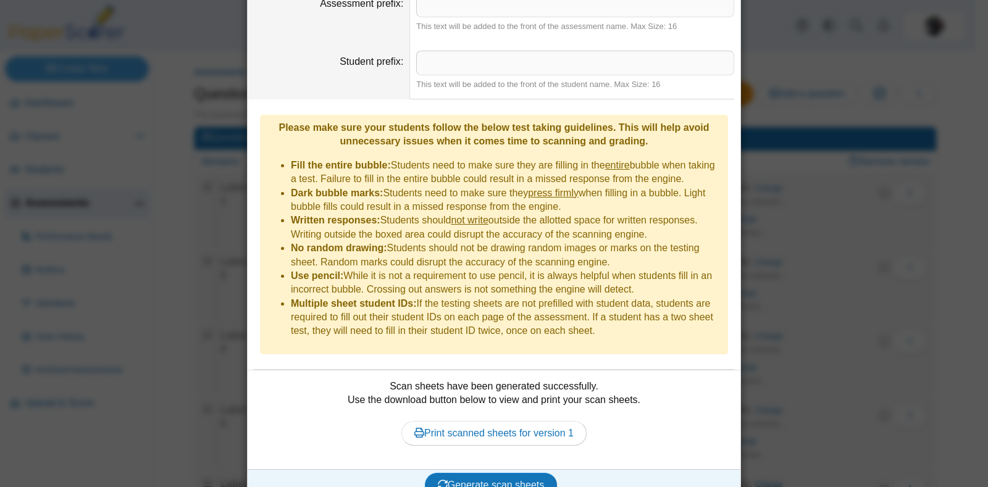
click at [519, 480] on span "Generate scan sheets" at bounding box center [491, 485] width 107 height 10
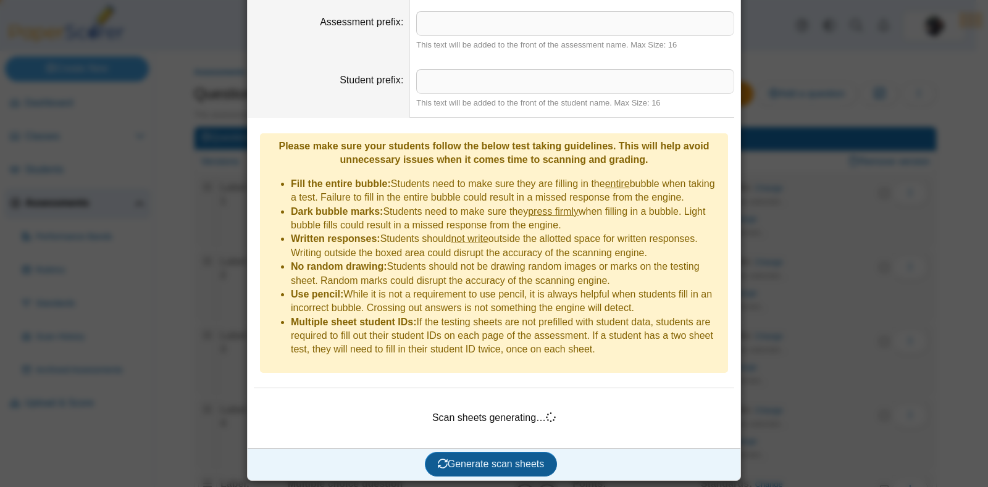
scroll to position [283, 0]
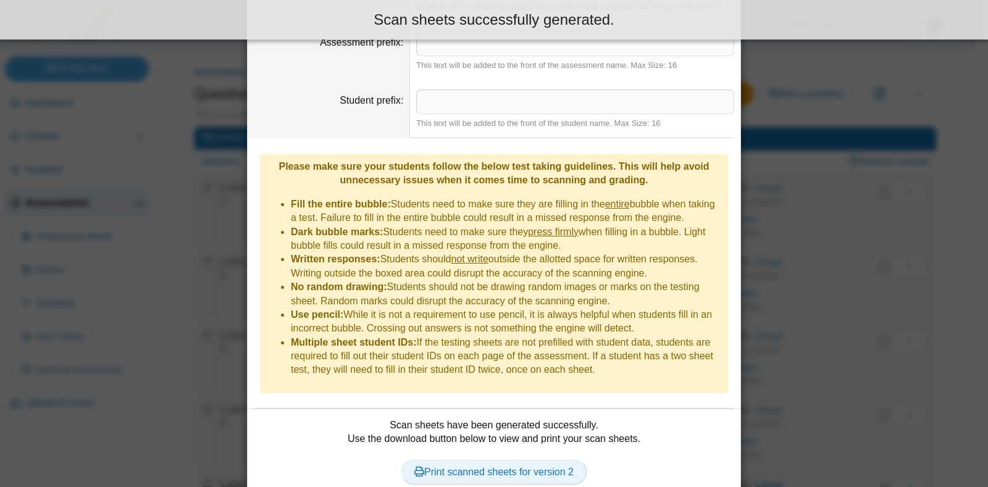
click at [508, 460] on link "Print scanned sheets for version 2" at bounding box center [493, 472] width 185 height 25
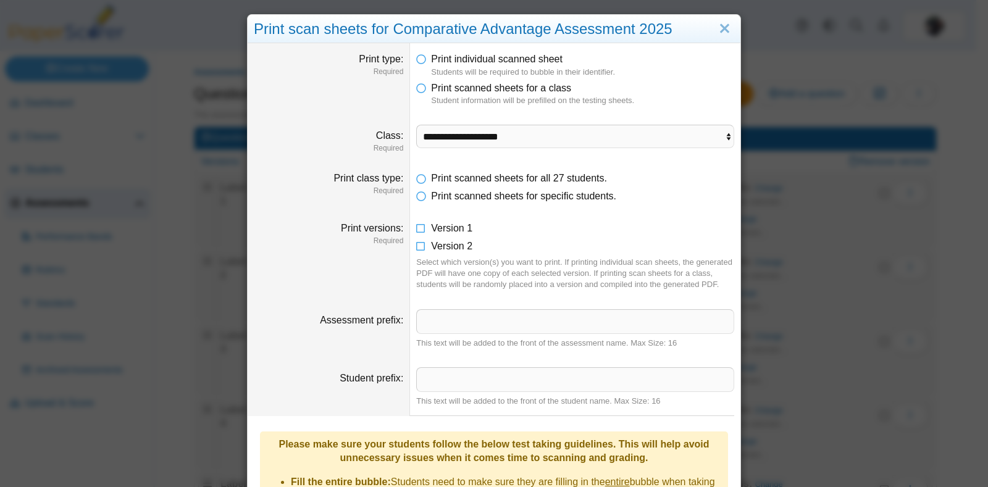
scroll to position [0, 0]
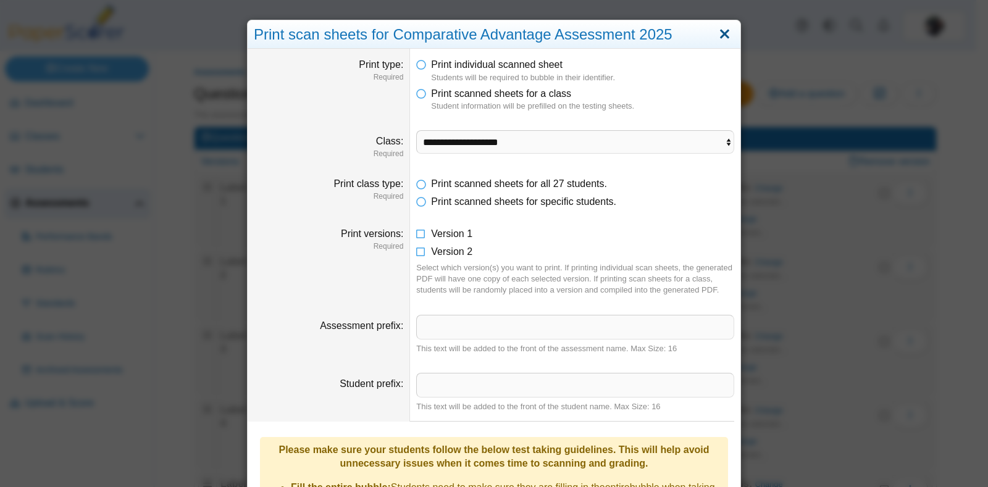
click at [725, 35] on link "Close" at bounding box center [724, 34] width 19 height 21
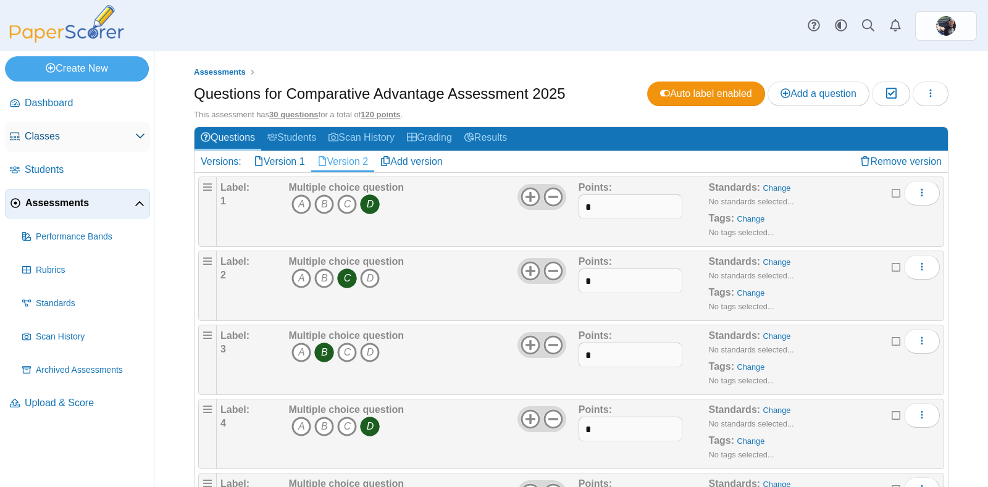
click at [38, 133] on span "Classes" at bounding box center [80, 137] width 111 height 14
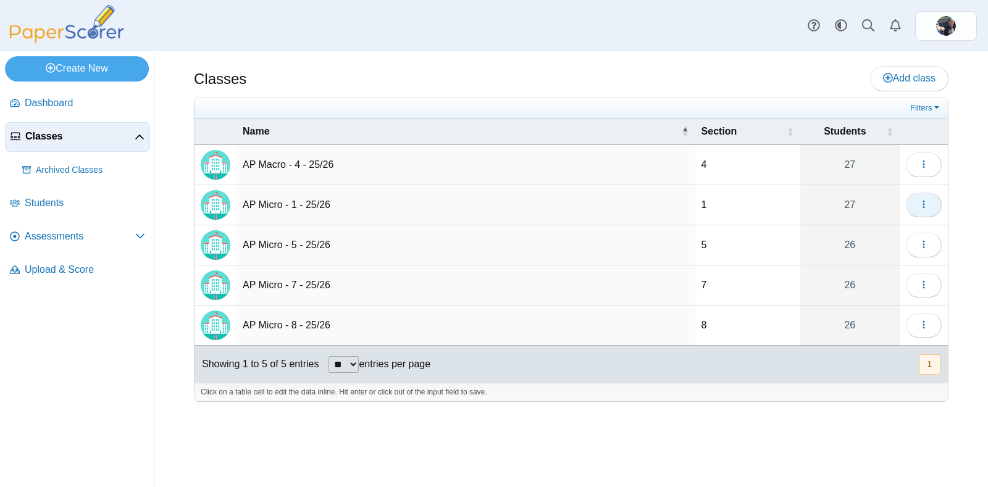
click at [916, 199] on button "button" at bounding box center [924, 205] width 36 height 25
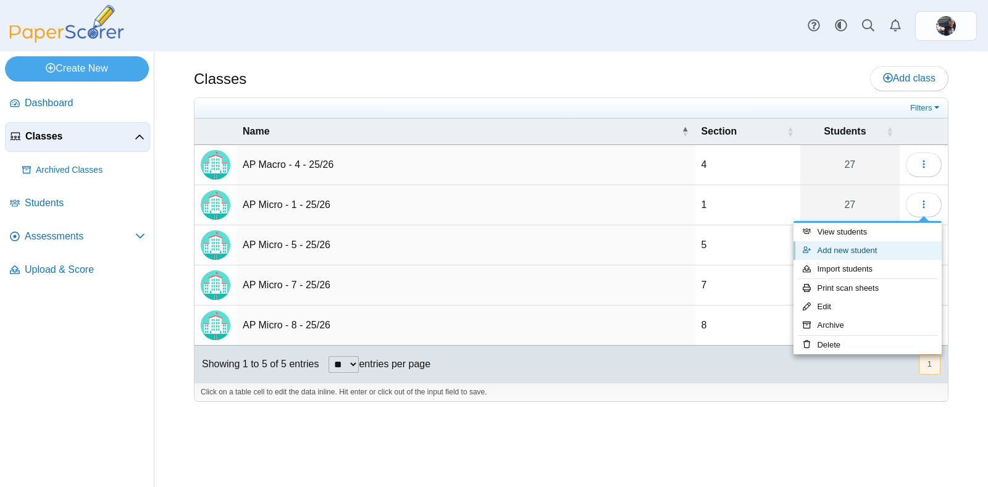
click at [866, 250] on link "Add new student" at bounding box center [867, 250] width 148 height 19
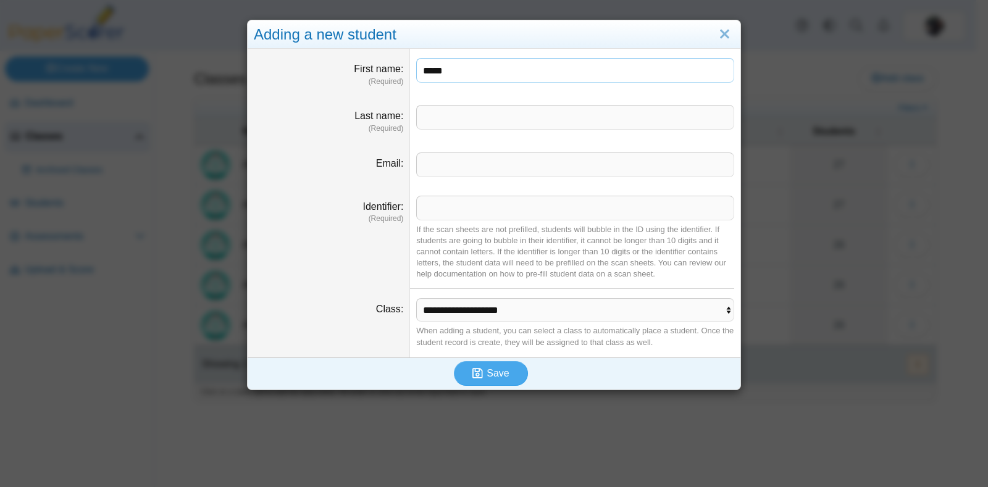
type input "*****"
click at [464, 125] on input "Last name" at bounding box center [575, 117] width 318 height 25
type input "*********"
paste input "*******"
type input "*******"
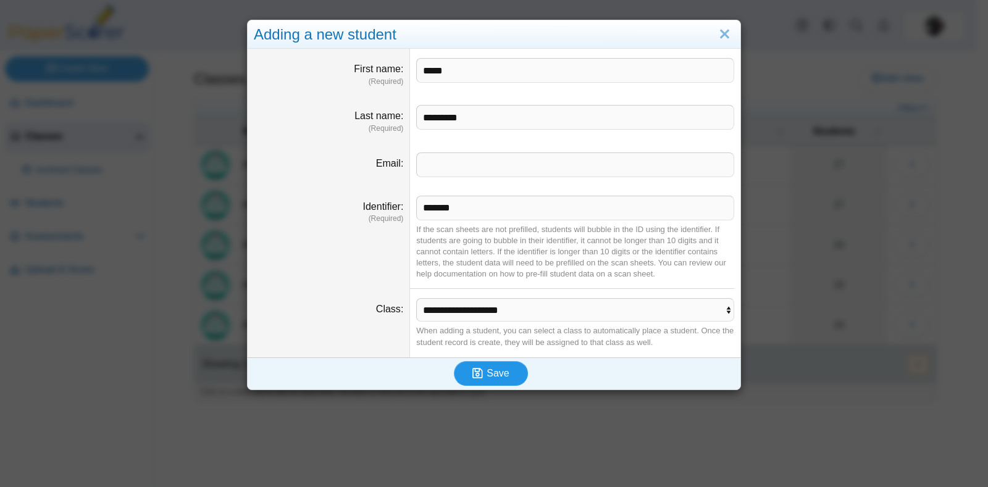
click at [472, 369] on use "submit" at bounding box center [477, 373] width 10 height 10
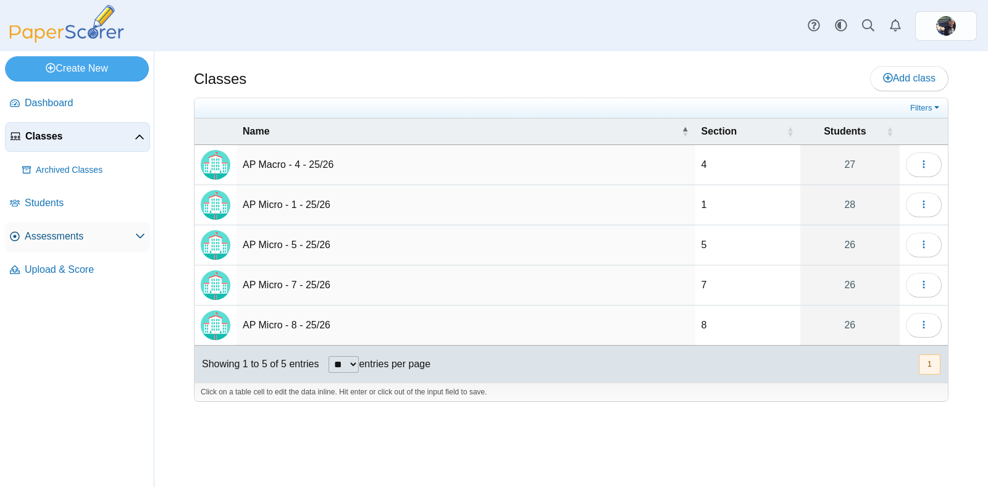
click at [67, 223] on link "Assessments" at bounding box center [77, 237] width 145 height 30
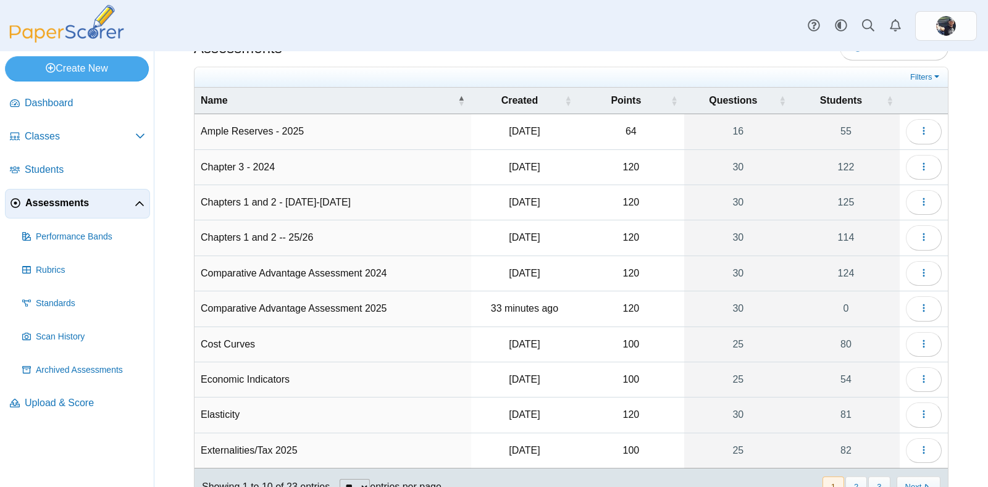
scroll to position [29, 0]
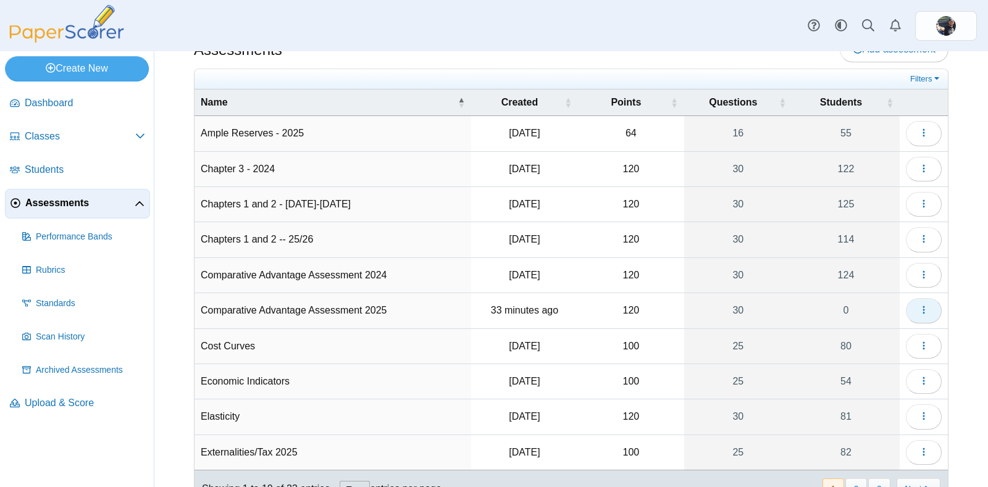
click at [922, 307] on use "button" at bounding box center [923, 310] width 2 height 8
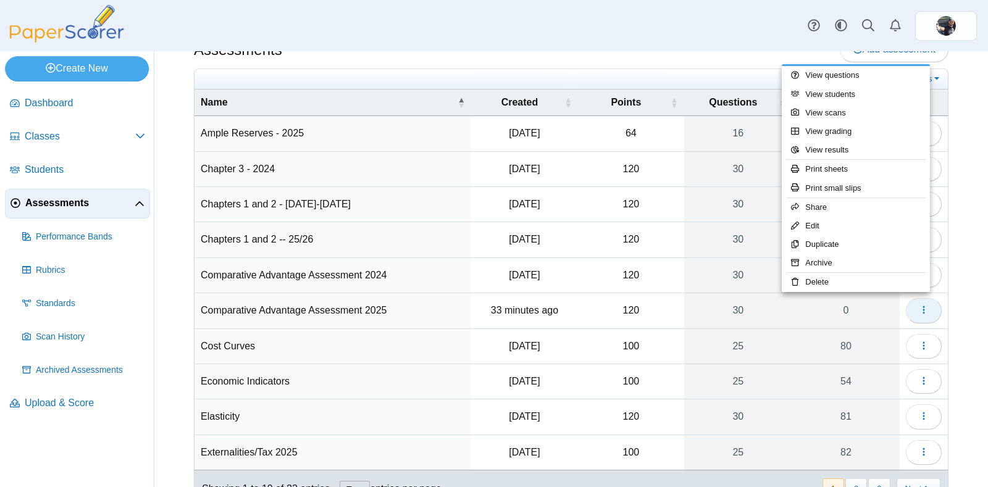
click at [843, 170] on link "Print sheets" at bounding box center [856, 169] width 148 height 19
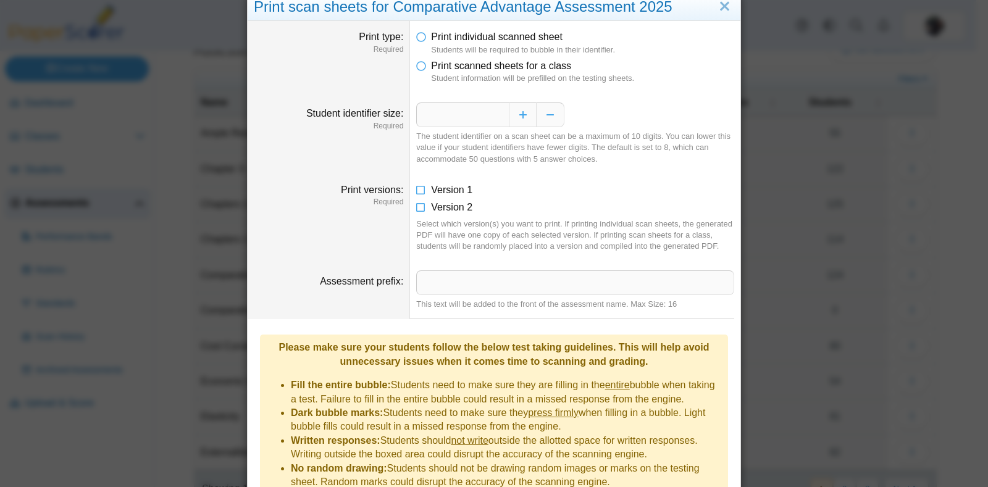
scroll to position [15, 0]
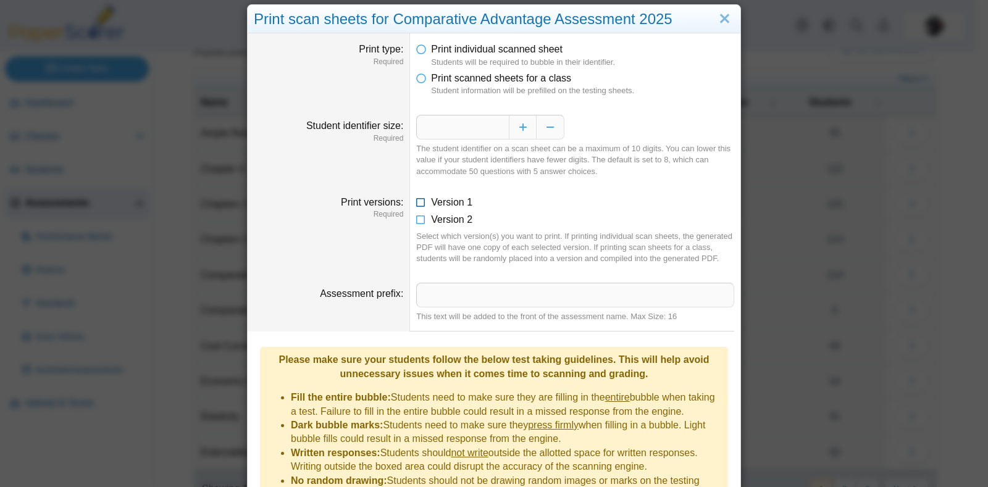
click at [416, 202] on icon at bounding box center [421, 200] width 10 height 9
click at [417, 80] on icon at bounding box center [421, 76] width 10 height 9
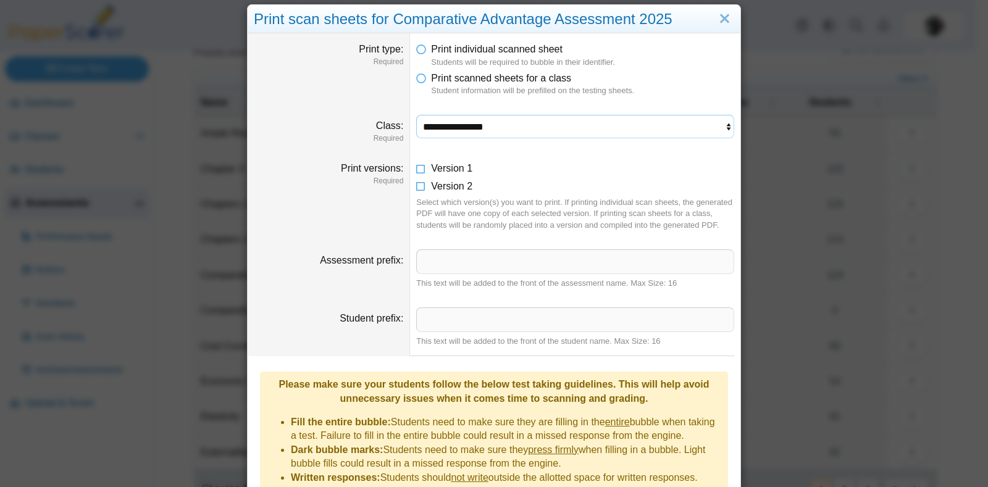
click at [430, 123] on select "**********" at bounding box center [575, 126] width 318 height 23
select select "**********"
click at [416, 115] on select "**********" at bounding box center [575, 126] width 318 height 23
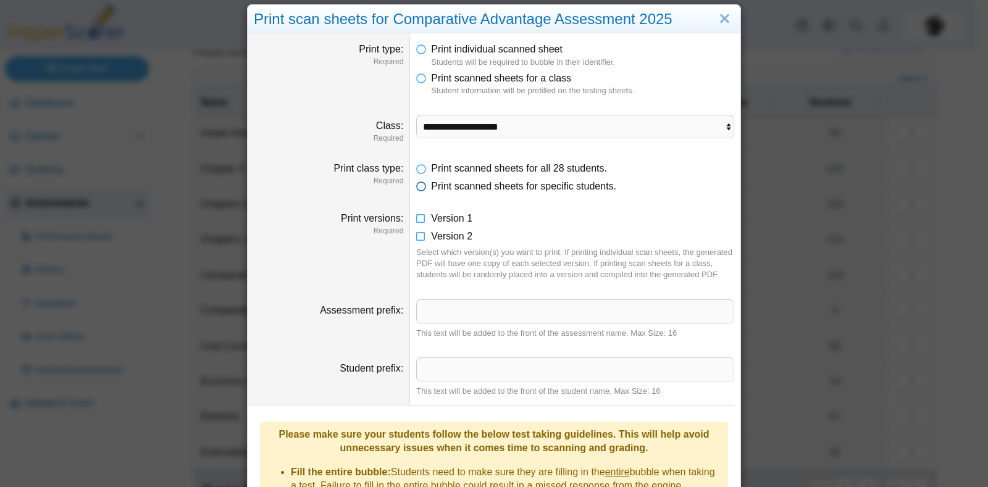
click at [416, 188] on icon at bounding box center [421, 184] width 10 height 9
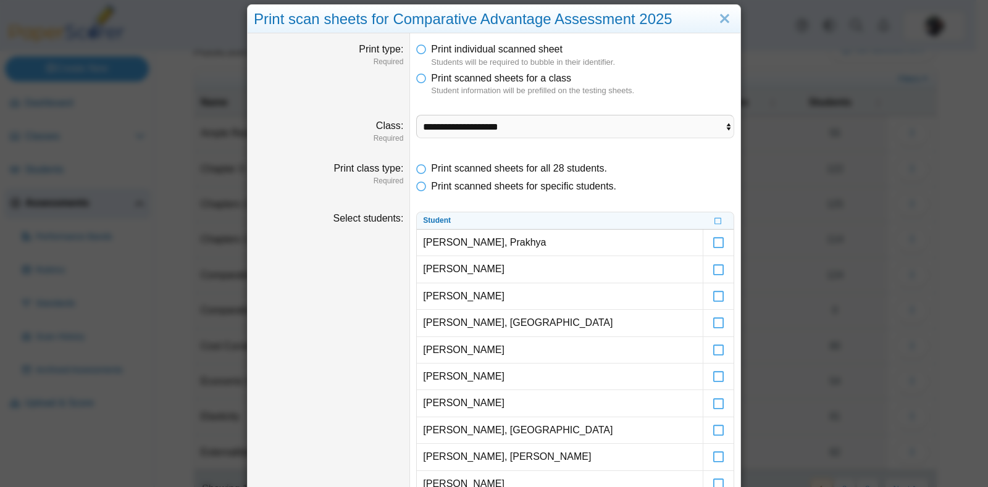
drag, startPoint x: 711, startPoint y: 207, endPoint x: 676, endPoint y: 206, distance: 34.6
click at [714, 223] on icon at bounding box center [717, 219] width 7 height 7
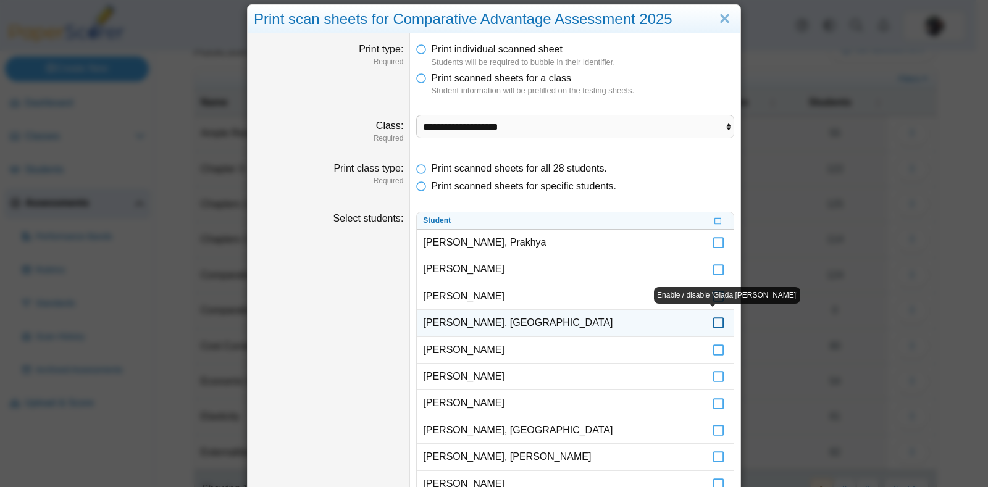
click at [712, 323] on icon at bounding box center [718, 317] width 12 height 11
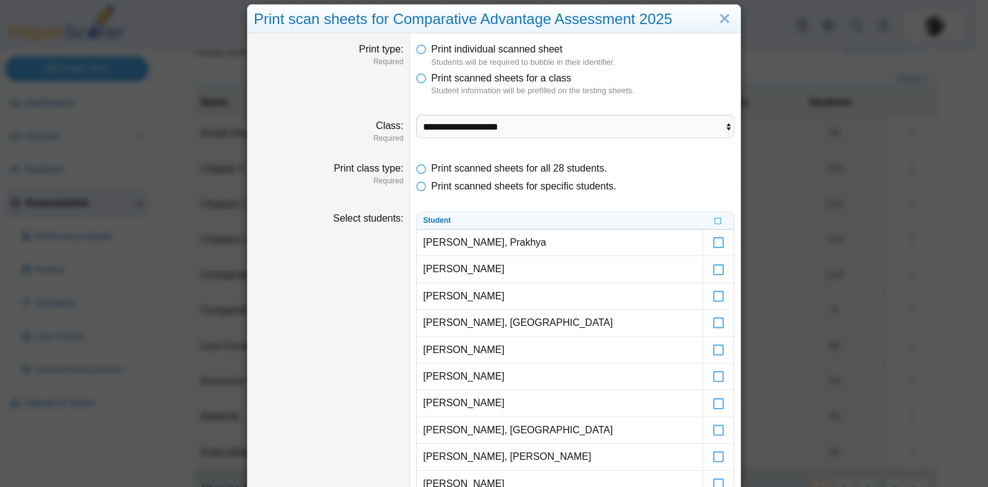
click at [670, 172] on li "Print scanned sheets for all 28 students." at bounding box center [575, 169] width 318 height 14
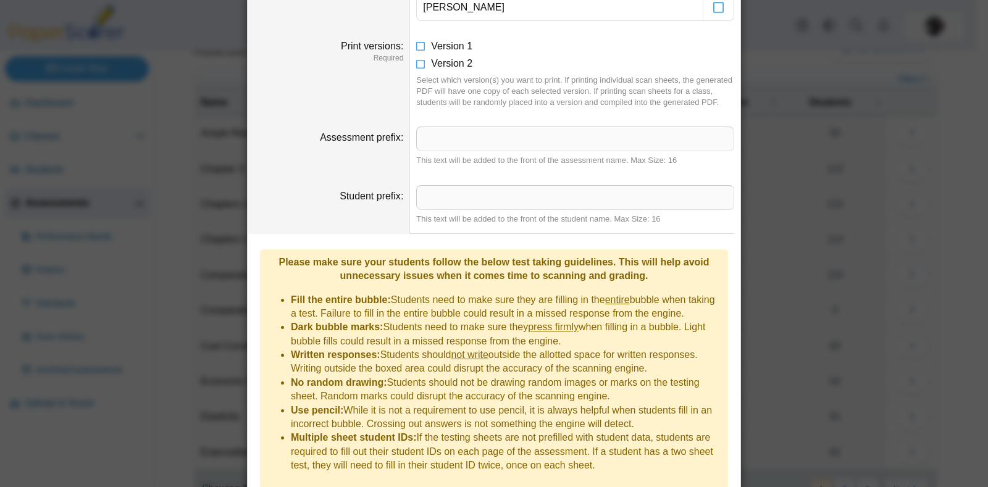
scroll to position [1006, 0]
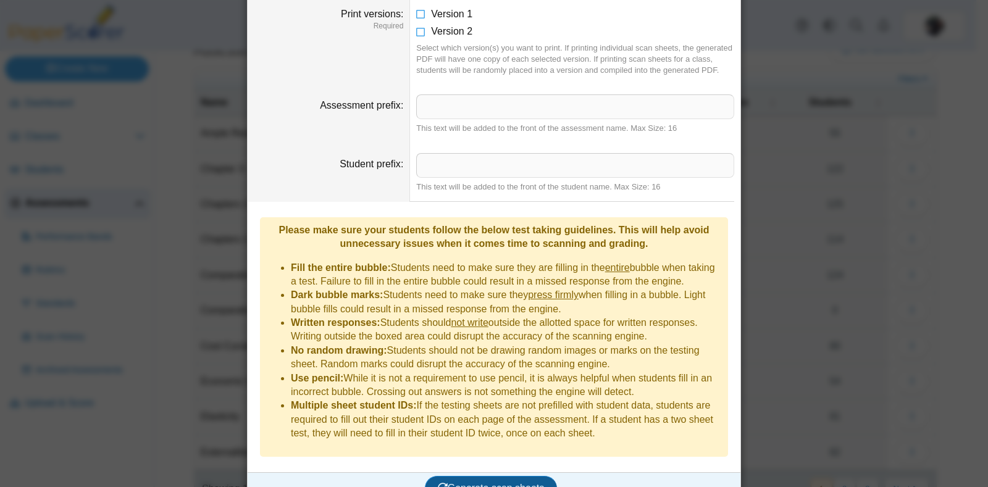
click at [438, 483] on icon "submit" at bounding box center [443, 488] width 10 height 10
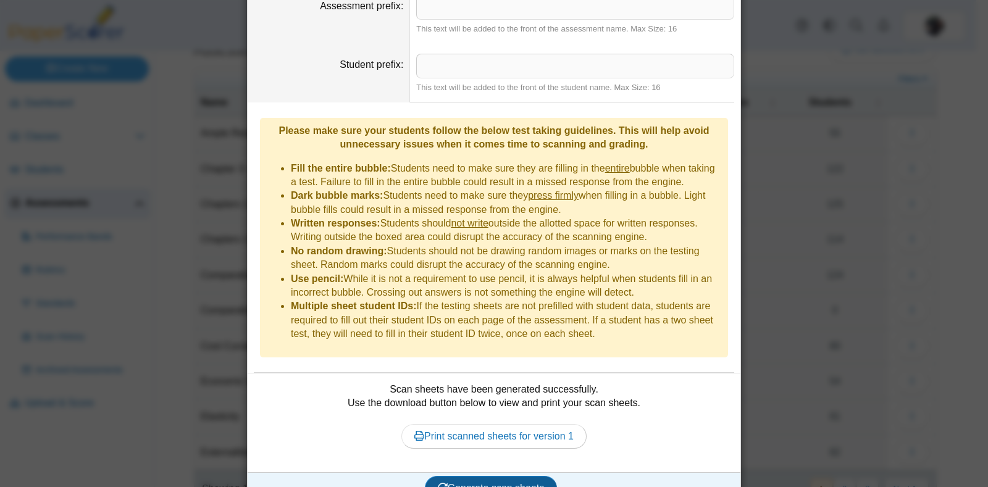
click at [438, 483] on icon "submit" at bounding box center [443, 488] width 10 height 10
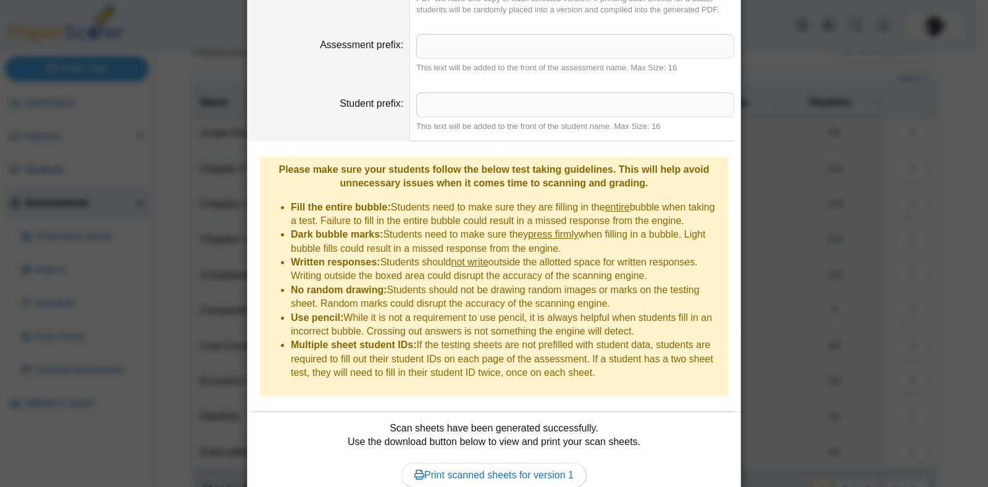
scroll to position [1106, 0]
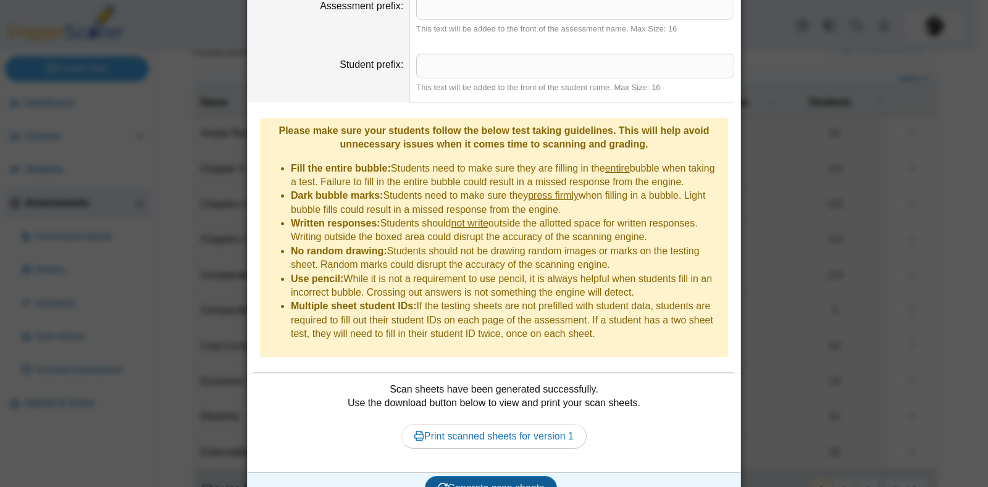
click at [519, 424] on link "Print scanned sheets for version 1" at bounding box center [493, 436] width 185 height 25
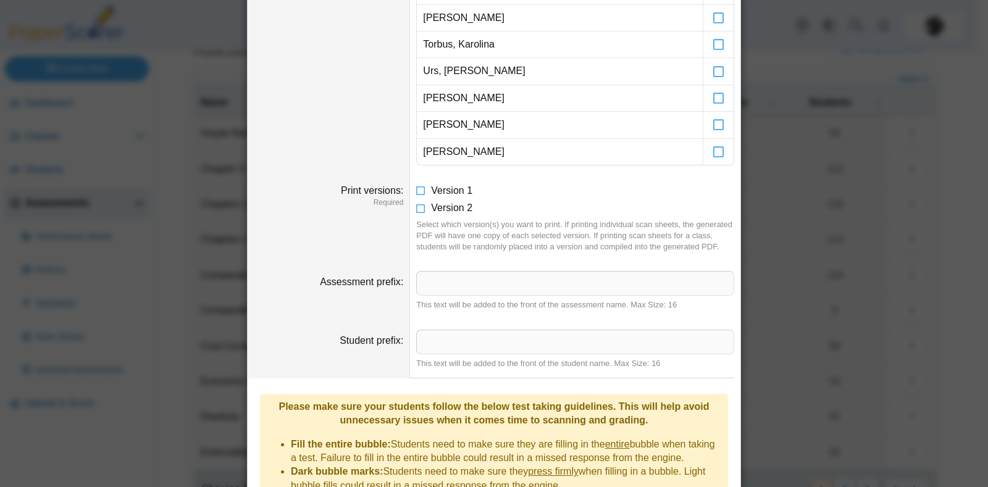
scroll to position [829, 0]
click at [432, 207] on span "Version 2" at bounding box center [451, 208] width 41 height 10
click at [417, 191] on icon at bounding box center [421, 189] width 10 height 9
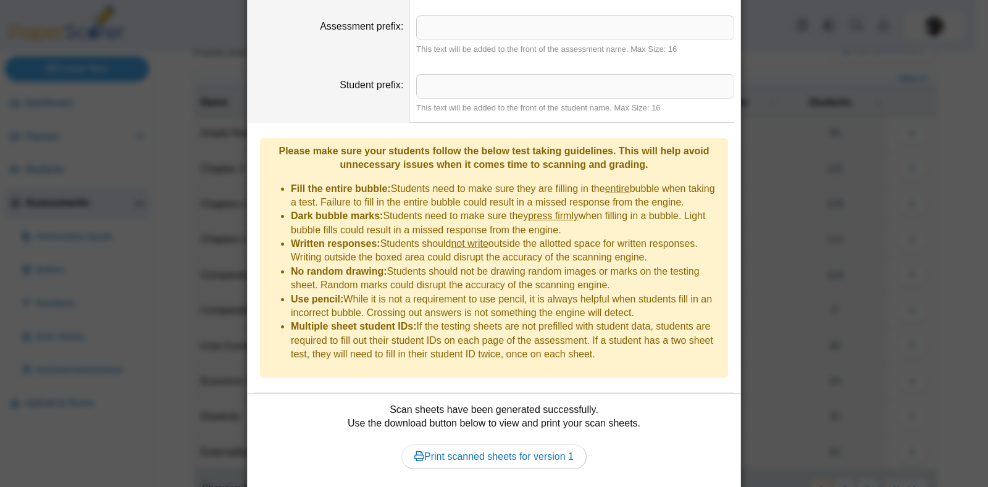
scroll to position [1106, 0]
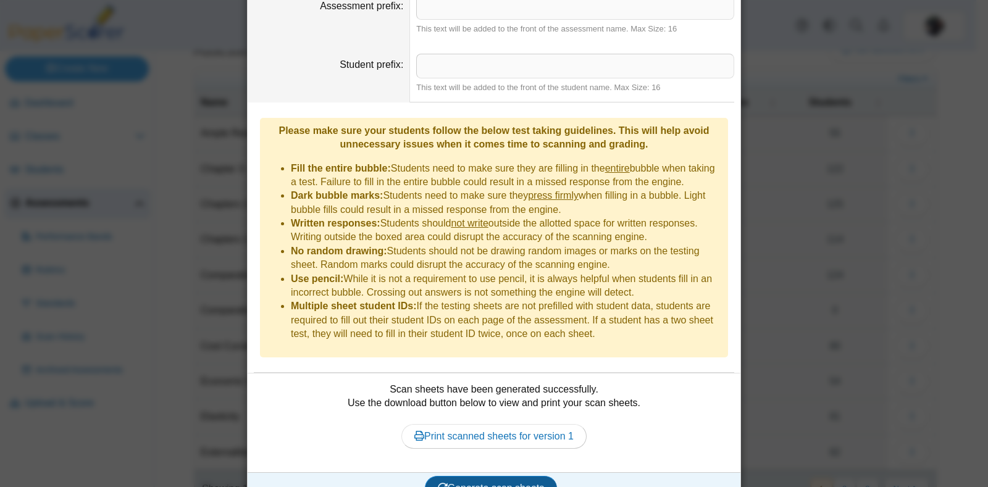
click at [512, 483] on span "Generate scan sheets" at bounding box center [491, 488] width 107 height 10
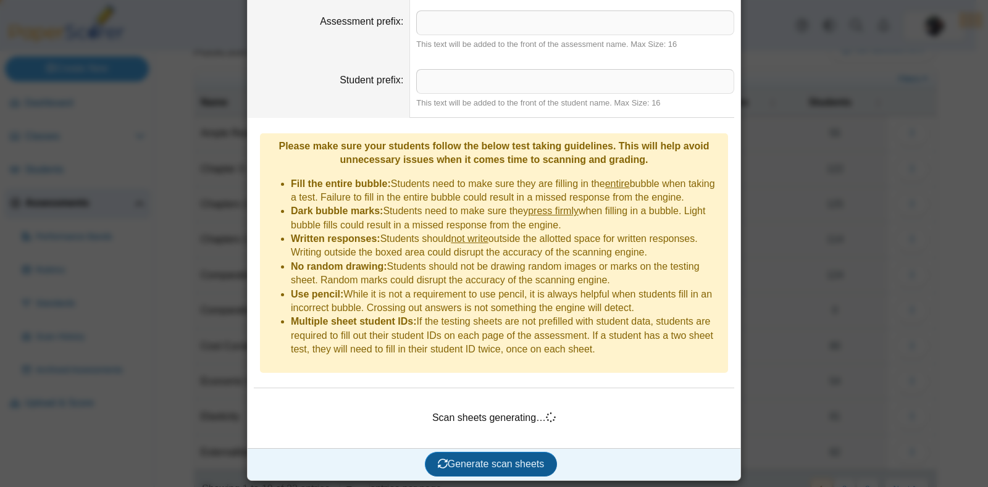
scroll to position [1067, 0]
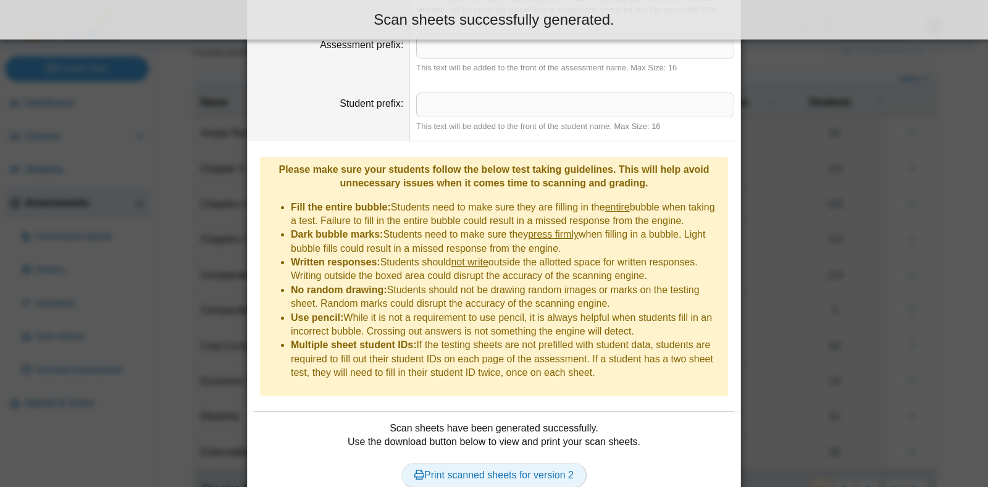
click at [469, 463] on link "Print scanned sheets for version 2" at bounding box center [493, 475] width 185 height 25
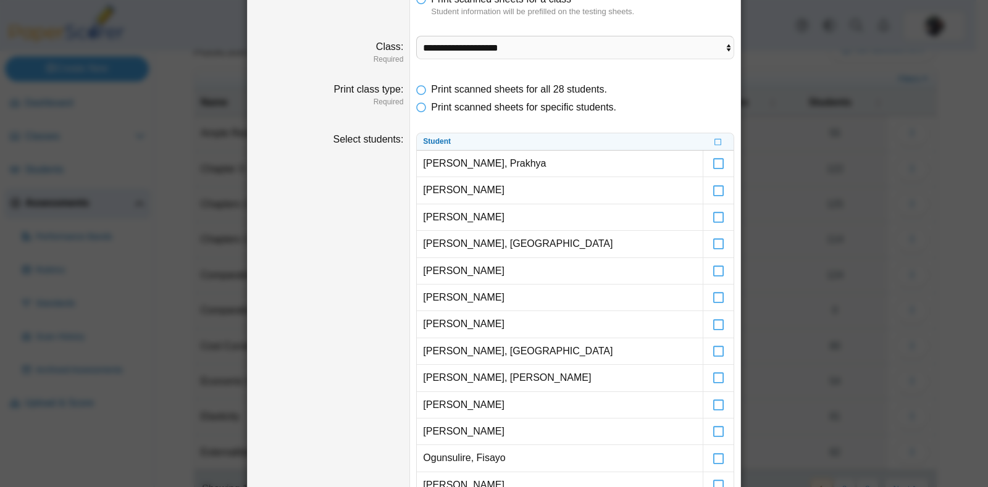
scroll to position [0, 0]
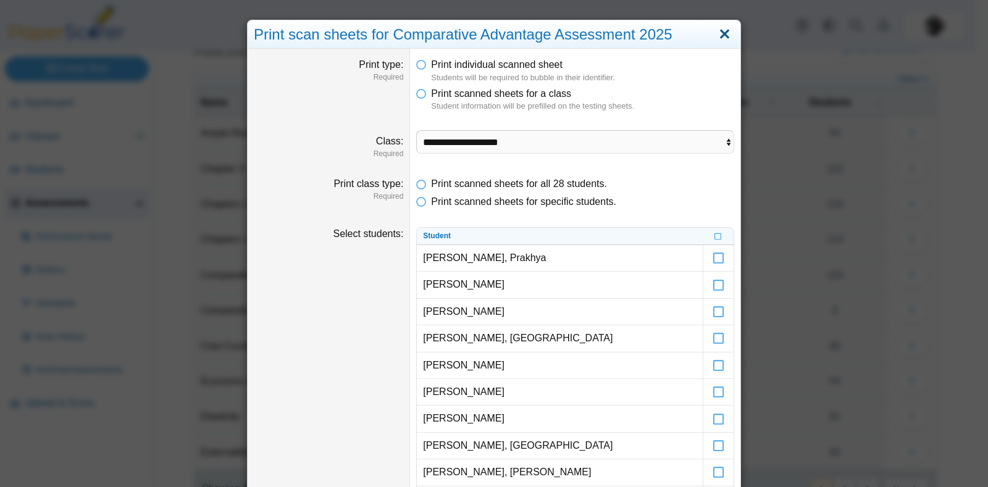
click at [719, 38] on link "Close" at bounding box center [724, 34] width 19 height 21
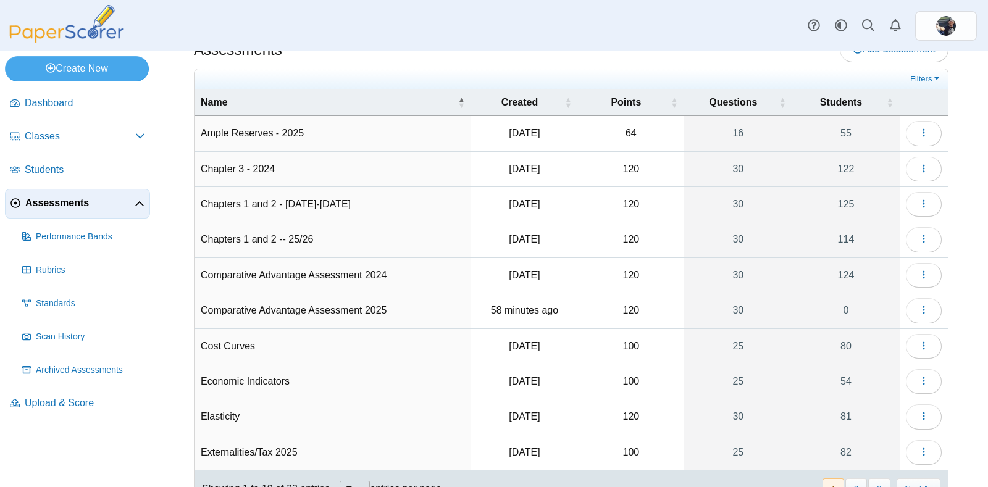
click at [361, 312] on td "Comparative Advantage Assessment 2025" at bounding box center [332, 310] width 277 height 35
click at [917, 306] on button "button" at bounding box center [924, 310] width 36 height 25
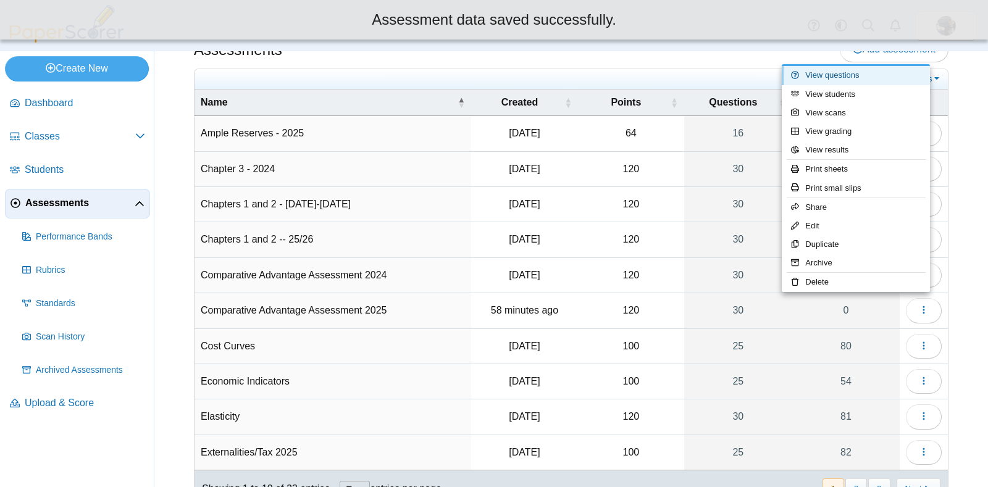
click at [832, 78] on link "View questions" at bounding box center [856, 75] width 148 height 19
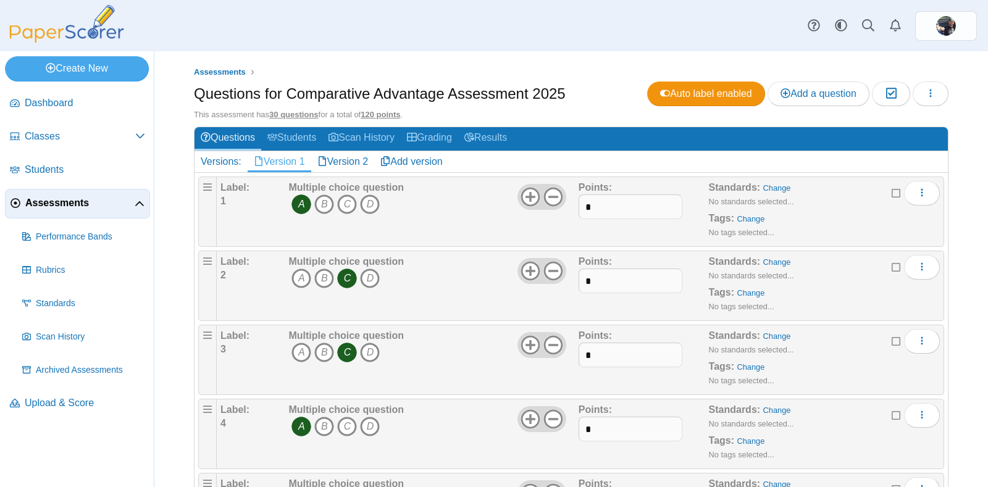
click at [352, 161] on link "Version 2" at bounding box center [343, 161] width 64 height 21
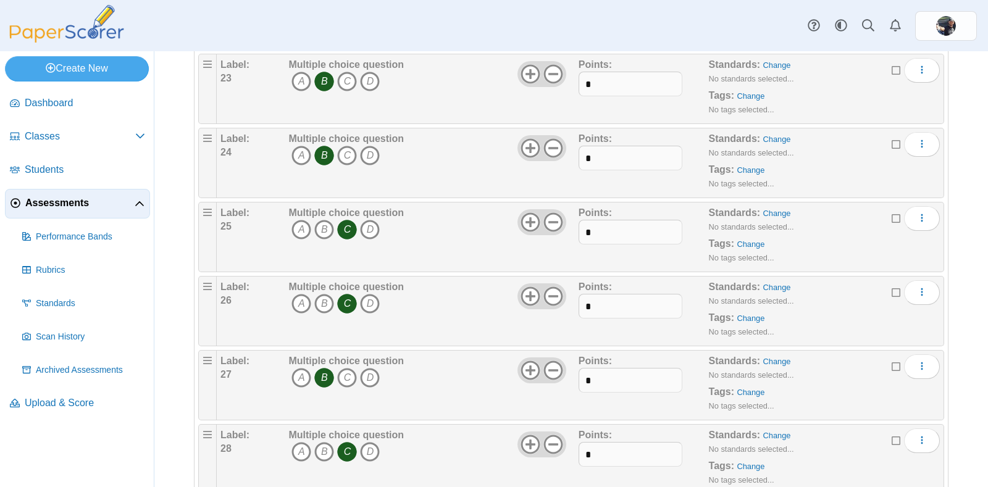
scroll to position [1928, 0]
